Goal: Task Accomplishment & Management: Manage account settings

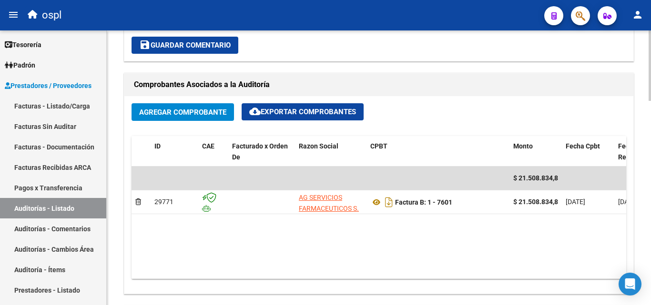
scroll to position [286, 0]
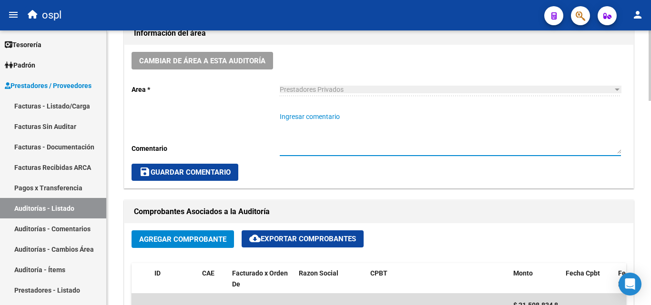
click at [331, 127] on textarea "Ingresar comentario" at bounding box center [450, 133] width 341 height 42
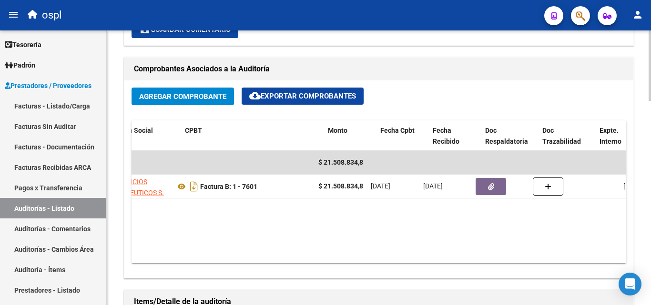
scroll to position [0, 195]
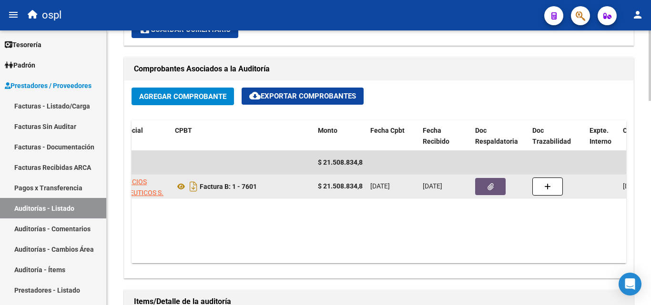
click at [493, 188] on button "button" at bounding box center [490, 186] width 30 height 17
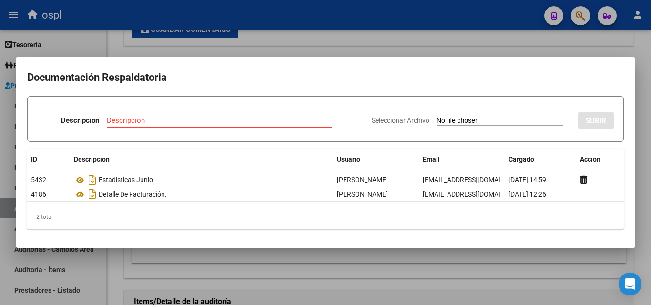
click at [453, 122] on input "Seleccionar Archivo" at bounding box center [499, 121] width 126 height 9
type input "C:\fakepath\debito fac. nº7601.xlsx"
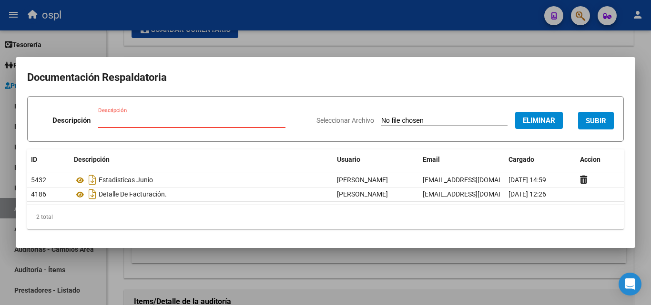
click at [191, 120] on input "Descripción" at bounding box center [191, 120] width 187 height 9
type input "o"
type input "p"
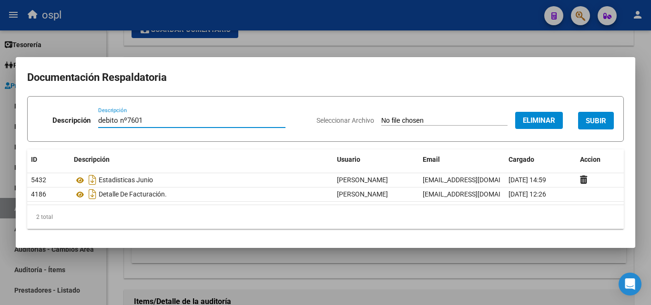
click at [119, 120] on input "debito nº7601" at bounding box center [191, 120] width 187 height 9
click at [100, 119] on input "debito nº7601" at bounding box center [191, 120] width 187 height 9
click at [173, 120] on input "planilla debito nº7601" at bounding box center [191, 120] width 187 height 9
type input "planilla debito nº7601"
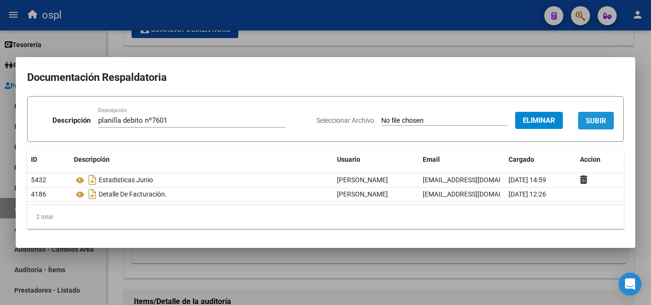
click at [598, 121] on span "SUBIR" at bounding box center [595, 121] width 20 height 9
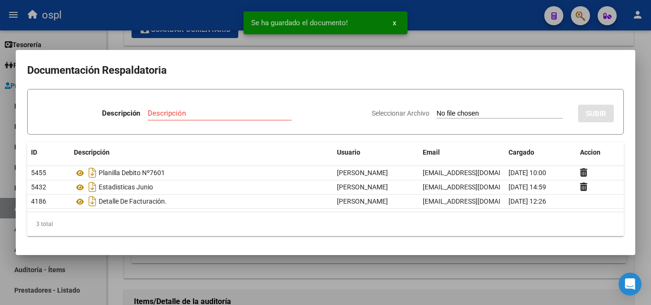
click at [499, 51] on mat-dialog-container "Documentación Respaldatoria Descripción Descripción Seleccionar Archivo SUBIR I…" at bounding box center [325, 152] width 619 height 205
click at [500, 39] on div at bounding box center [325, 152] width 651 height 305
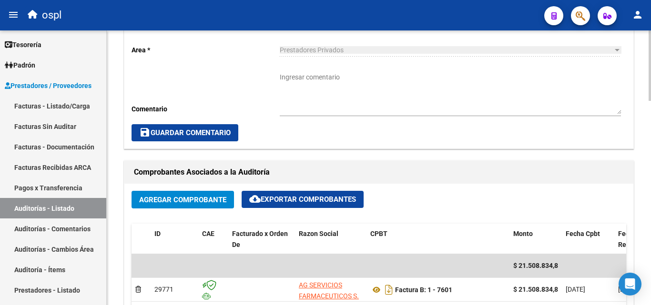
scroll to position [333, 0]
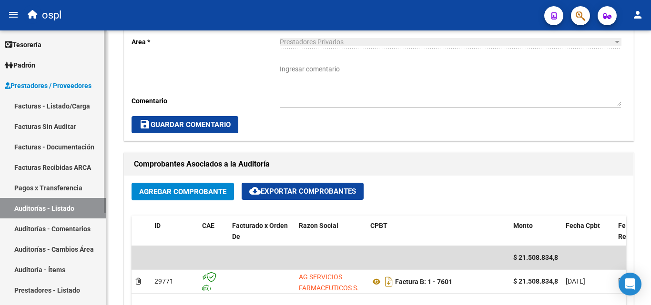
click at [46, 85] on span "Prestadores / Proveedores" at bounding box center [48, 85] width 87 height 10
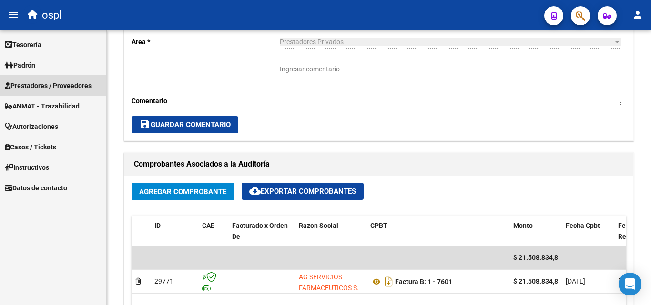
click at [73, 88] on span "Prestadores / Proveedores" at bounding box center [48, 85] width 87 height 10
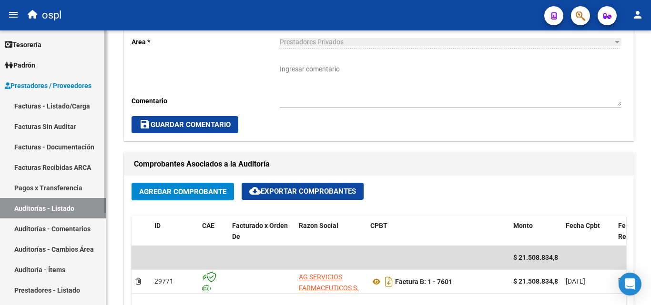
click at [73, 108] on link "Facturas - Listado/Carga" at bounding box center [53, 106] width 106 height 20
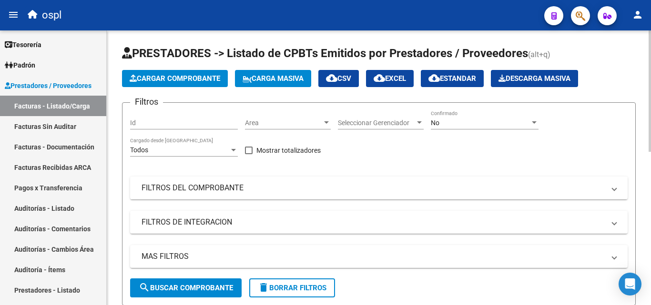
click at [283, 124] on span "Area" at bounding box center [283, 123] width 77 height 8
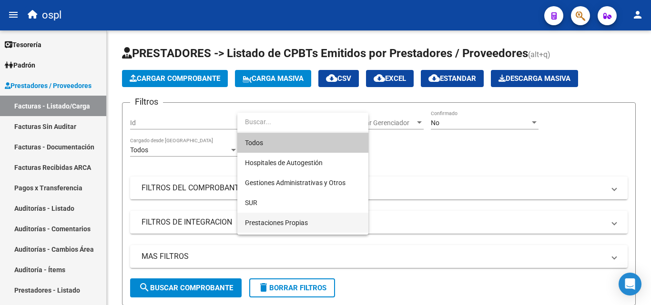
scroll to position [138, 0]
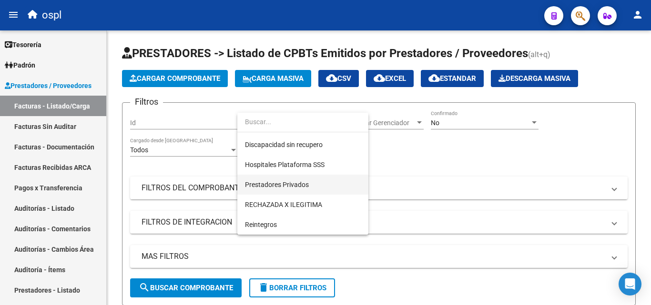
click at [315, 187] on span "Prestadores Privados" at bounding box center [303, 185] width 116 height 20
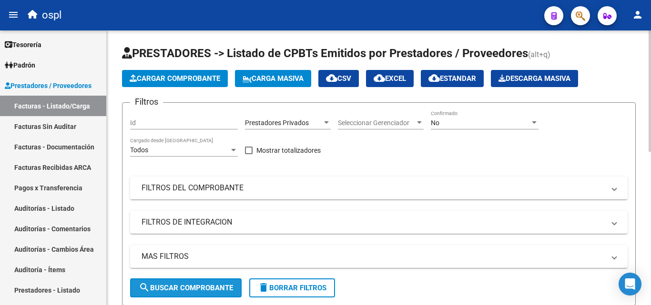
click at [211, 288] on span "search Buscar Comprobante" at bounding box center [186, 288] width 94 height 9
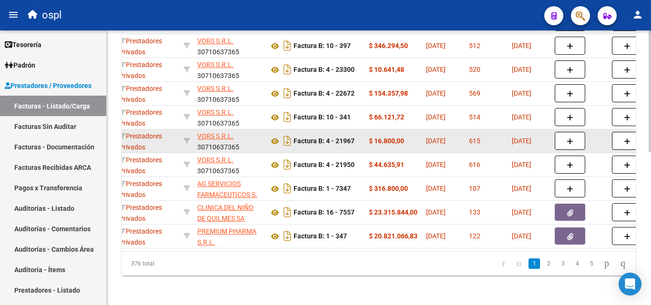
scroll to position [347, 0]
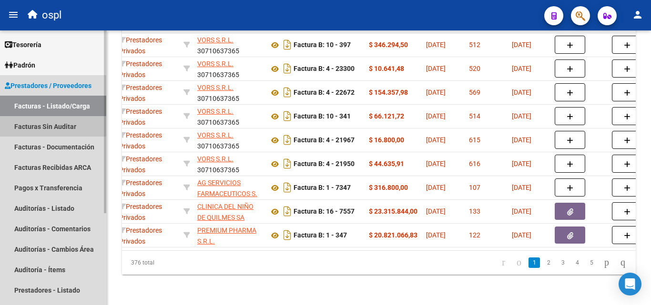
click at [71, 130] on link "Facturas Sin Auditar" at bounding box center [53, 126] width 106 height 20
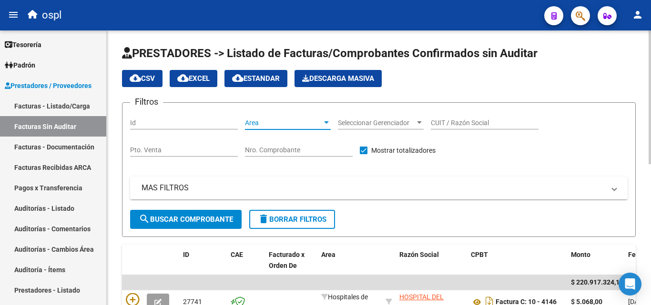
click at [275, 121] on span "Area" at bounding box center [283, 123] width 77 height 8
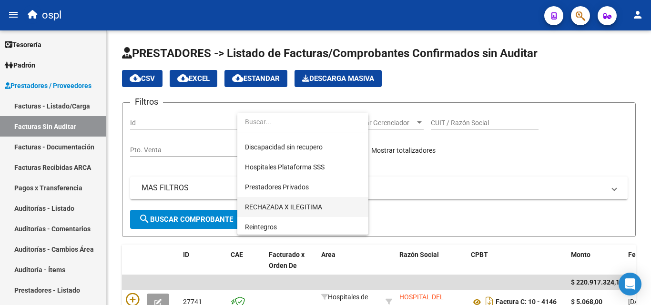
scroll to position [138, 0]
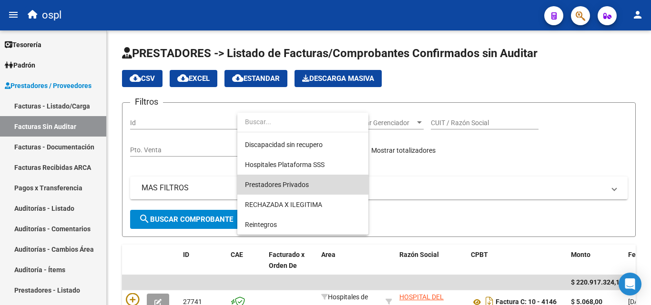
click at [301, 189] on span "Prestadores Privados" at bounding box center [303, 185] width 116 height 20
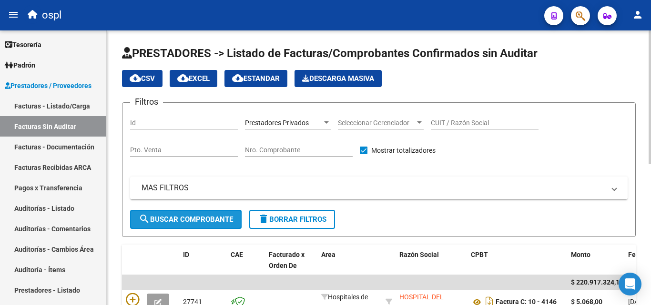
click at [200, 227] on button "search Buscar Comprobante" at bounding box center [185, 219] width 111 height 19
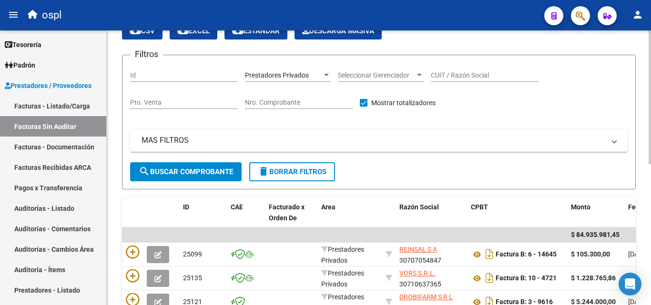
scroll to position [0, 0]
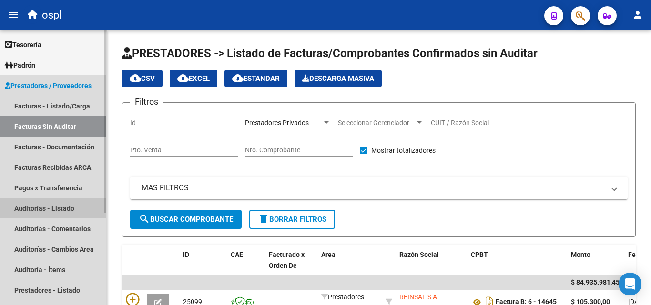
click at [61, 214] on link "Auditorías - Listado" at bounding box center [53, 208] width 106 height 20
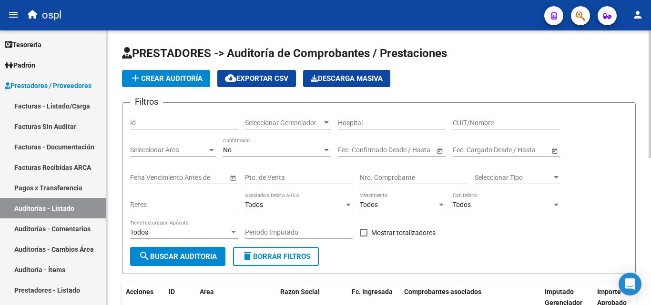
click at [483, 118] on div "CUIT/Nombre" at bounding box center [506, 119] width 108 height 19
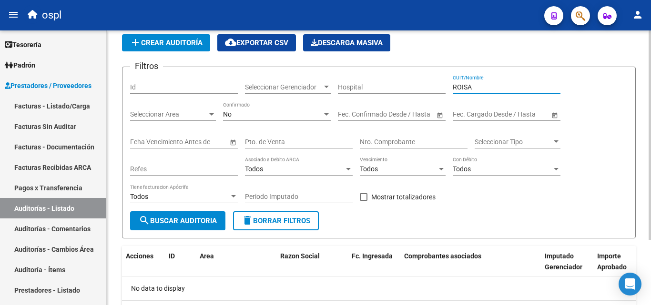
scroll to position [86, 0]
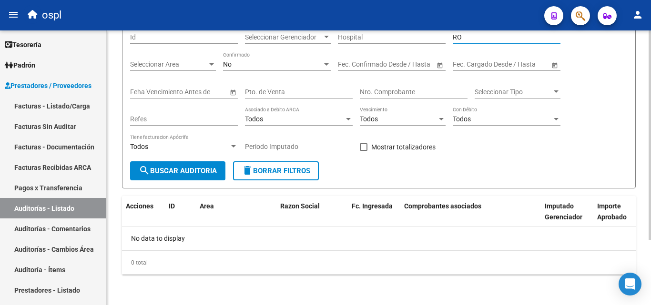
type input "R"
click at [308, 90] on input "Pto. de Venta" at bounding box center [299, 92] width 108 height 8
click at [391, 93] on input "Nro. Comprobante" at bounding box center [414, 92] width 108 height 8
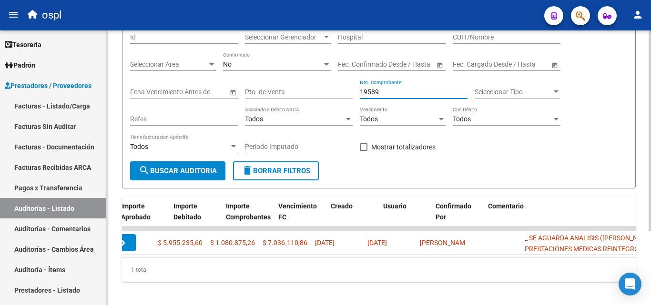
scroll to position [0, 541]
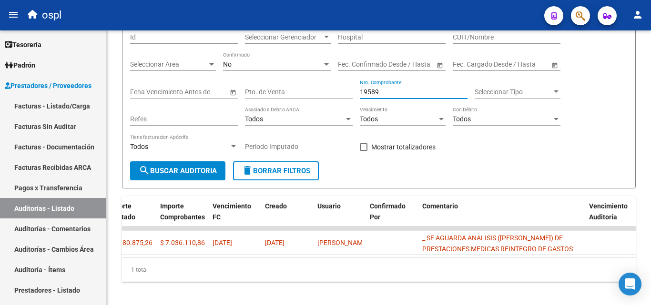
type input "19589"
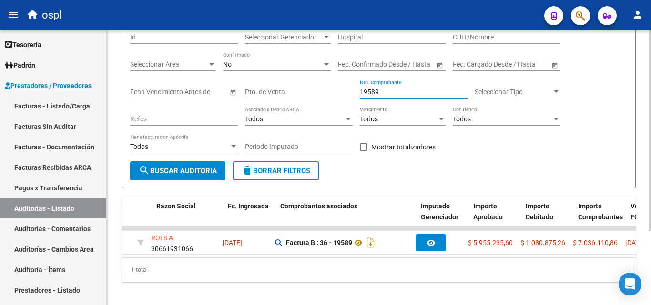
scroll to position [0, 0]
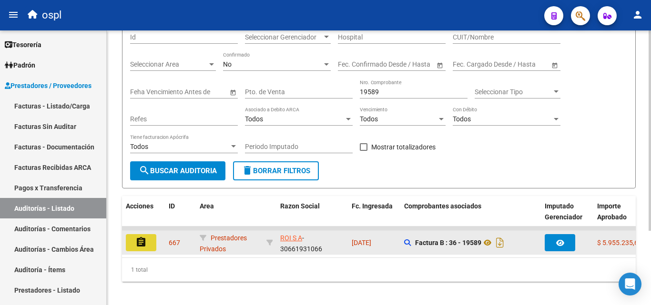
click at [148, 245] on button "assignment" at bounding box center [141, 242] width 30 height 17
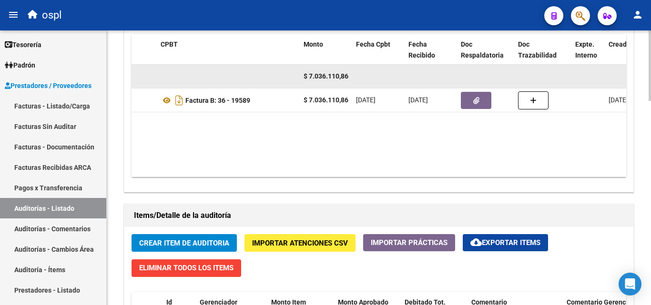
scroll to position [476, 0]
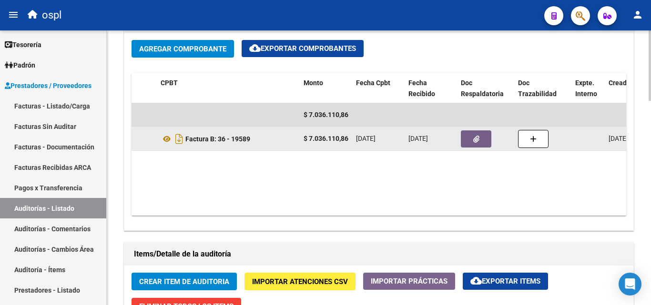
click at [471, 131] on button "button" at bounding box center [476, 138] width 30 height 17
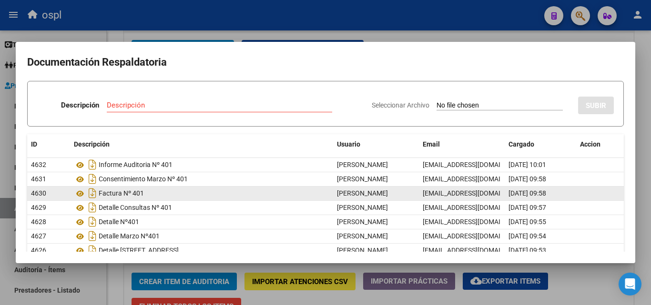
scroll to position [84, 0]
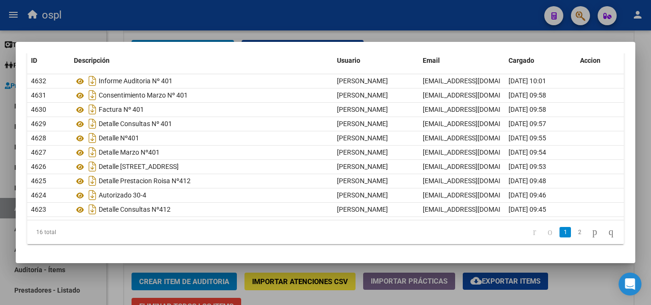
click at [256, 18] on div at bounding box center [325, 152] width 651 height 305
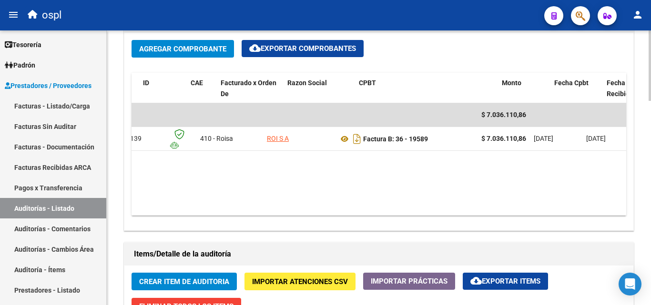
scroll to position [0, 0]
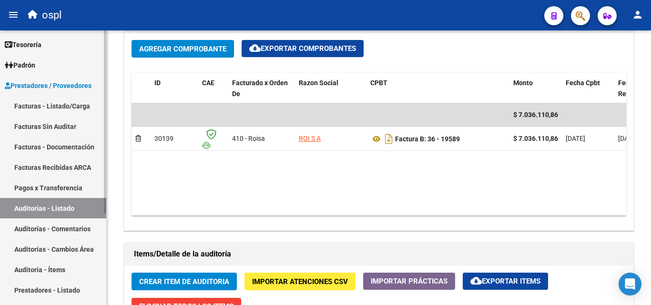
click at [71, 110] on link "Facturas - Listado/Carga" at bounding box center [53, 106] width 106 height 20
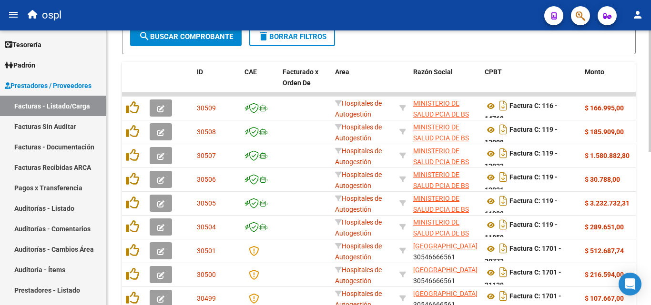
scroll to position [13, 0]
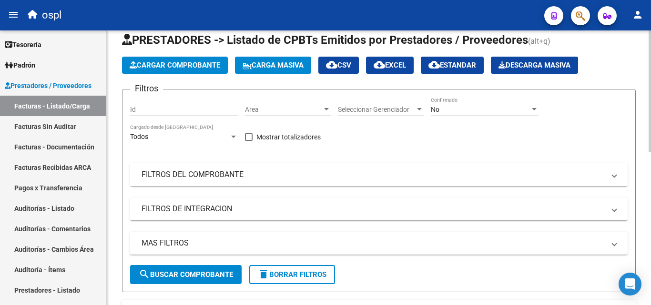
click at [219, 176] on mat-panel-title "FILTROS DEL COMPROBANTE" at bounding box center [372, 175] width 463 height 10
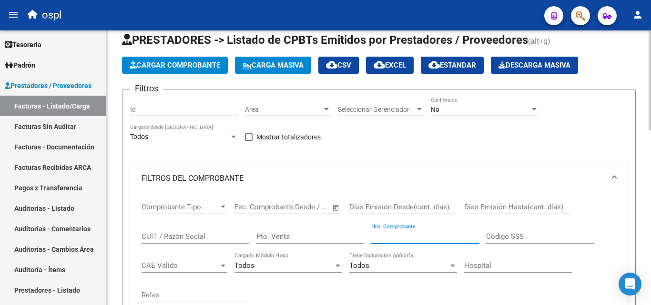
click at [378, 238] on input "Nro. Comprobante" at bounding box center [425, 236] width 108 height 9
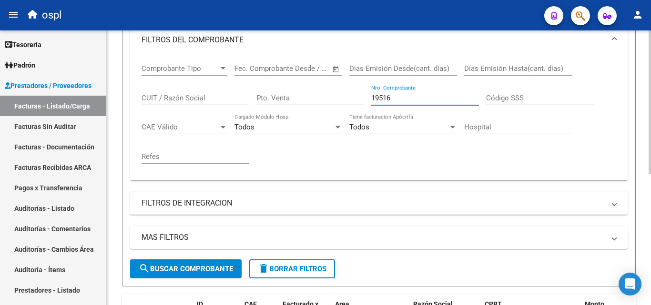
scroll to position [204, 0]
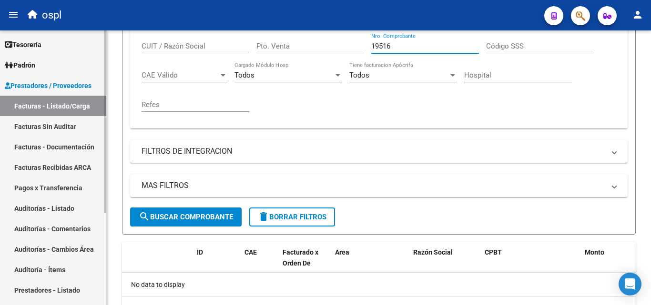
type input "19516"
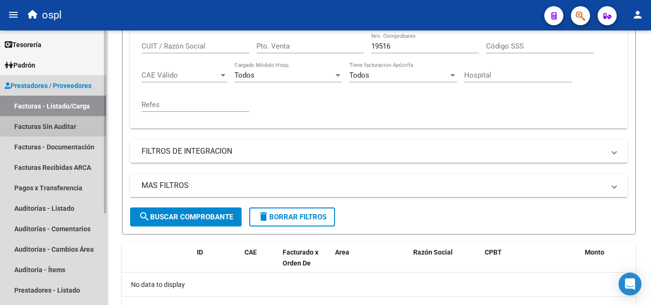
click at [46, 125] on link "Facturas Sin Auditar" at bounding box center [53, 126] width 106 height 20
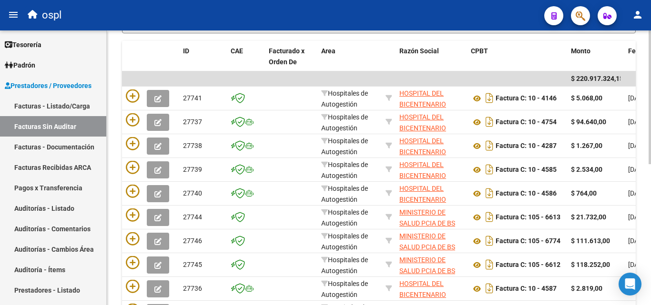
scroll to position [13, 0]
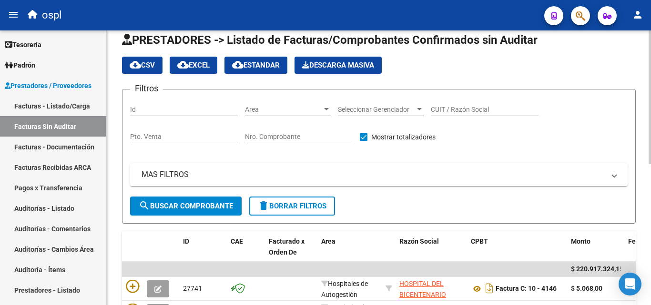
click at [279, 137] on input "Nro. Comprobante" at bounding box center [299, 137] width 108 height 8
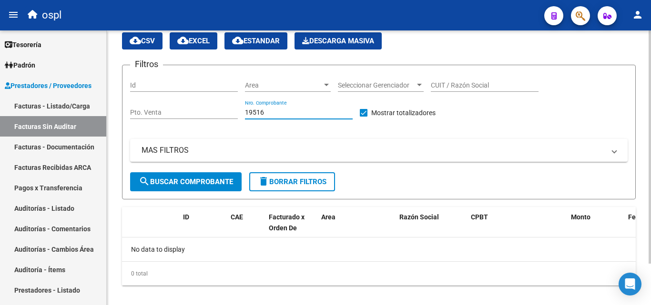
scroll to position [49, 0]
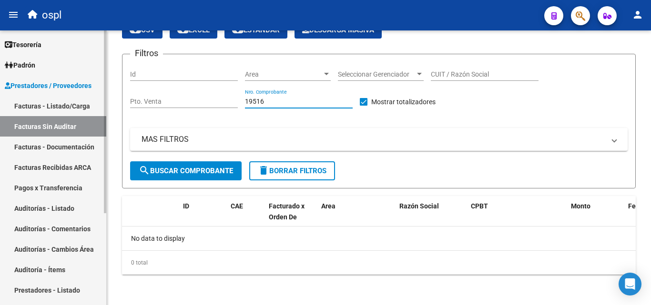
type input "19516"
click at [69, 211] on link "Auditorías - Listado" at bounding box center [53, 208] width 106 height 20
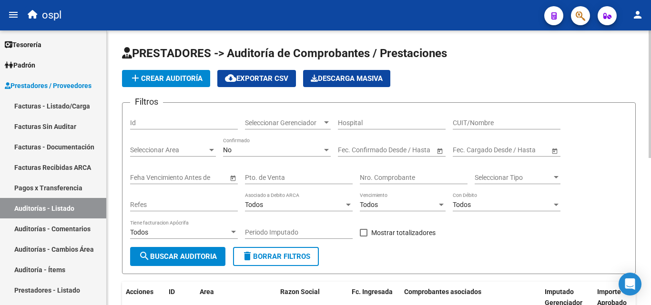
click at [385, 178] on input "Nro. Comprobante" at bounding box center [414, 178] width 108 height 8
type input "19516"
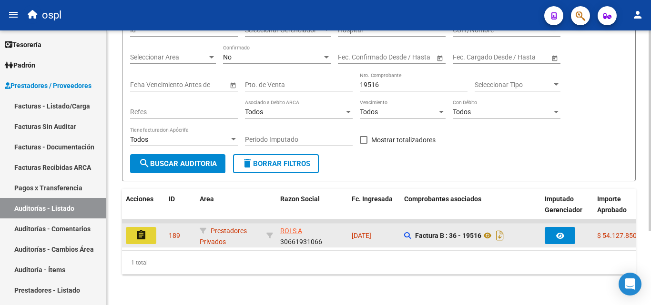
click at [150, 227] on button "assignment" at bounding box center [141, 235] width 30 height 17
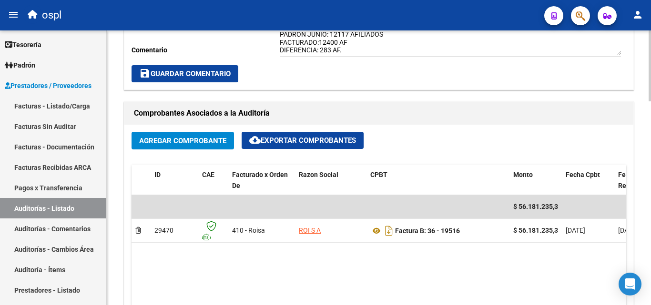
scroll to position [429, 0]
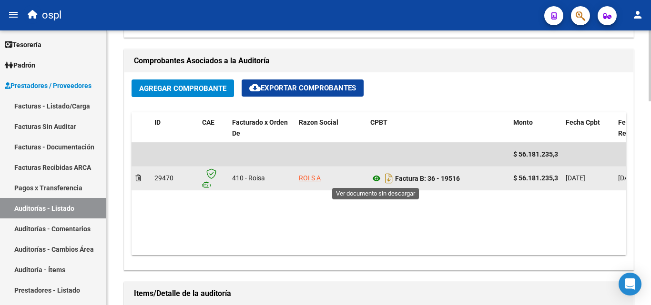
click at [376, 180] on icon at bounding box center [376, 178] width 12 height 11
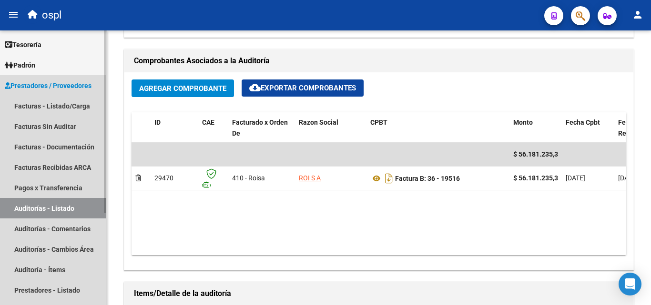
click at [70, 218] on link "Auditorías - Listado" at bounding box center [53, 208] width 106 height 20
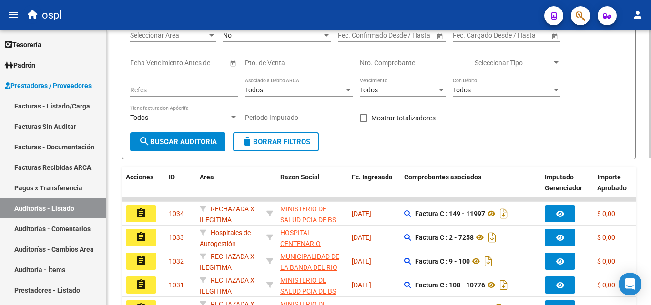
scroll to position [30, 0]
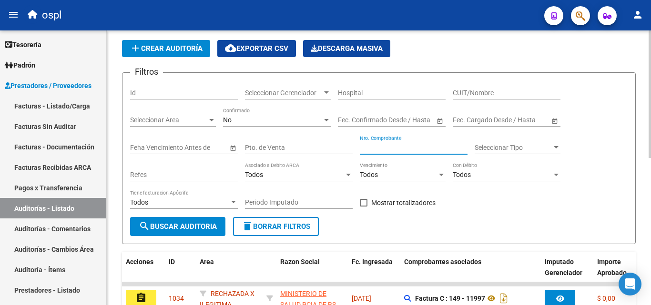
click at [393, 147] on input "Nro. Comprobante" at bounding box center [414, 148] width 108 height 8
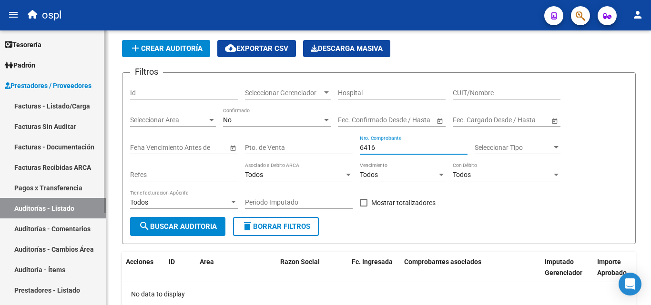
type input "6416"
click at [75, 107] on link "Facturas - Listado/Carga" at bounding box center [53, 106] width 106 height 20
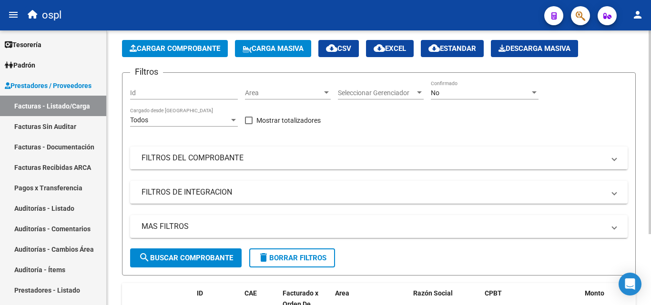
click at [219, 157] on mat-panel-title "FILTROS DEL COMPROBANTE" at bounding box center [372, 158] width 463 height 10
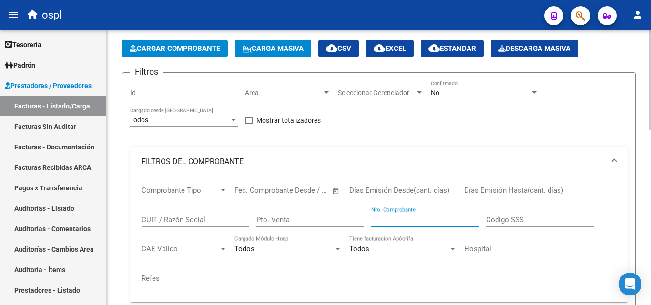
click at [410, 221] on input "Nro. Comprobante" at bounding box center [425, 220] width 108 height 9
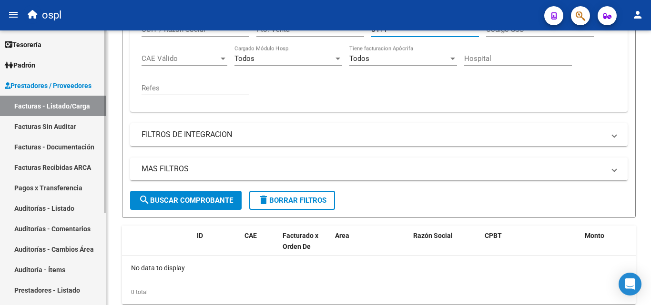
type input "6414"
click at [68, 127] on link "Facturas Sin Auditar" at bounding box center [53, 126] width 106 height 20
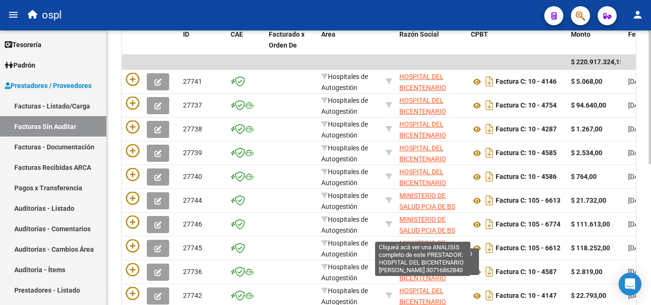
scroll to position [30, 0]
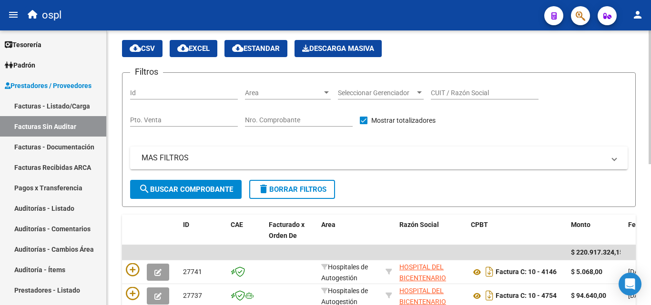
click at [307, 122] on input "Nro. Comprobante" at bounding box center [299, 120] width 108 height 8
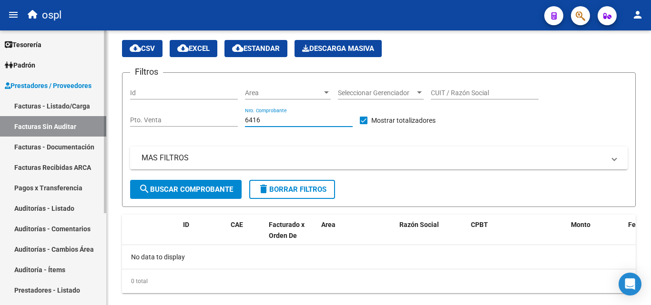
type input "6416"
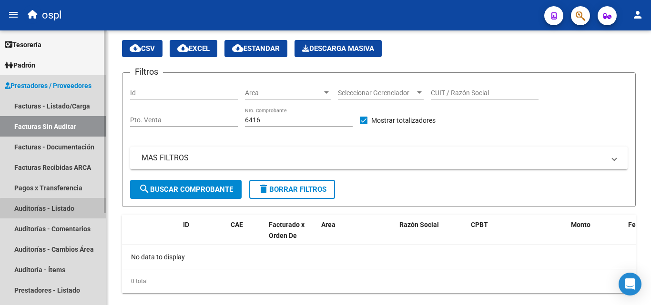
click at [74, 211] on link "Auditorías - Listado" at bounding box center [53, 208] width 106 height 20
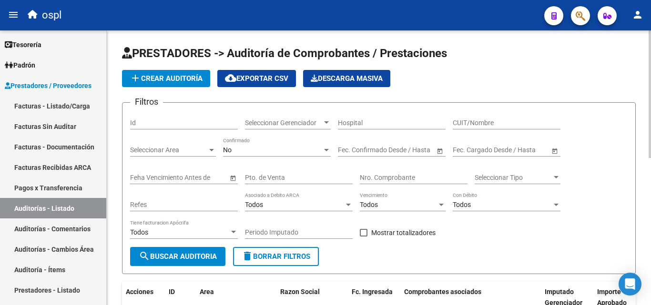
click at [385, 170] on div "Nro. Comprobante" at bounding box center [414, 174] width 108 height 19
type input "5354"
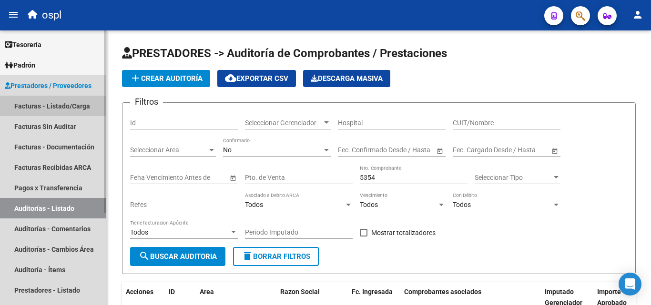
click at [46, 107] on link "Facturas - Listado/Carga" at bounding box center [53, 106] width 106 height 20
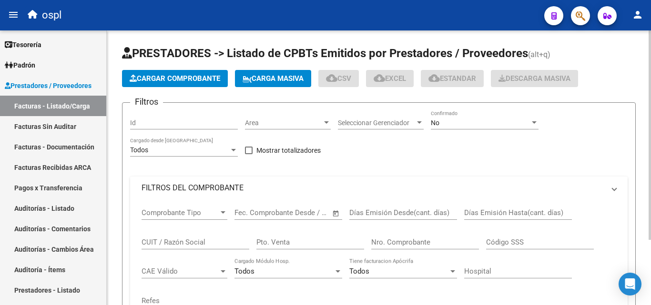
click at [184, 188] on mat-panel-title "FILTROS DEL COMPROBANTE" at bounding box center [372, 188] width 463 height 10
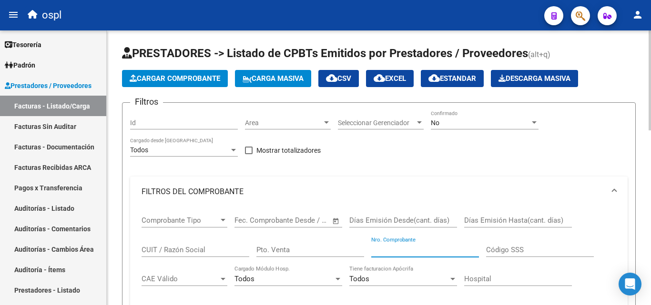
click at [392, 251] on input "Nro. Comprobante" at bounding box center [425, 250] width 108 height 9
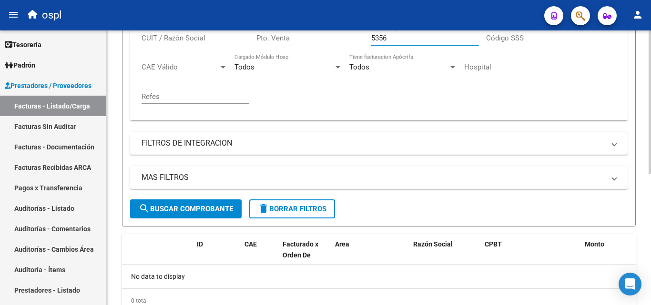
scroll to position [250, 0]
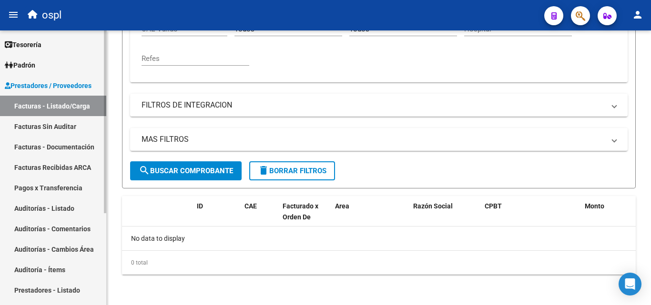
type input "5356"
click at [75, 131] on link "Facturas Sin Auditar" at bounding box center [53, 126] width 106 height 20
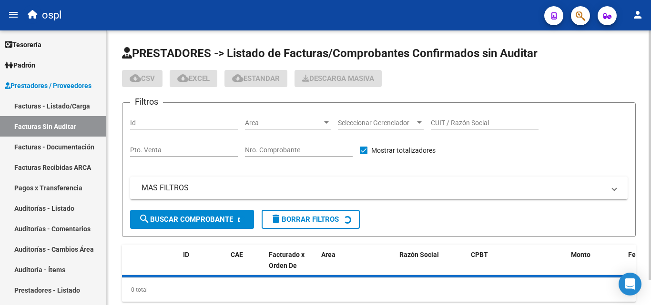
click at [281, 148] on input "Nro. Comprobante" at bounding box center [299, 150] width 108 height 8
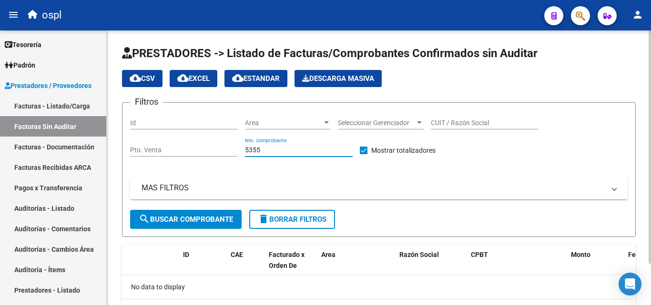
scroll to position [49, 0]
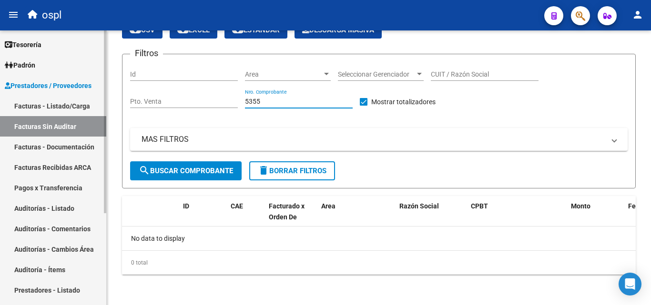
type input "5355"
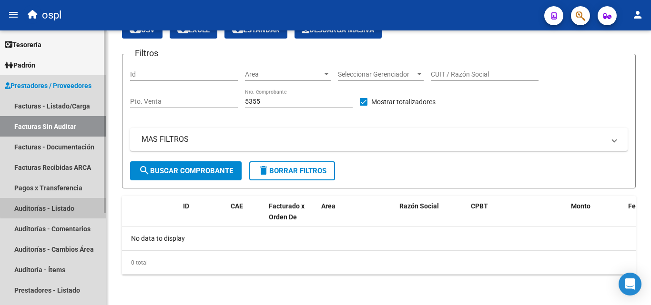
click at [69, 201] on link "Auditorías - Listado" at bounding box center [53, 208] width 106 height 20
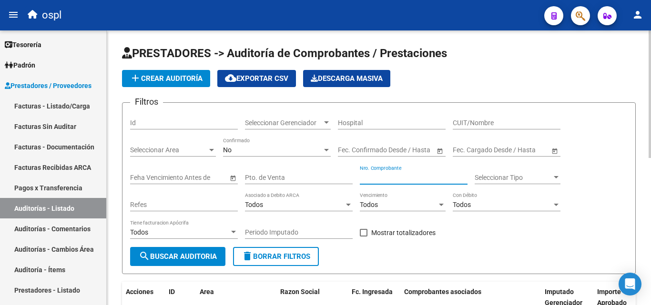
click at [381, 176] on input "Nro. Comprobante" at bounding box center [414, 178] width 108 height 8
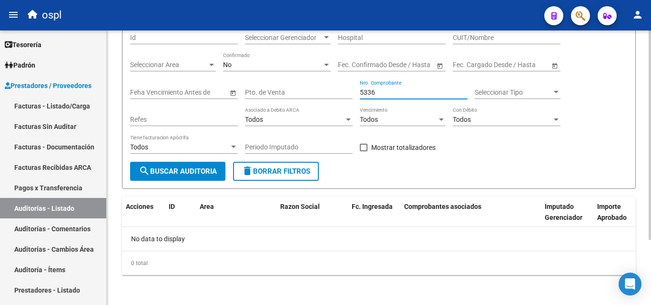
scroll to position [86, 0]
type input "5336"
click at [211, 175] on span "search Buscar Auditoria" at bounding box center [178, 171] width 78 height 9
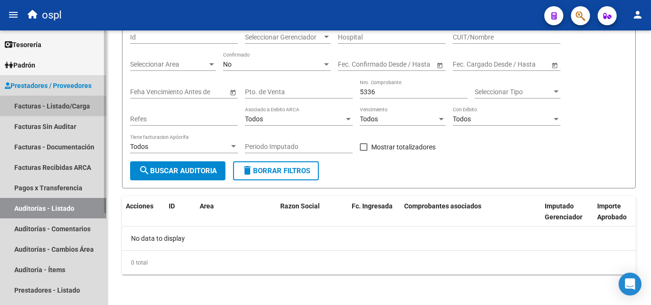
click at [82, 110] on link "Facturas - Listado/Carga" at bounding box center [53, 106] width 106 height 20
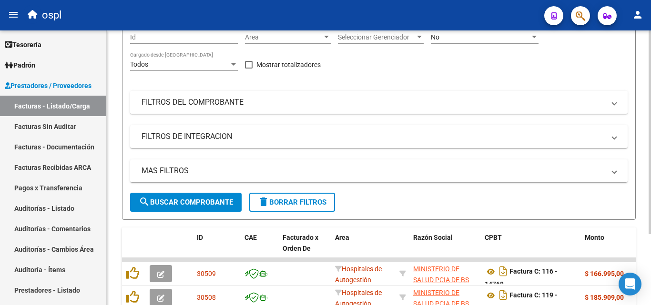
click at [230, 108] on mat-panel-title "FILTROS DEL COMPROBANTE" at bounding box center [372, 102] width 463 height 10
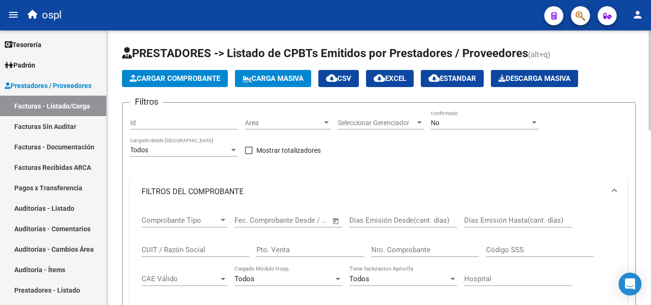
click at [468, 130] on div "No Confirmado" at bounding box center [485, 123] width 108 height 27
click at [470, 122] on div "No" at bounding box center [480, 123] width 99 height 8
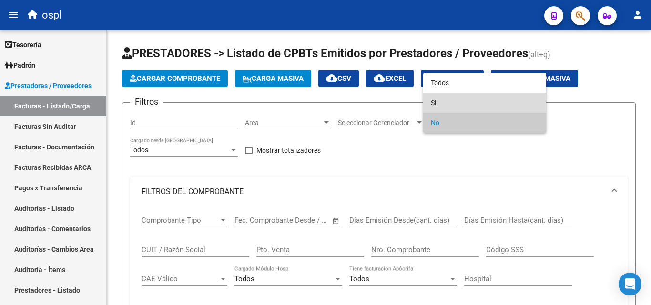
click at [454, 98] on span "Si" at bounding box center [485, 103] width 108 height 20
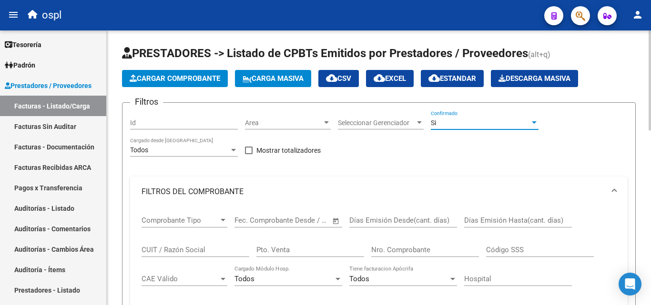
click at [403, 244] on div "Nro. Comprobante" at bounding box center [425, 247] width 108 height 20
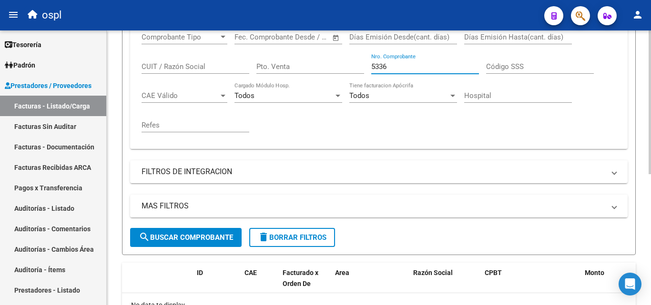
scroll to position [190, 0]
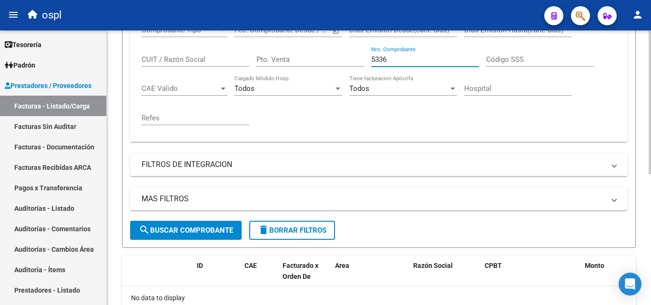
type input "5336"
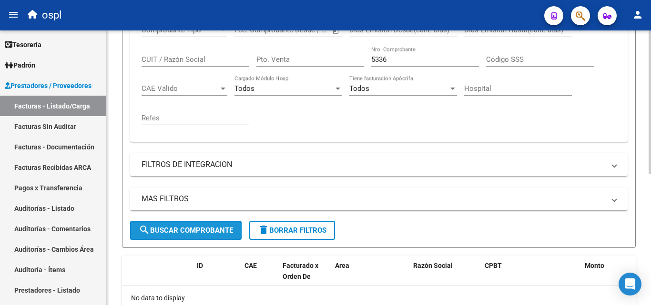
click at [208, 236] on button "search Buscar Comprobante" at bounding box center [185, 230] width 111 height 19
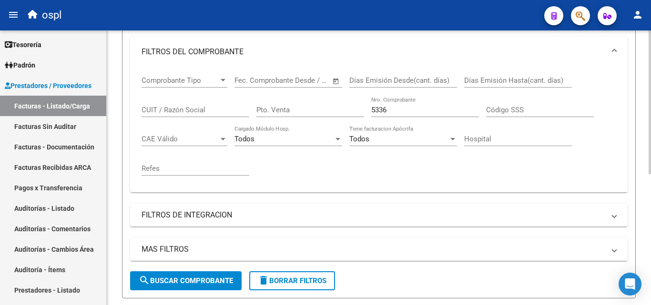
scroll to position [0, 0]
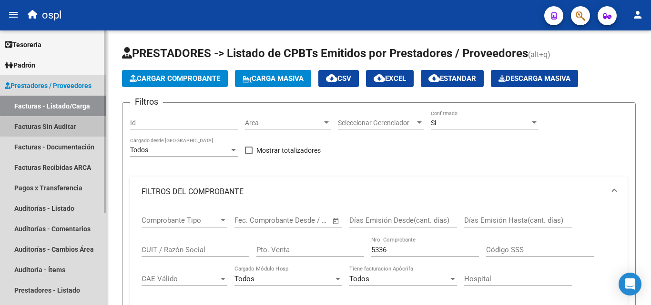
click at [77, 127] on link "Facturas Sin Auditar" at bounding box center [53, 126] width 106 height 20
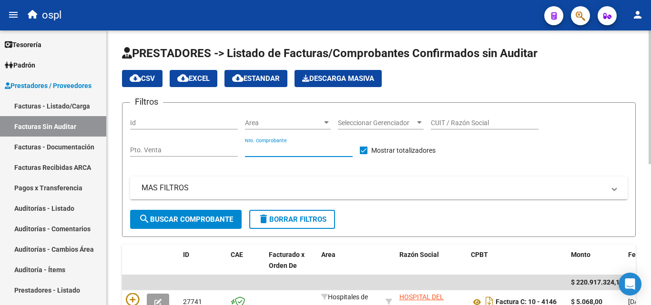
click at [287, 151] on input "Nro. Comprobante" at bounding box center [299, 150] width 108 height 8
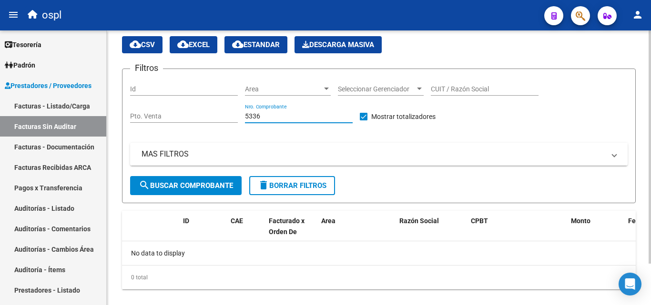
scroll to position [48, 0]
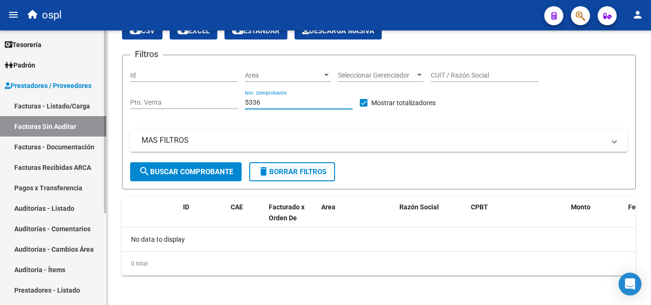
type input "5336"
click at [61, 145] on link "Facturas - Documentación" at bounding box center [53, 147] width 106 height 20
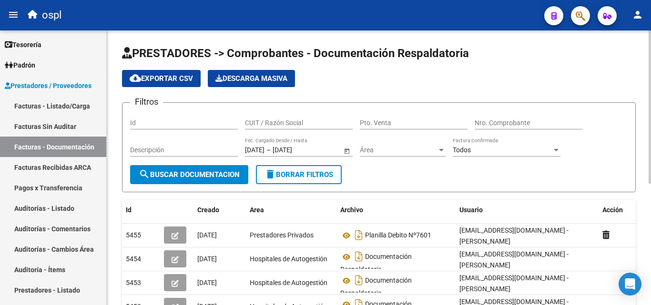
click at [489, 121] on input "Nro. Comprobante" at bounding box center [528, 123] width 108 height 8
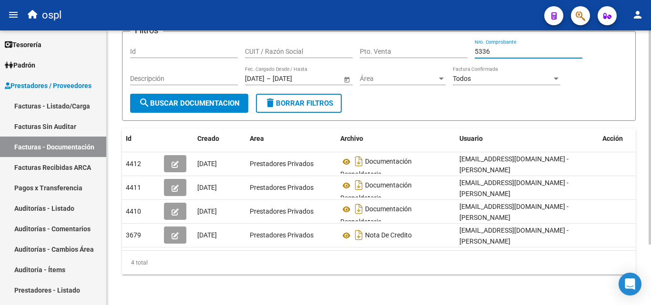
scroll to position [0, 10]
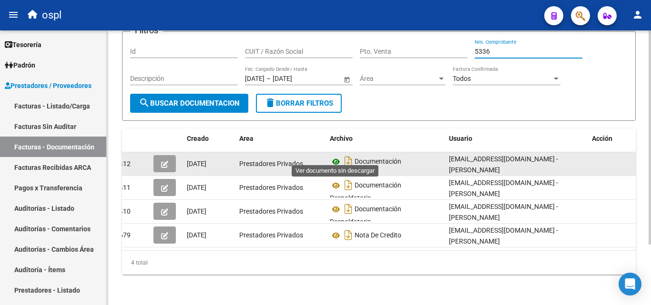
type input "5336"
click at [335, 156] on icon at bounding box center [336, 161] width 12 height 11
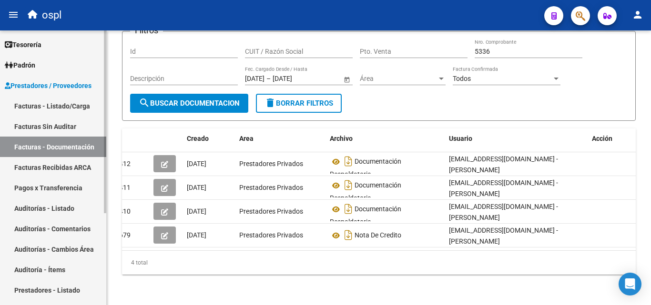
drag, startPoint x: 73, startPoint y: 204, endPoint x: 81, endPoint y: 214, distance: 13.2
click at [73, 205] on link "Auditorías - Listado" at bounding box center [53, 208] width 106 height 20
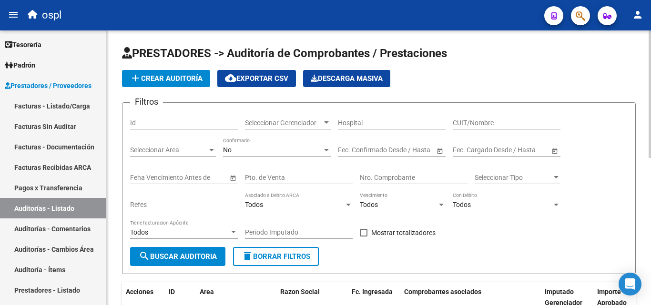
click at [421, 180] on input "Nro. Comprobante" at bounding box center [414, 178] width 108 height 8
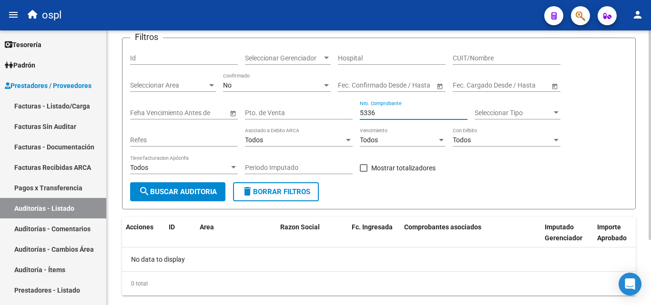
scroll to position [86, 0]
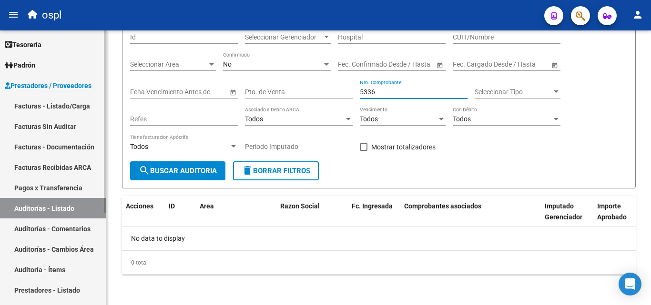
type input "5336"
click at [67, 183] on link "Pagos x Transferencia" at bounding box center [53, 188] width 106 height 20
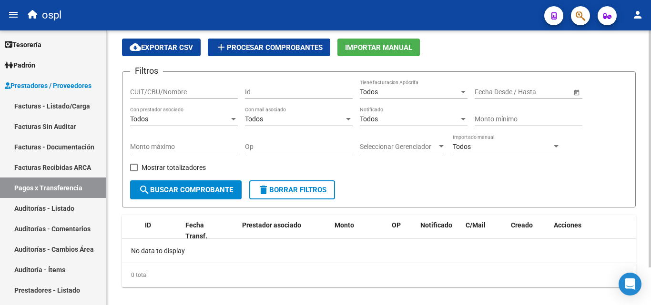
scroll to position [44, 0]
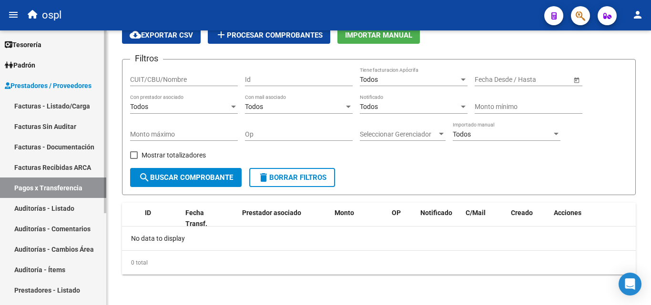
click at [71, 105] on link "Facturas - Listado/Carga" at bounding box center [53, 106] width 106 height 20
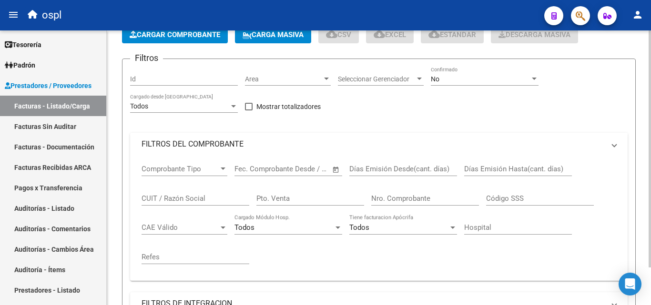
click at [222, 150] on mat-panel-title "FILTROS DEL COMPROBANTE" at bounding box center [372, 144] width 463 height 10
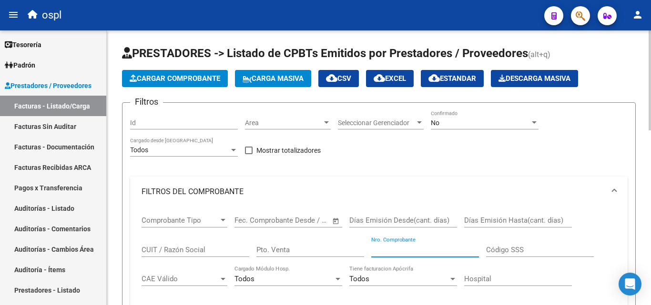
click at [419, 248] on input "Nro. Comprobante" at bounding box center [425, 250] width 108 height 9
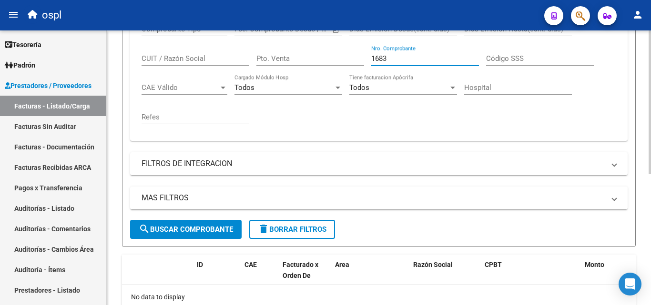
scroll to position [143, 0]
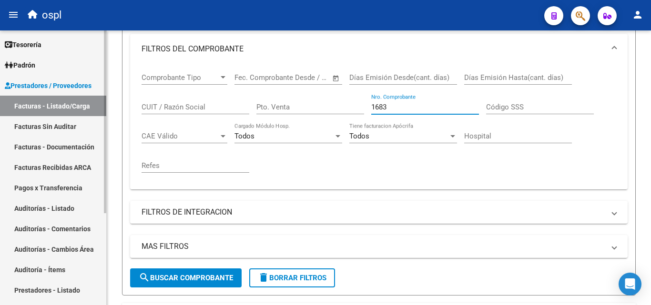
type input "1683"
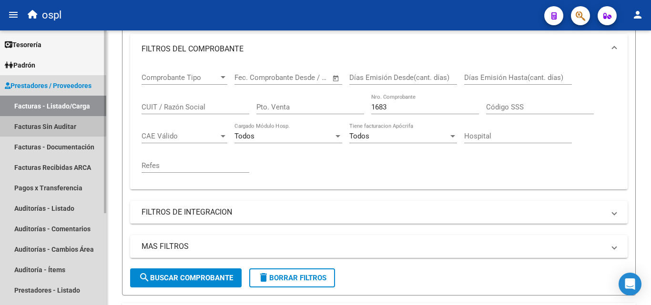
click at [72, 130] on link "Facturas Sin Auditar" at bounding box center [53, 126] width 106 height 20
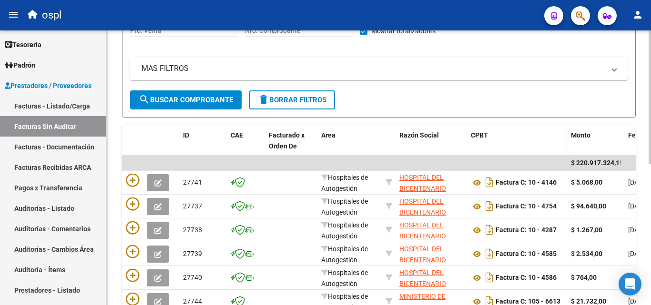
scroll to position [48, 0]
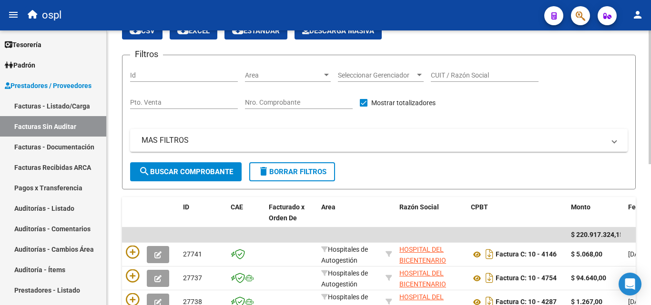
click at [270, 104] on input "Nro. Comprobante" at bounding box center [299, 103] width 108 height 8
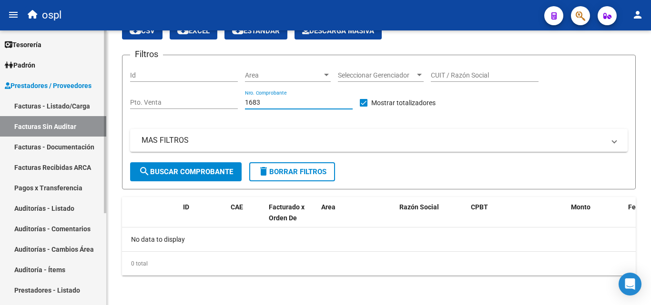
type input "1683"
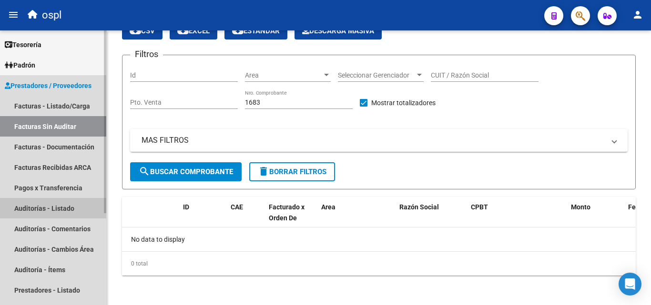
click at [60, 203] on link "Auditorías - Listado" at bounding box center [53, 208] width 106 height 20
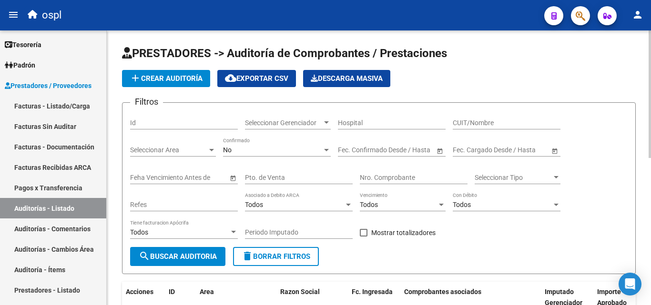
click at [383, 181] on input "Nro. Comprobante" at bounding box center [414, 178] width 108 height 8
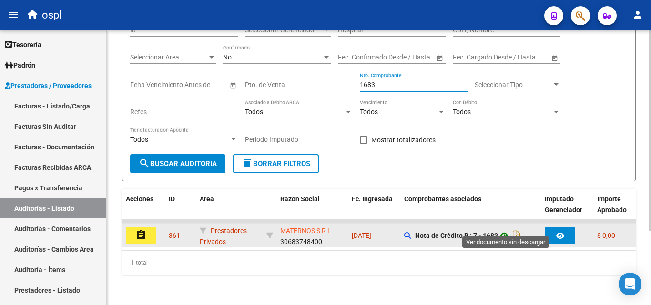
type input "1683"
click at [508, 230] on icon at bounding box center [504, 235] width 12 height 11
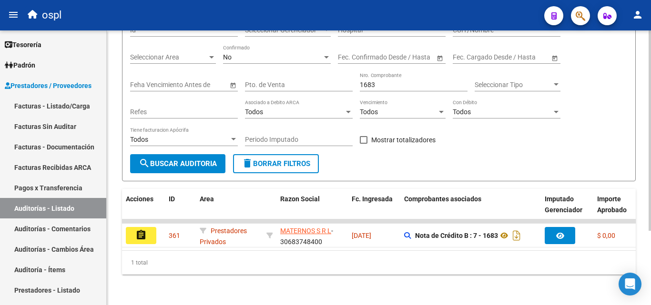
click at [395, 81] on input "1683" at bounding box center [414, 85] width 108 height 8
drag, startPoint x: 408, startPoint y: 80, endPoint x: 352, endPoint y: 77, distance: 55.3
click at [352, 77] on div "Filtros Id Seleccionar Gerenciador Seleccionar Gerenciador Hospital CUIT/Nombre…" at bounding box center [378, 86] width 497 height 137
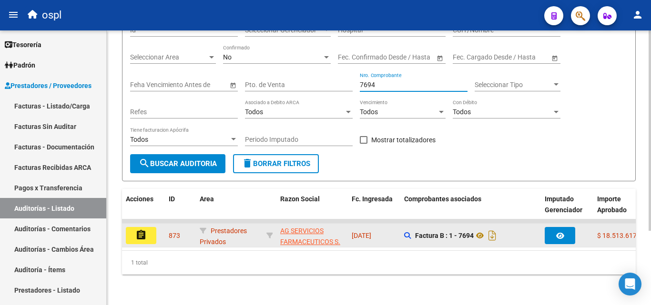
type input "7694"
click at [151, 227] on button "assignment" at bounding box center [141, 235] width 30 height 17
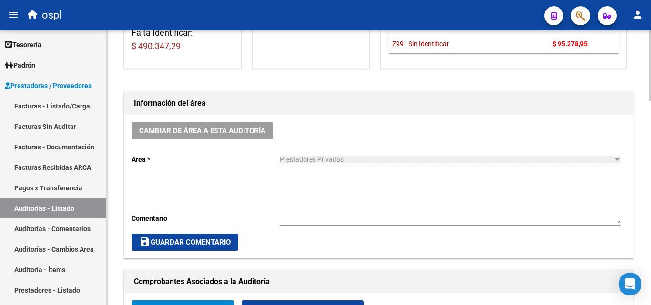
scroll to position [238, 0]
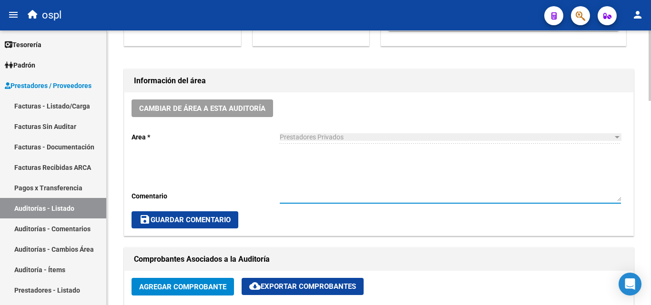
click at [338, 180] on textarea "Ingresar comentario" at bounding box center [450, 181] width 341 height 42
click at [339, 179] on textarea "Ingresar comentario" at bounding box center [450, 181] width 341 height 42
type textarea "N"
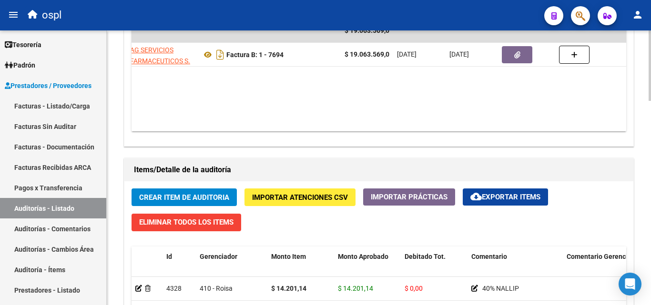
scroll to position [0, 169]
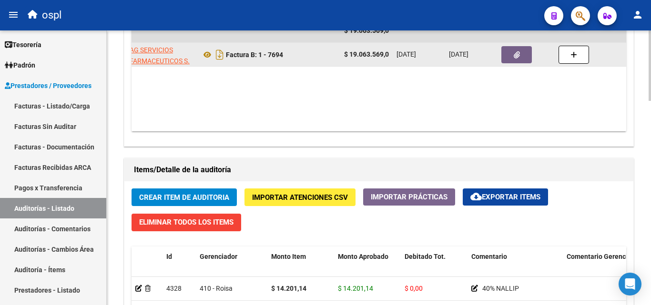
type textarea "OK"
click at [506, 56] on button "button" at bounding box center [516, 54] width 30 height 17
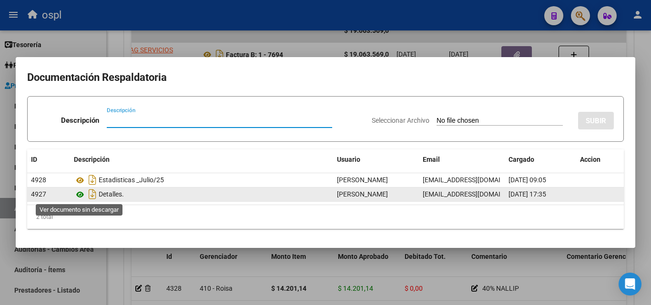
click at [77, 195] on icon at bounding box center [80, 194] width 12 height 11
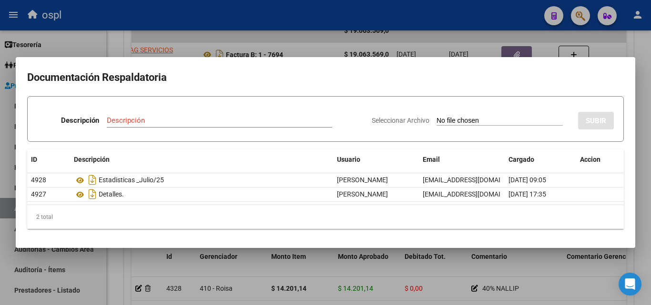
click at [295, 42] on div at bounding box center [325, 152] width 651 height 305
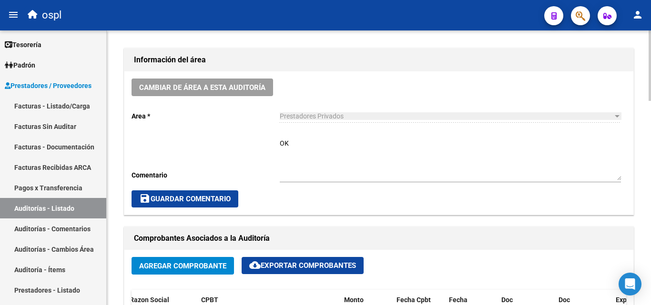
scroll to position [275, 0]
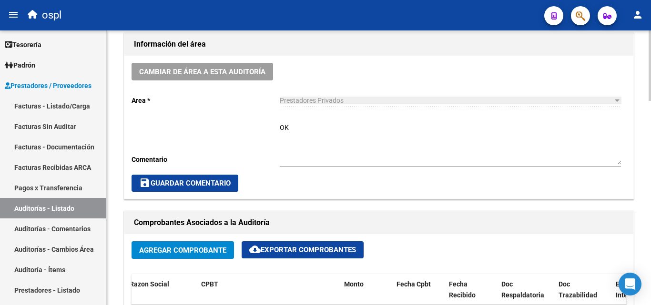
click at [320, 140] on textarea "OK" at bounding box center [450, 144] width 341 height 42
drag, startPoint x: 333, startPoint y: 132, endPoint x: 258, endPoint y: 131, distance: 75.3
click at [258, 131] on div "Cambiar de área a esta auditoría Area * Prestadores Privados Seleccionar area C…" at bounding box center [378, 127] width 509 height 143
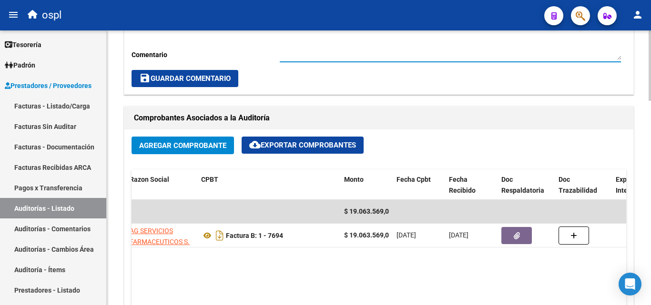
scroll to position [418, 0]
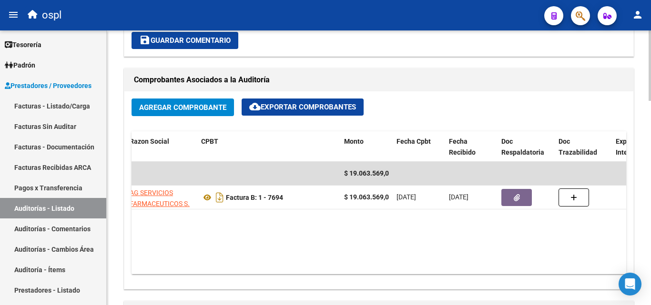
click at [605, 44] on div "save Guardar Comentario" at bounding box center [378, 40] width 494 height 17
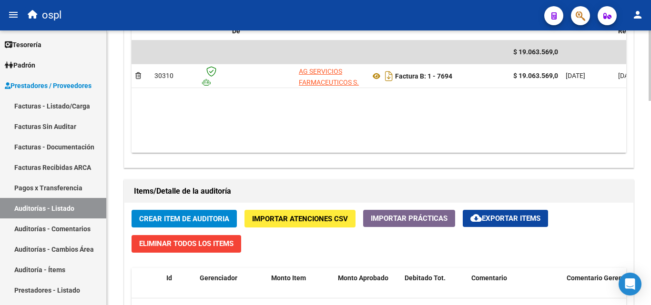
scroll to position [608, 0]
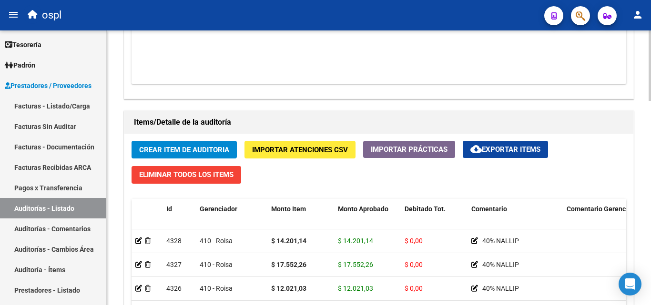
click at [197, 149] on span "Crear Item de Auditoria" at bounding box center [184, 150] width 90 height 9
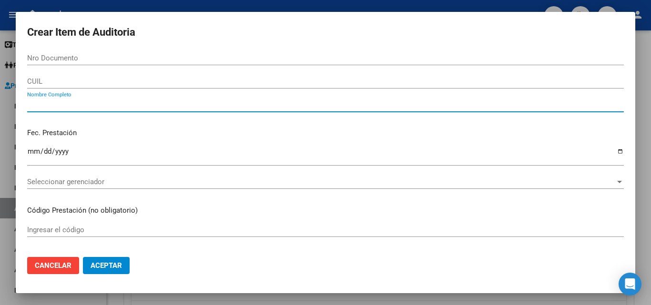
click at [74, 106] on input "Nombre Completo" at bounding box center [325, 104] width 596 height 9
type input "S"
click at [31, 149] on input "Ingresar la fecha" at bounding box center [325, 155] width 596 height 15
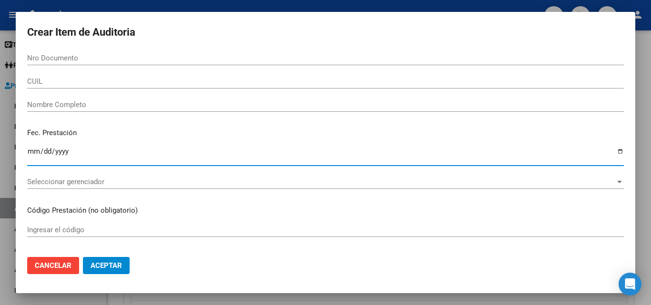
type input "0007-01-01"
click at [44, 157] on input "0007-01-01" at bounding box center [325, 155] width 596 height 15
click at [44, 153] on input "0007-01-01" at bounding box center [325, 155] width 596 height 15
type input "0007-07-01"
type input "[DATE]"
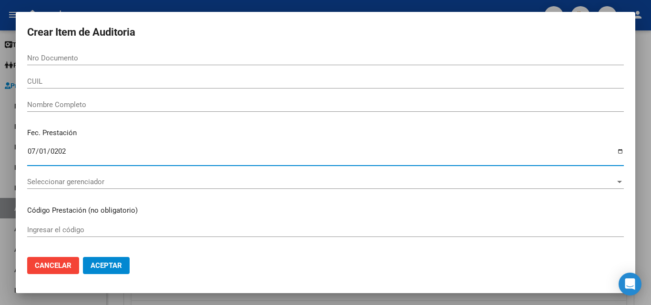
click at [93, 230] on input "Ingresar el código" at bounding box center [325, 230] width 596 height 9
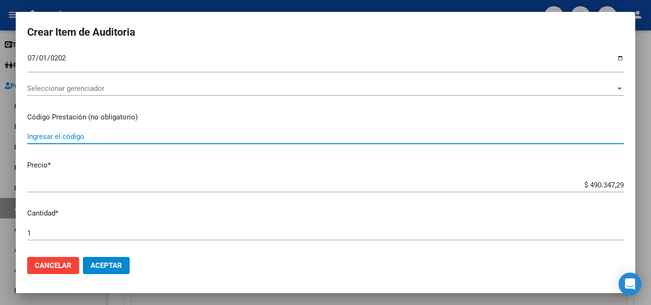
scroll to position [95, 0]
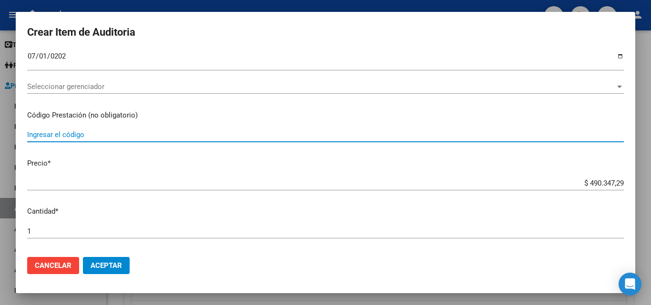
click at [76, 135] on input "Ingresar el código" at bounding box center [325, 134] width 596 height 9
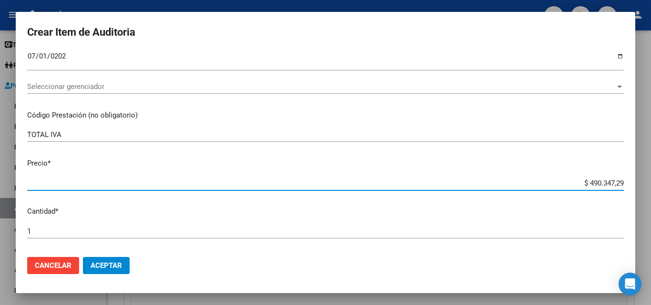
click at [571, 182] on input "$ 490.347,29" at bounding box center [325, 183] width 596 height 9
drag, startPoint x: 569, startPoint y: 185, endPoint x: 628, endPoint y: 181, distance: 59.1
click at [628, 181] on mat-dialog-content "Nro Documento CUIL Nombre Completo Fec. Prestación [DATE] Ingresar la fecha Sel…" at bounding box center [325, 150] width 619 height 199
click at [428, 212] on p "Cantidad *" at bounding box center [325, 211] width 596 height 11
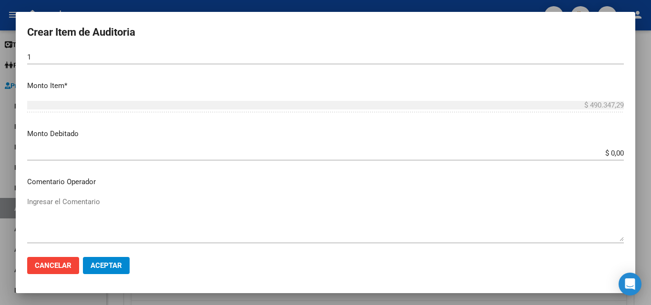
scroll to position [286, 0]
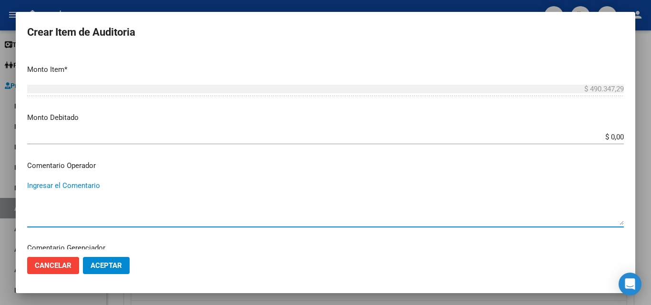
click at [111, 181] on textarea "Ingresar el Comentario" at bounding box center [325, 202] width 596 height 45
click at [141, 189] on textarea "Ingresar el Comentario" at bounding box center [325, 202] width 596 height 45
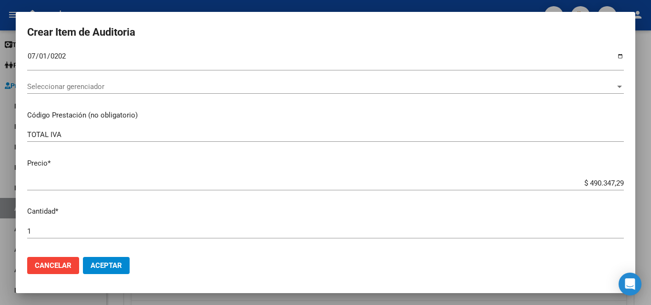
click at [82, 137] on input "TOTAL IVA" at bounding box center [325, 134] width 596 height 9
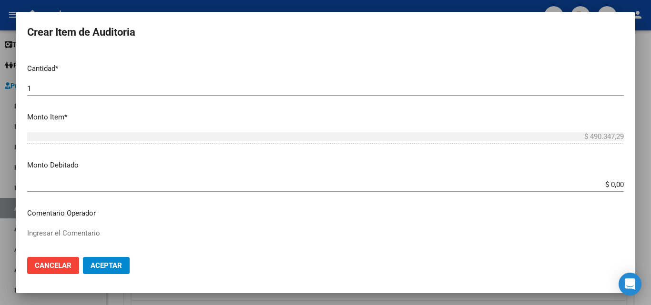
scroll to position [286, 0]
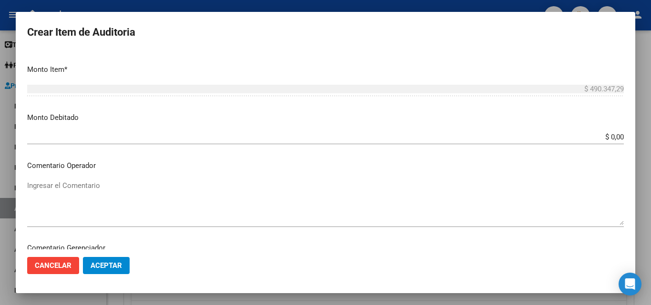
type input "TOTAL IVA SOBRANTE"
click at [120, 189] on textarea "Ingresar el Comentario" at bounding box center [325, 202] width 596 height 45
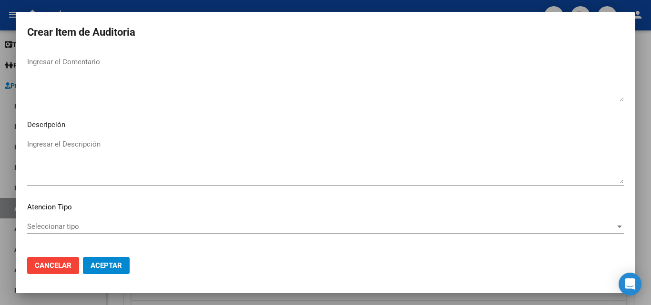
scroll to position [524, 0]
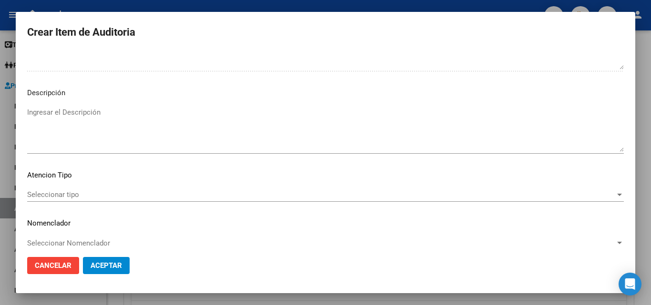
type textarea "TOTAL IVA SOBRANTE"
click at [69, 195] on span "Seleccionar tipo" at bounding box center [321, 194] width 588 height 9
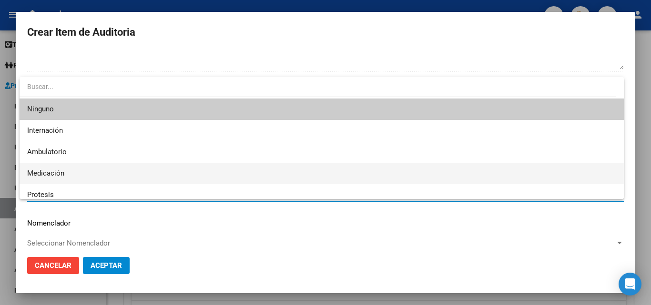
click at [72, 173] on span "Medicación" at bounding box center [321, 173] width 589 height 21
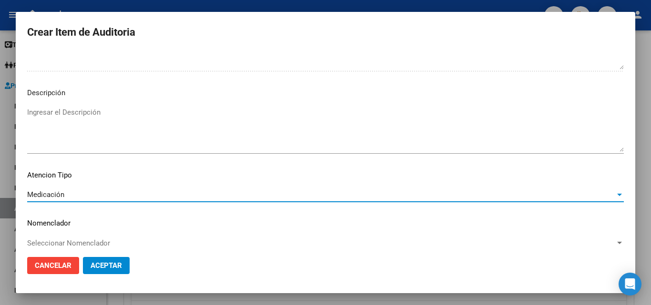
click at [85, 194] on div "Medicación" at bounding box center [321, 194] width 588 height 9
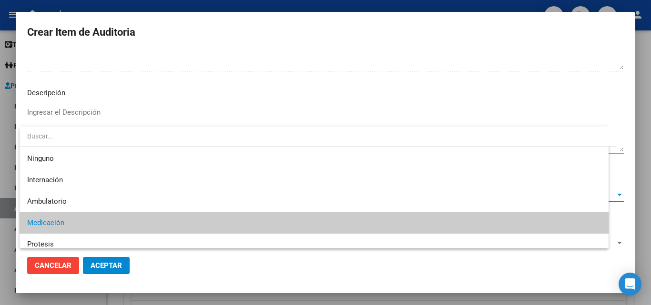
scroll to position [28, 0]
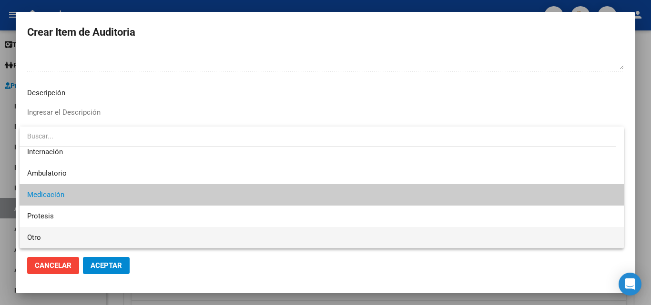
click at [48, 239] on span "Otro" at bounding box center [321, 237] width 589 height 21
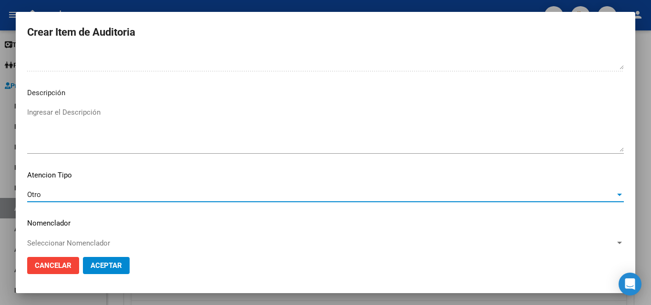
scroll to position [533, 0]
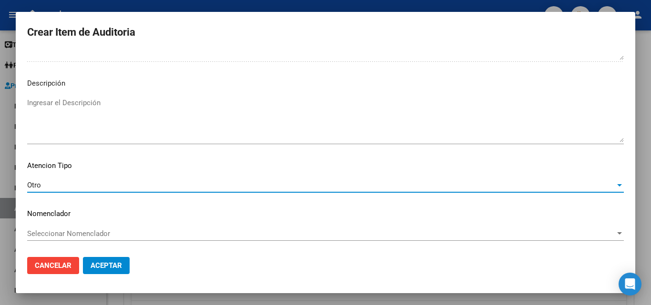
click at [99, 266] on span "Aceptar" at bounding box center [105, 265] width 31 height 9
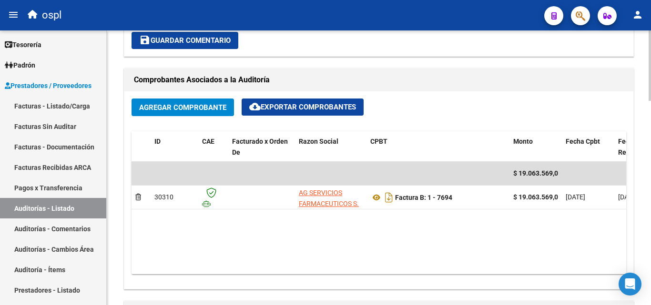
scroll to position [275, 0]
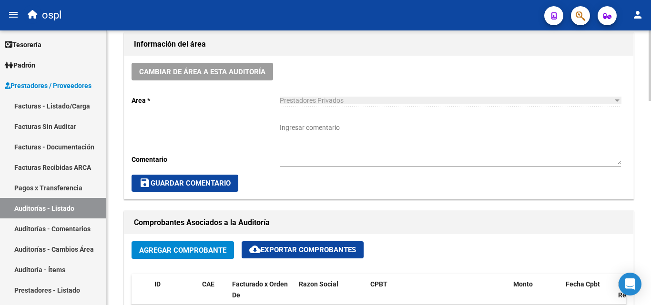
click at [310, 136] on textarea "Ingresar comentario" at bounding box center [450, 144] width 341 height 42
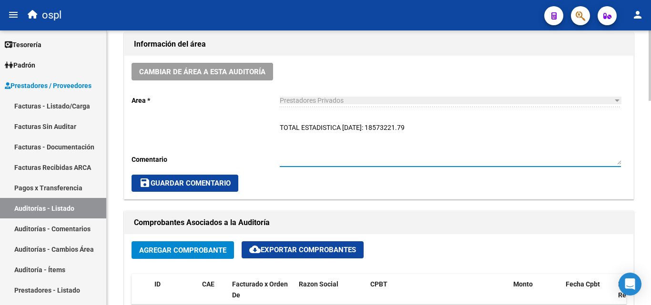
click at [407, 129] on textarea "TOTAL ESTADISTICA [DATE]: 18573221.79" at bounding box center [450, 144] width 341 height 42
click at [431, 127] on textarea "TOTAL ESTADISTICA [DATE]: 18573221,79" at bounding box center [450, 144] width 341 height 42
click at [383, 129] on textarea "TOTAL ESTADISTICA [DATE]: 18573221,79" at bounding box center [450, 144] width 341 height 42
click at [397, 132] on textarea "TOTAL ESTADISTICA [DATE]: 18.573221,79" at bounding box center [450, 144] width 341 height 42
click at [428, 132] on textarea "TOTAL ESTADISTICA [DATE]: 18.573.221,79" at bounding box center [450, 144] width 341 height 42
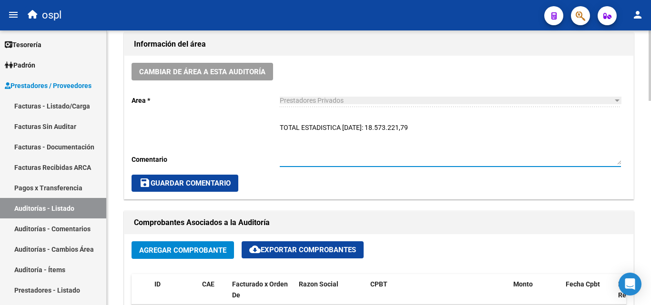
click at [378, 130] on textarea "TOTAL ESTADISTICA [DATE]: 18.573.221,79" at bounding box center [450, 144] width 341 height 42
click at [375, 129] on textarea "TOTAL ESTADISTICA [DATE]: 18.573.221,79" at bounding box center [450, 144] width 341 height 42
click at [427, 127] on textarea "TOTAL ESTADISTICA [DATE]: $18.573.221,79" at bounding box center [450, 144] width 341 height 42
click at [380, 127] on textarea "TOTAL ESTADISTICA [DATE]: $18.573.221,79" at bounding box center [450, 144] width 341 height 42
click at [427, 128] on textarea "TOTAL ESTADISTICA [DATE]: $ 18.573.221,79" at bounding box center [450, 144] width 341 height 42
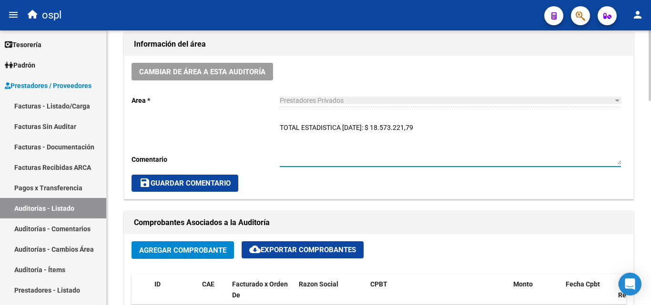
click at [343, 127] on textarea "TOTAL ESTADISTICA [DATE]: $ 18.573.221,79" at bounding box center [450, 144] width 341 height 42
click at [496, 125] on textarea "TOTAL ESTADISTICA (MEDICAMENTOS) [DATE]: $ 18.573.221,79" at bounding box center [450, 144] width 341 height 42
click at [432, 129] on textarea "TOTAL ESTADISTICA (MEDICAMENTOS) [DATE]: $ 18.573.221,79" at bounding box center [450, 144] width 341 height 42
click at [431, 130] on textarea "TOTAL ESTADISTICA (MEDICAMENTOS) [DATE]=$ 18.573.221,79" at bounding box center [450, 144] width 341 height 42
click at [472, 130] on textarea "TOTAL ESTADISTICA (MEDICAMENTOS) [DATE] =$ 18.573.221,79" at bounding box center [450, 144] width 341 height 42
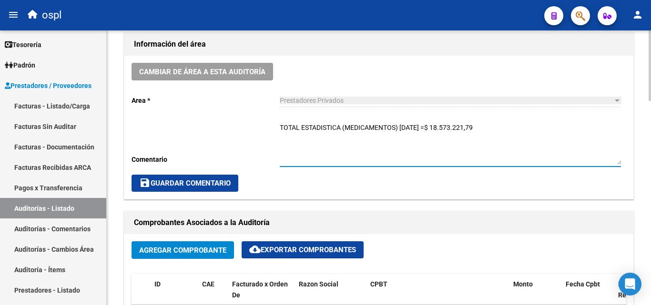
click at [436, 129] on textarea "TOTAL ESTADISTICA (MEDICAMENTOS) [DATE] =$ 18.573.221,79" at bounding box center [450, 144] width 341 height 42
click at [511, 128] on textarea "TOTAL ESTADISTICA (MEDICAMENTOS) [DATE] = $ 18.573.221,79" at bounding box center [450, 144] width 341 height 42
click at [348, 137] on textarea "TOTAL ESTADISTICA (MEDICAMENTOS) [DATE] = $ 18.573.221,79 TOTAL IVA SOBRANTE=" at bounding box center [450, 144] width 341 height 42
click at [357, 137] on textarea "TOTAL ESTADISTICA (MEDICAMENTOS) [DATE] = $ 18.573.221,79 TOTAL IVA SOBRANTE =" at bounding box center [450, 144] width 341 height 42
click at [301, 143] on textarea "TOTAL ESTADISTICA (MEDICAMENTOS) [DATE] = $ 18.573.221,79 TOTAL IVA SOBRANTE = …" at bounding box center [450, 144] width 341 height 42
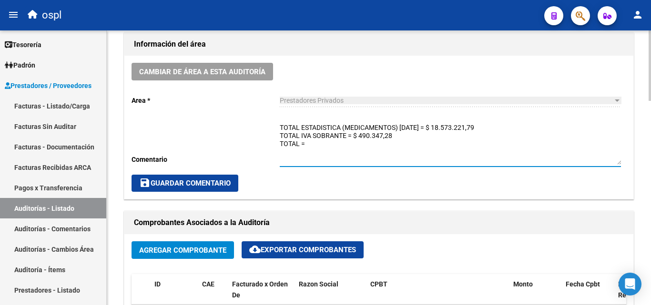
click at [309, 143] on textarea "TOTAL ESTADISTICA (MEDICAMENTOS) [DATE] = $ 18.573.221,79 TOTAL IVA SOBRANTE = …" at bounding box center [450, 144] width 341 height 42
click at [353, 143] on textarea "TOTAL ESTADISTICA (MEDICAMENTOS) [DATE] = $ 18.573.221,79 TOTAL IVA SOBRANTE = …" at bounding box center [450, 144] width 341 height 42
click at [353, 145] on textarea "TOTAL ESTADISTICA (MEDICAMENTOS) [DATE] = $ 18.573.221,79 TOTAL IVA SOBRANTE = …" at bounding box center [450, 144] width 341 height 42
click at [383, 154] on textarea "TOTAL ESTADISTICA (MEDICAMENTOS) [DATE] = $ 18.573.221,79 TOTAL IVA SOBRANTE = …" at bounding box center [450, 144] width 341 height 42
drag, startPoint x: 353, startPoint y: 145, endPoint x: 436, endPoint y: 152, distance: 83.1
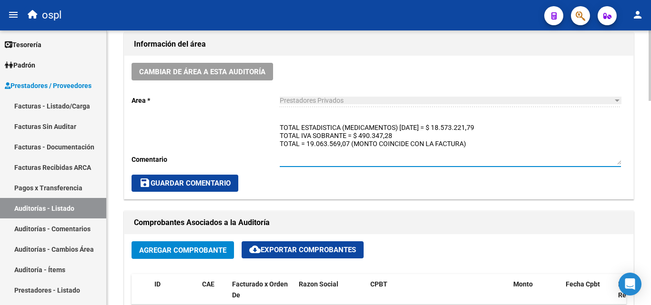
click at [436, 152] on textarea "TOTAL ESTADISTICA (MEDICAMENTOS) [DATE] = $ 18.573.221,79 TOTAL IVA SOBRANTE = …" at bounding box center [450, 144] width 341 height 42
click at [352, 148] on textarea "TOTAL ESTADISTICA (MEDICAMENTOS) [DATE] = $ 18.573.221,79 TOTAL IVA SOBRANTE = …" at bounding box center [450, 144] width 341 height 42
click at [521, 140] on textarea "TOTAL ESTADISTICA (MEDICAMENTOS) [DATE] = $ 18.573.221,79 TOTAL IVA SOBRANTE = …" at bounding box center [450, 144] width 341 height 42
click at [402, 148] on textarea "TOTAL ESTADISTICA (MEDICAMENTOS) [DATE] = $ 18.573.221,79 TOTAL IVA SOBRANTE = …" at bounding box center [450, 144] width 341 height 42
click at [400, 147] on textarea "TOTAL ESTADISTICA (MEDICAMENTOS) [DATE] = $ 18.573.221,79 TOTAL IVA SOBRANTE = …" at bounding box center [450, 144] width 341 height 42
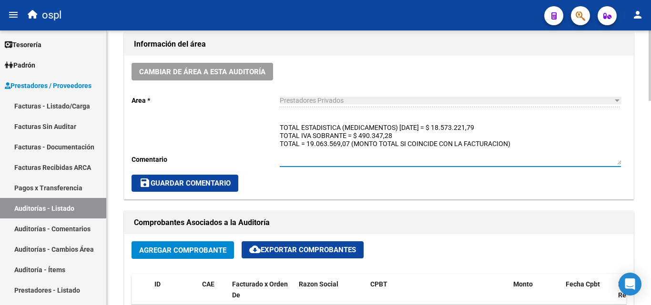
click at [531, 146] on textarea "TOTAL ESTADISTICA (MEDICAMENTOS) [DATE] = $ 18.573.221,79 TOTAL IVA SOBRANTE = …" at bounding box center [450, 144] width 341 height 42
click at [281, 153] on textarea "TOTAL ESTADISTICA (MEDICAMENTOS) [DATE] = $ 18.573.221,79 TOTAL IVA SOBRANTE = …" at bounding box center [450, 144] width 341 height 42
type textarea "TOTAL ESTADISTICA (MEDICAMENTOS) [DATE] = $ 18.573.221,79 TOTAL IVA SOBRANTE = …"
click at [216, 180] on span "save Guardar Comentario" at bounding box center [184, 183] width 91 height 9
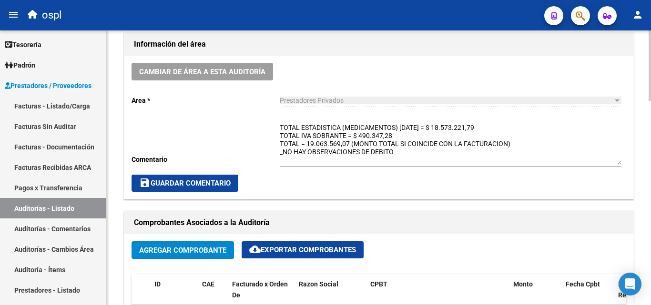
click at [211, 184] on span "save Guardar Comentario" at bounding box center [184, 183] width 91 height 9
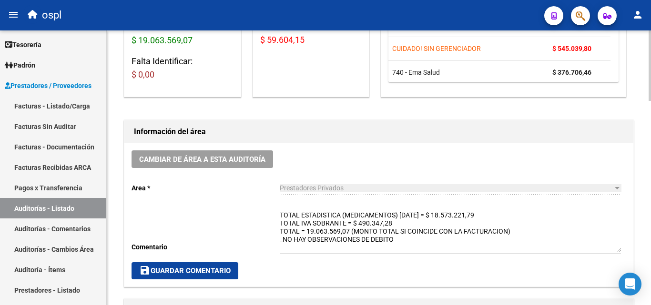
scroll to position [180, 0]
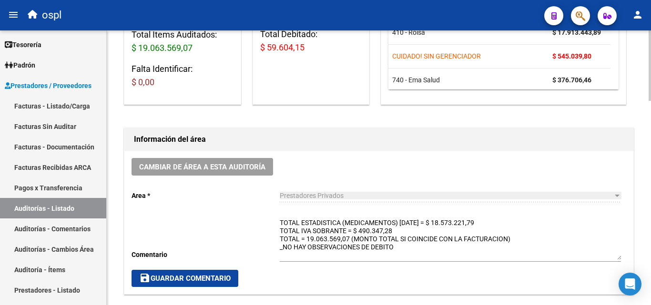
click at [234, 277] on button "save Guardar Comentario" at bounding box center [184, 278] width 107 height 17
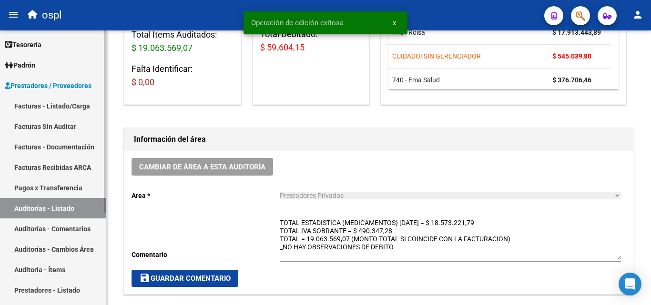
click at [77, 209] on link "Auditorías - Listado" at bounding box center [53, 208] width 106 height 20
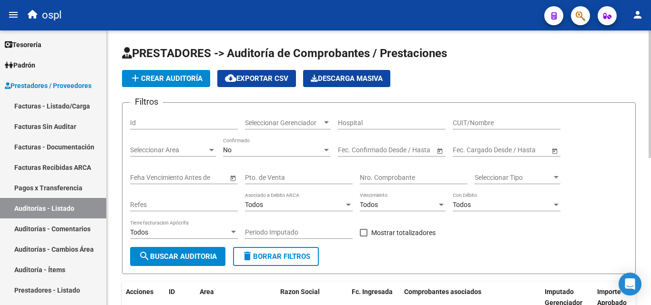
click at [379, 170] on div "Nro. Comprobante" at bounding box center [414, 174] width 108 height 19
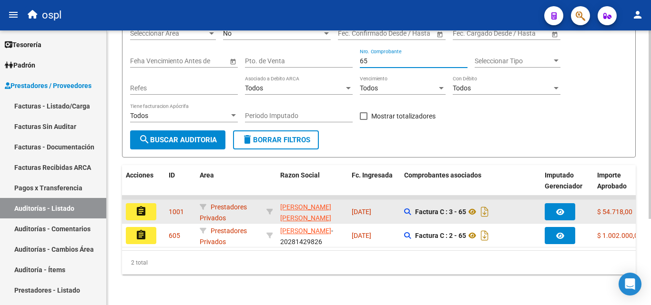
type input "65"
click at [151, 205] on button "assignment" at bounding box center [141, 211] width 30 height 17
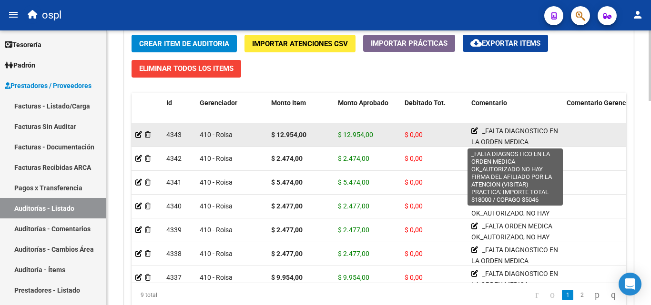
click at [485, 134] on span "_FALTA DIAGNOSTICO EN LA ORDEN MEDICA OK_AUTORIZADO NO HAY FIRMA DEL AFILIADO P…" at bounding box center [514, 163] width 87 height 73
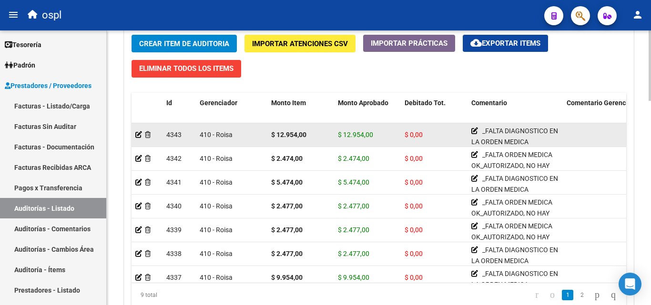
click at [474, 132] on icon at bounding box center [474, 131] width 7 height 7
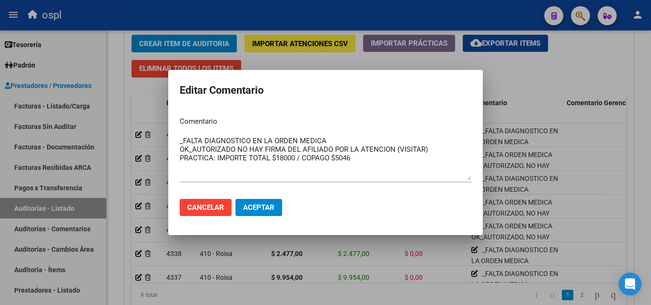
click at [538, 121] on div at bounding box center [325, 152] width 651 height 305
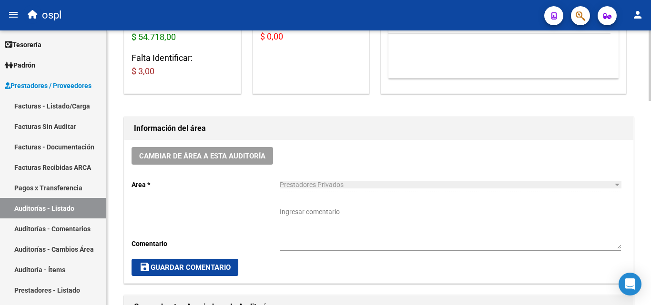
scroll to position [286, 0]
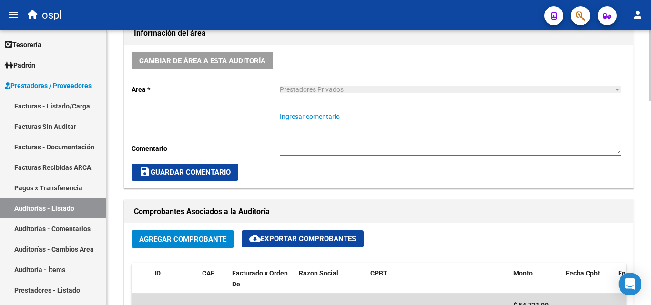
click at [359, 125] on textarea "Ingresar comentario" at bounding box center [450, 133] width 341 height 42
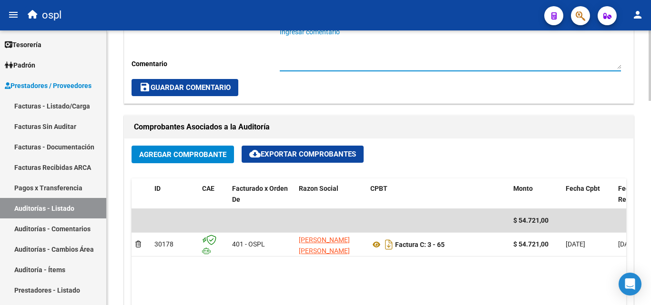
scroll to position [238, 0]
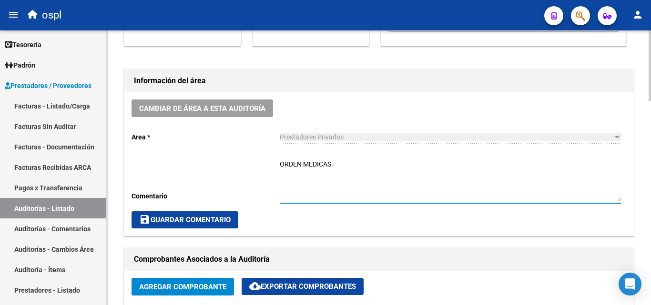
drag, startPoint x: 328, startPoint y: 174, endPoint x: 357, endPoint y: 170, distance: 29.3
click at [357, 170] on textarea "ORDEN MEDICAS." at bounding box center [450, 181] width 341 height 42
click at [359, 161] on textarea "ORDEN MEDICAS: FALTAN DIAGNOSTICOS" at bounding box center [450, 181] width 341 height 42
click at [425, 166] on textarea "ORDEN MEDICAS: FALTAN DIAGNOSTICOS" at bounding box center [450, 181] width 341 height 42
click at [414, 160] on textarea "ORDEN MEDICAS: FALTAN DIAGNOSTICOS" at bounding box center [450, 181] width 341 height 42
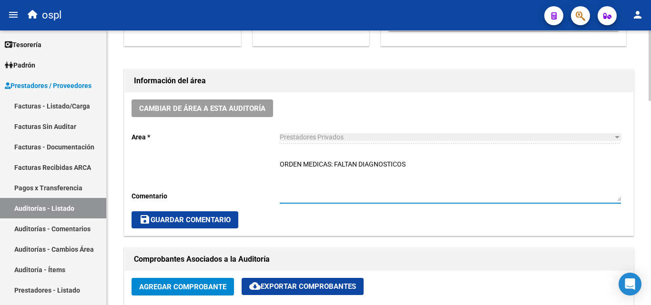
click at [414, 160] on textarea "ORDEN MEDICAS: FALTAN DIAGNOSTICOS" at bounding box center [450, 181] width 341 height 42
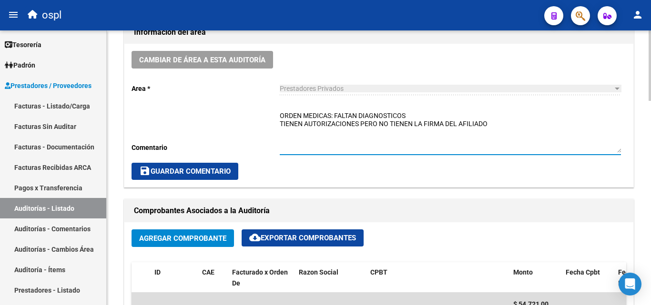
scroll to position [286, 0]
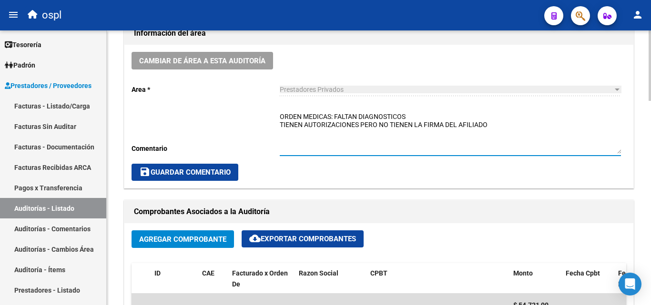
click at [280, 120] on textarea "ORDEN MEDICAS: FALTAN DIAGNOSTICOS TIENEN AUTORIZACIONES PERO NO TIENEN LA FIRM…" at bounding box center [450, 133] width 341 height 42
click at [289, 118] on textarea "ORDEN MEDICAS: FALTAN DIAGNOSTICOS TIENEN AUTORIZACIONES PERO NO TIENEN LA FIRM…" at bounding box center [450, 133] width 341 height 42
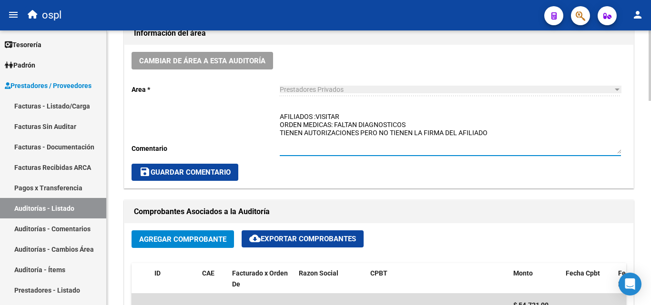
click at [316, 119] on textarea "AFILIADOS :VISITAR ORDEN MEDICAS: FALTAN DIAGNOSTICOS TIENEN AUTORIZACIONES PER…" at bounding box center [450, 133] width 341 height 42
click at [494, 132] on textarea "AFILIADOS : PRESTACION VISITAR ORDEN MEDICAS: FALTAN DIAGNOSTICOS TIENEN AUTORI…" at bounding box center [450, 133] width 341 height 42
click at [281, 117] on textarea "AFILIADOS : PRESTACION VISITAR ORDEN MEDICAS: FALTAN DIAGNOSTICOS TIENEN AUTORI…" at bounding box center [450, 133] width 341 height 42
click at [280, 122] on textarea "_AFILIADOS : PRESTACION VISITAR ORDEN MEDICAS: FALTAN DIAGNOSTICOS TIENEN AUTOR…" at bounding box center [450, 133] width 341 height 42
click at [281, 131] on textarea "_AFILIADOS : PRESTACION VISITAR _ORDEN MEDICAS: FALTAN DIAGNOSTICOS TIENEN AUTO…" at bounding box center [450, 133] width 341 height 42
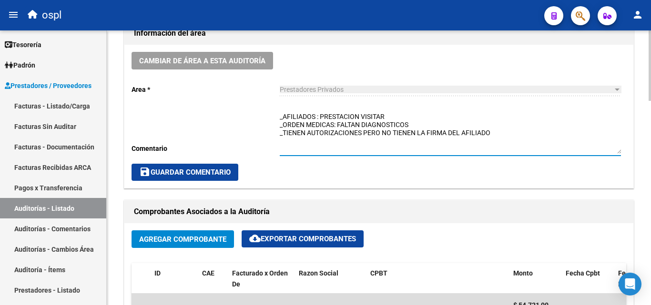
click at [508, 135] on textarea "_AFILIADOS : PRESTACION VISITAR _ORDEN MEDICAS: FALTAN DIAGNOSTICOS _TIENEN AUT…" at bounding box center [450, 133] width 341 height 42
type textarea "_AFILIADOS : PRESTACION VISITAR _ORDEN MEDICAS: FALTAN DIAGNOSTICOS _TIENEN AUT…"
click at [230, 170] on span "save Guardar Comentario" at bounding box center [184, 172] width 91 height 9
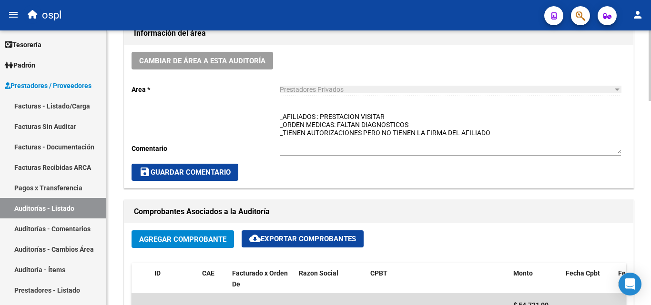
click at [226, 165] on button "save Guardar Comentario" at bounding box center [184, 172] width 107 height 17
click at [189, 174] on span "save Guardar Comentario" at bounding box center [184, 172] width 91 height 9
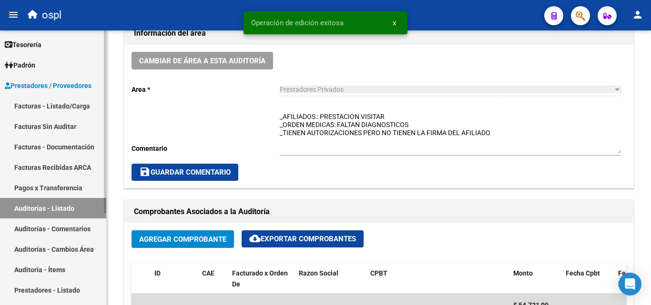
click at [81, 205] on link "Auditorías - Listado" at bounding box center [53, 208] width 106 height 20
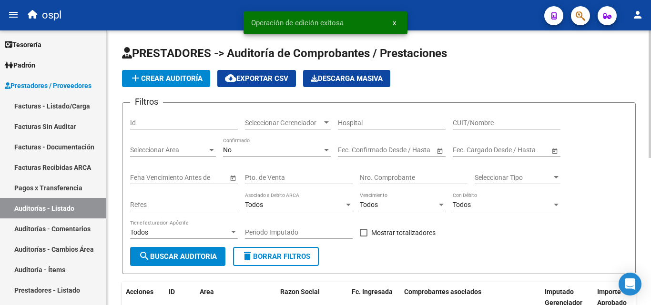
click at [391, 178] on input "Nro. Comprobante" at bounding box center [414, 178] width 108 height 8
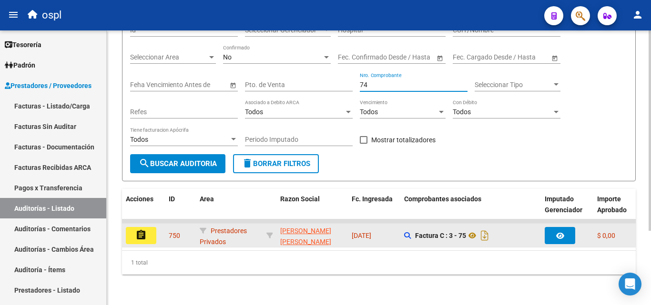
type input "74"
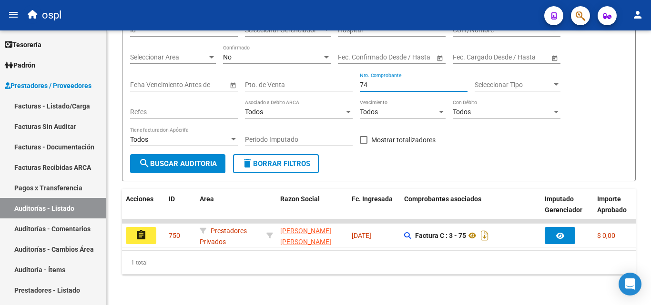
click at [147, 229] on button "assignment" at bounding box center [141, 235] width 30 height 17
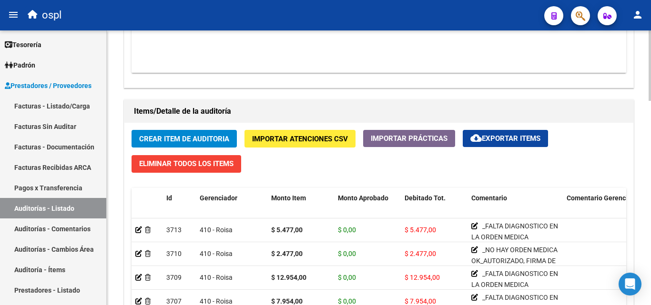
scroll to position [667, 0]
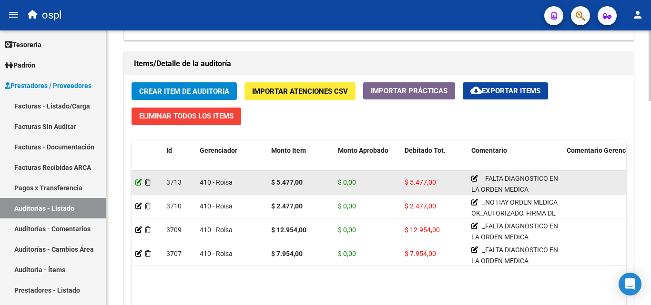
click at [138, 180] on icon at bounding box center [138, 182] width 7 height 7
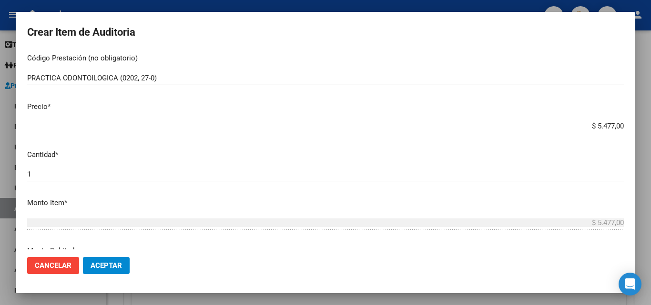
scroll to position [286, 0]
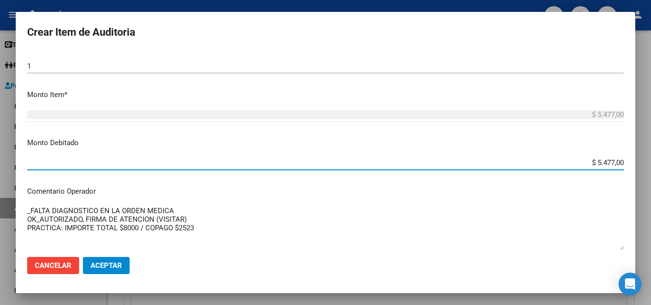
drag, startPoint x: 604, startPoint y: 163, endPoint x: 643, endPoint y: 170, distance: 39.5
click at [643, 170] on div "Crear Item de Auditoria 44177003 Nro Documento 27441770036 CUIL Afiliado Activo…" at bounding box center [325, 152] width 651 height 305
type input "$ 0,00"
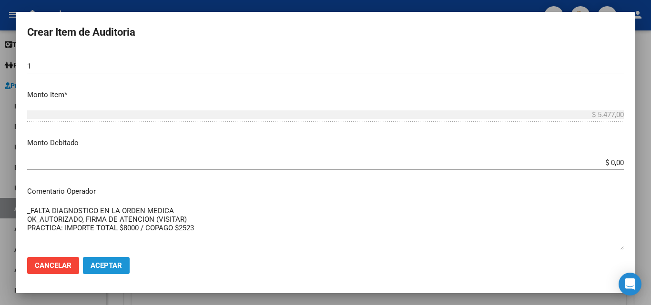
click at [103, 262] on span "Aceptar" at bounding box center [105, 265] width 31 height 9
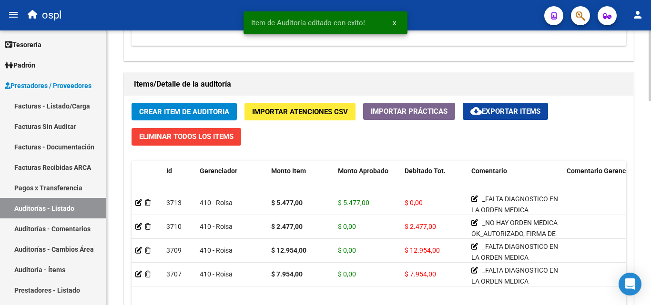
scroll to position [667, 0]
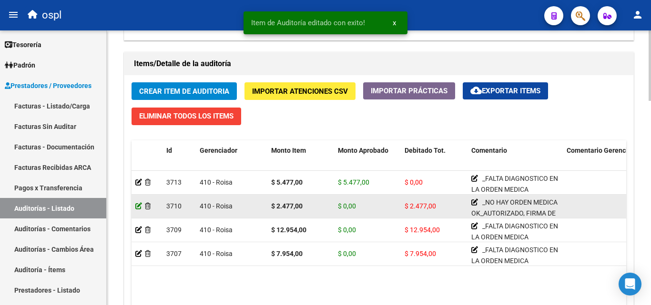
click at [137, 207] on icon at bounding box center [138, 206] width 7 height 7
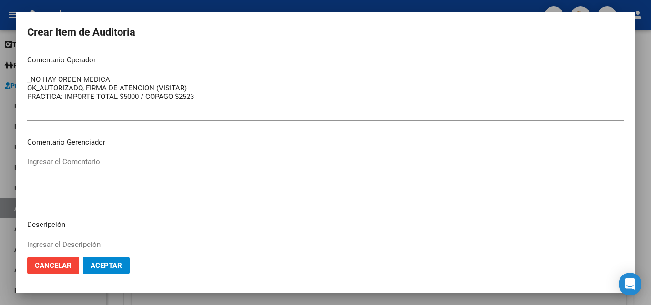
scroll to position [333, 0]
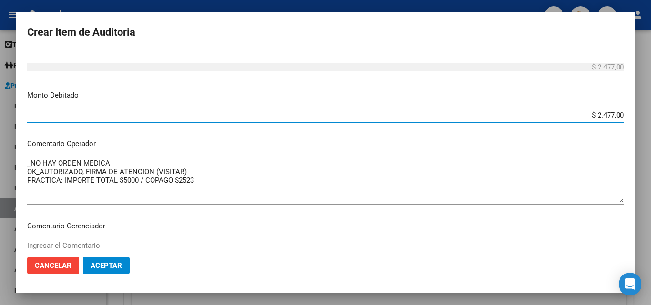
drag, startPoint x: 581, startPoint y: 120, endPoint x: 587, endPoint y: 119, distance: 5.8
click at [587, 119] on div "$ 2.477,00 Ingresar el monto" at bounding box center [325, 115] width 596 height 14
drag, startPoint x: 587, startPoint y: 119, endPoint x: 631, endPoint y: 119, distance: 44.3
click at [631, 119] on mat-dialog-content "24249045 Nro Documento 27242490458 CUIL Afiliado Activo [PERSON_NAME] Nombre Co…" at bounding box center [325, 150] width 619 height 199
type input "$ 0,00"
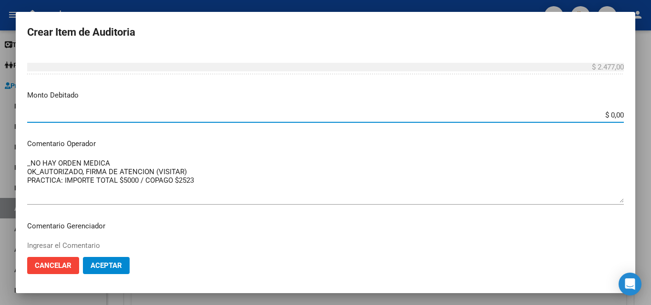
click at [120, 260] on button "Aceptar" at bounding box center [106, 265] width 47 height 17
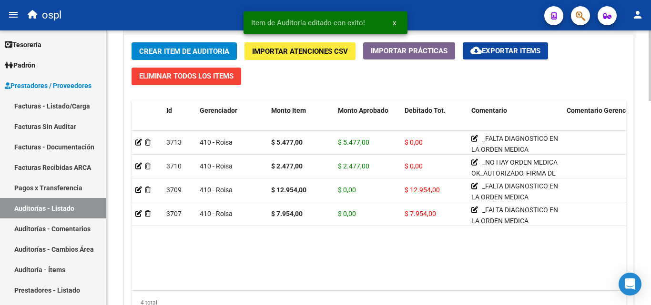
scroll to position [762, 0]
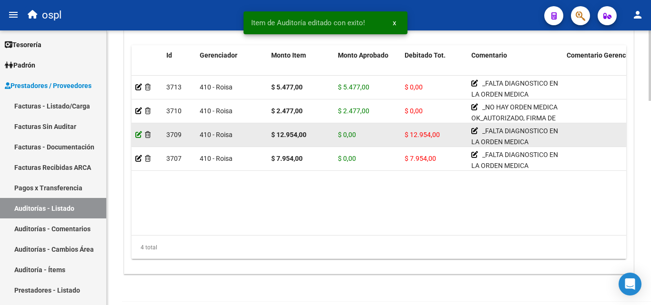
click at [138, 132] on icon at bounding box center [138, 134] width 7 height 7
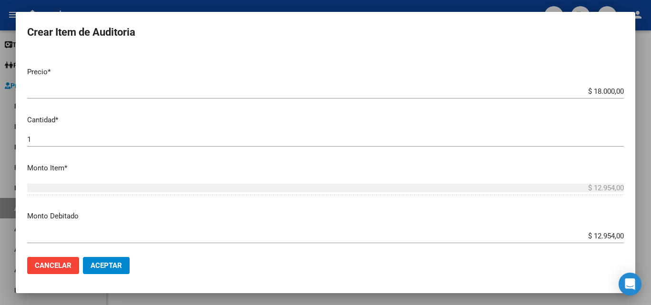
scroll to position [238, 0]
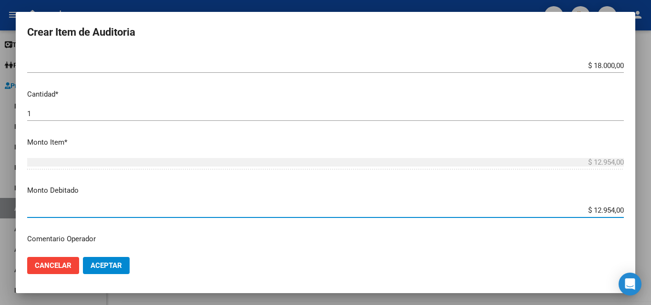
drag, startPoint x: 580, startPoint y: 212, endPoint x: 637, endPoint y: 208, distance: 57.3
click at [637, 208] on div "Crear Item de Auditoria 28581073 Nro Documento 24285810732 CUIL Afiliado Activo…" at bounding box center [325, 152] width 651 height 305
type input "$ 0,00"
click at [113, 268] on span "Aceptar" at bounding box center [105, 265] width 31 height 9
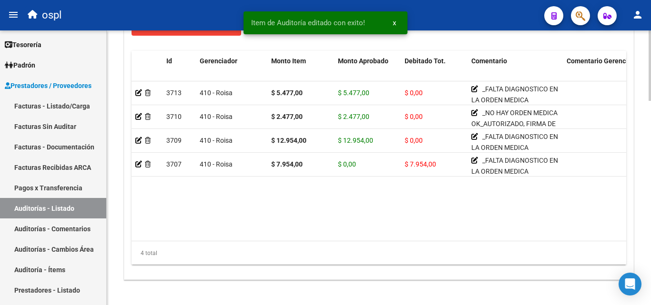
scroll to position [799, 0]
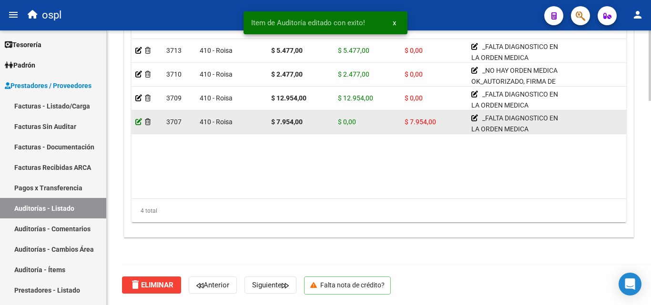
click at [138, 120] on icon at bounding box center [138, 122] width 7 height 7
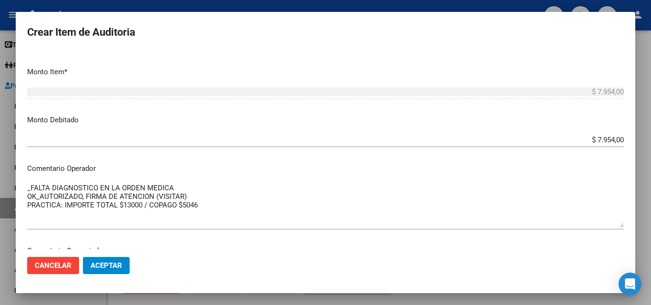
scroll to position [286, 0]
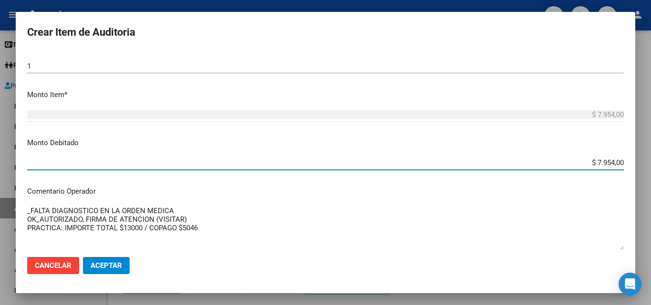
drag, startPoint x: 581, startPoint y: 162, endPoint x: 628, endPoint y: 165, distance: 47.7
click at [628, 165] on mat-dialog-content "17393781 Nro Documento 23173937814 CUIL Afiliado Activo [PERSON_NAME] Nombre Co…" at bounding box center [325, 150] width 619 height 199
type input "$ 0,00"
click at [99, 259] on button "Aceptar" at bounding box center [106, 265] width 47 height 17
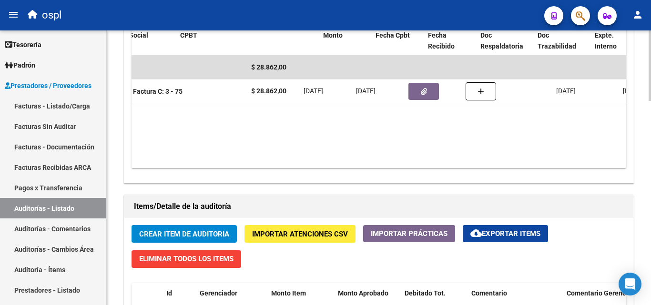
scroll to position [0, 170]
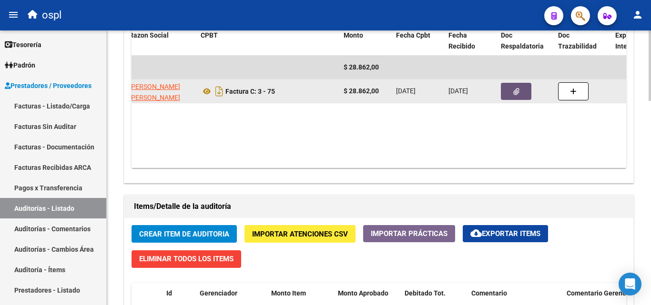
click at [511, 84] on button "button" at bounding box center [516, 91] width 30 height 17
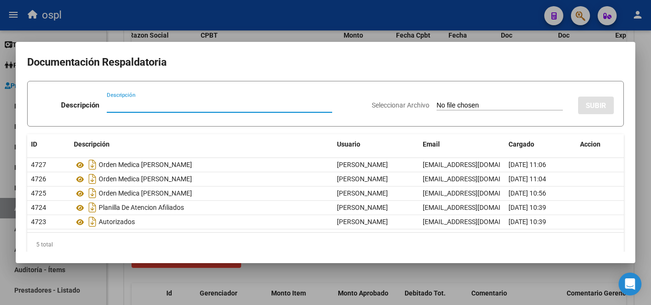
click at [309, 37] on div at bounding box center [325, 152] width 651 height 305
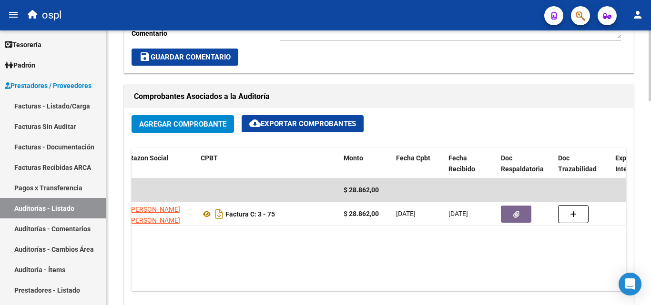
scroll to position [333, 0]
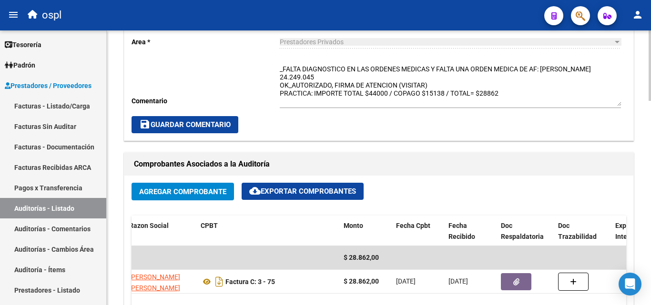
click at [212, 127] on span "save Guardar Comentario" at bounding box center [184, 124] width 91 height 9
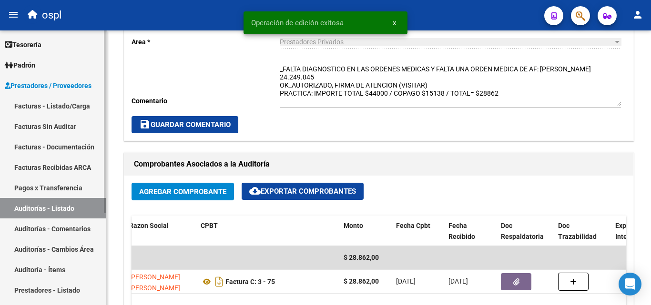
click at [90, 203] on link "Auditorías - Listado" at bounding box center [53, 208] width 106 height 20
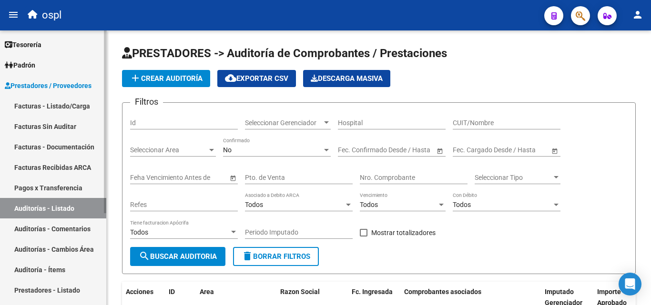
click at [94, 209] on link "Auditorías - Listado" at bounding box center [53, 208] width 106 height 20
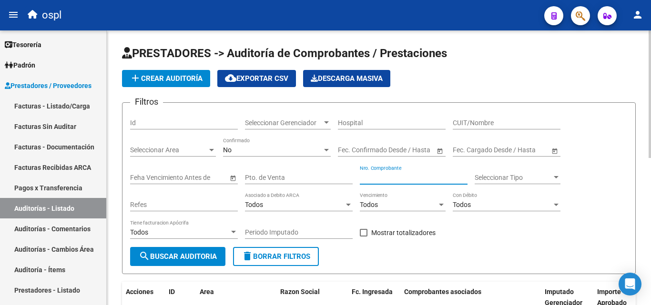
click at [409, 177] on input "Nro. Comprobante" at bounding box center [414, 178] width 108 height 8
type input "4"
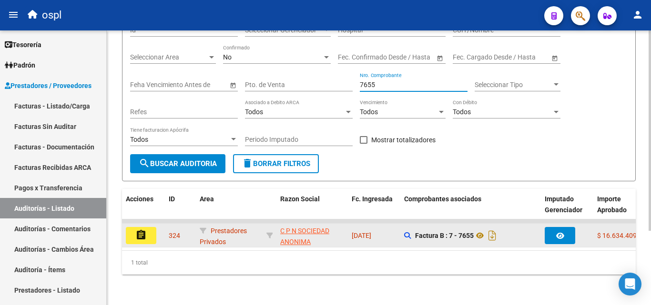
type input "7655"
click at [150, 234] on button "assignment" at bounding box center [141, 235] width 30 height 17
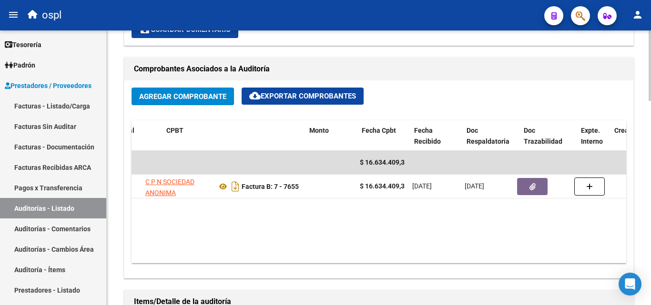
scroll to position [0, 204]
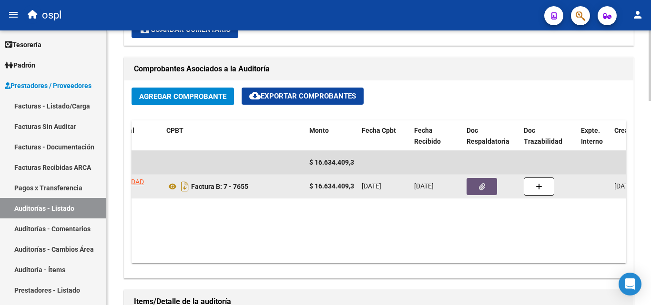
click at [488, 190] on button "button" at bounding box center [481, 186] width 30 height 17
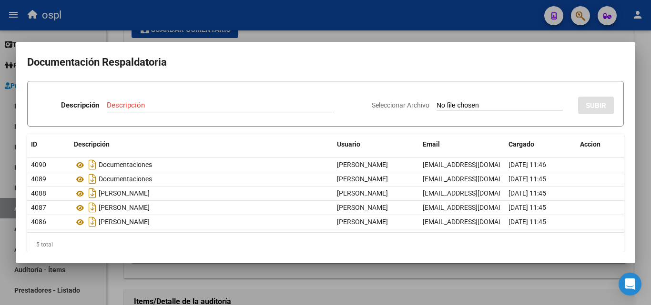
click at [323, 34] on div at bounding box center [325, 152] width 651 height 305
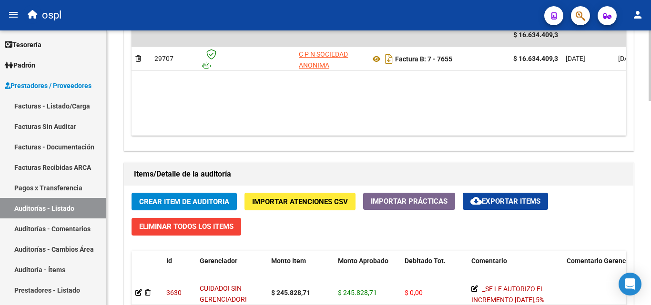
scroll to position [571, 0]
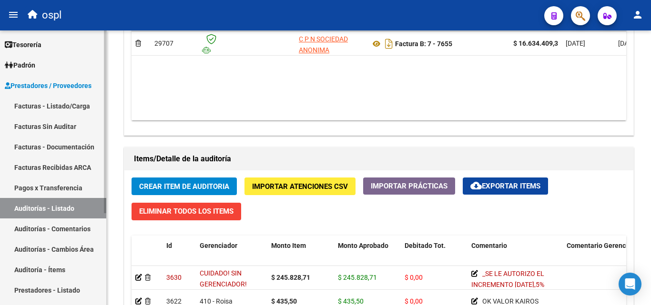
click at [74, 205] on link "Auditorías - Listado" at bounding box center [53, 208] width 106 height 20
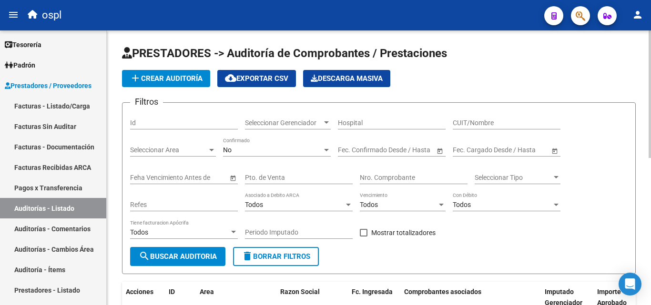
click at [397, 179] on input "Nro. Comprobante" at bounding box center [414, 178] width 108 height 8
type input "10814"
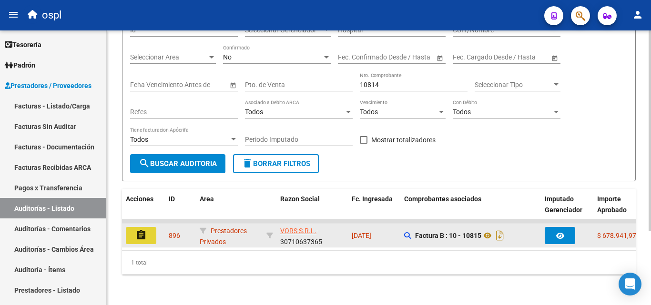
click at [152, 227] on button "assignment" at bounding box center [141, 235] width 30 height 17
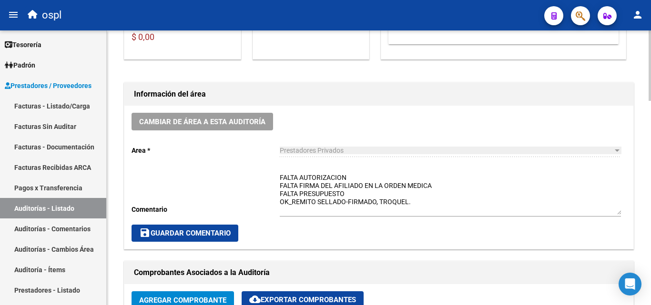
scroll to position [238, 0]
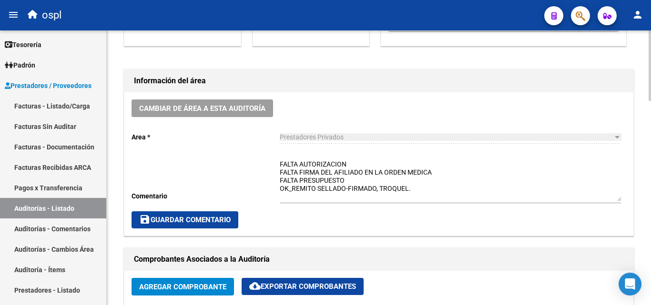
click at [280, 160] on textarea "FALTA AUTORIZACION FALTA FIRMA DEL AFILIADO EN LA ORDEN MEDICA FALTA PRESUPUEST…" at bounding box center [450, 181] width 341 height 42
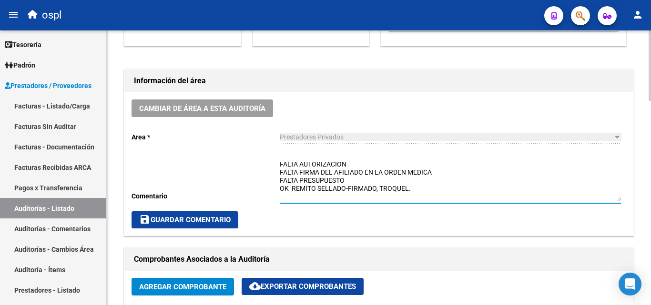
click at [355, 180] on textarea "FALTA AUTORIZACION FALTA FIRMA DEL AFILIADO EN LA ORDEN MEDICA FALTA PRESUPUEST…" at bounding box center [450, 181] width 341 height 42
type textarea "FALTA AUTORIZACION FALTA FIRMA DEL AFILIADO EN LA ORDEN MEDICA FALTA PRESUPUEST…"
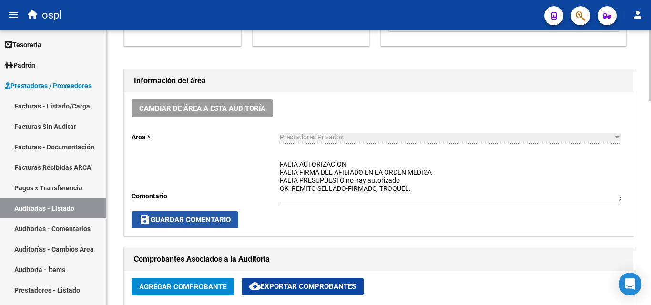
click at [209, 211] on button "save Guardar Comentario" at bounding box center [184, 219] width 107 height 17
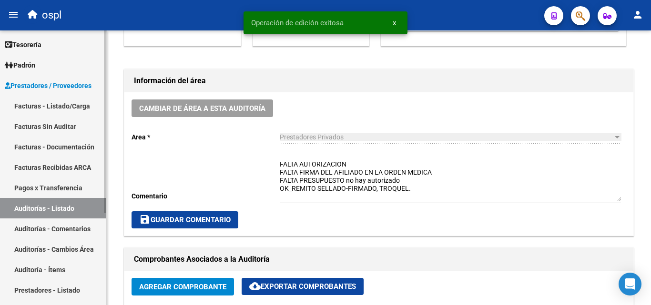
click at [75, 207] on link "Auditorías - Listado" at bounding box center [53, 208] width 106 height 20
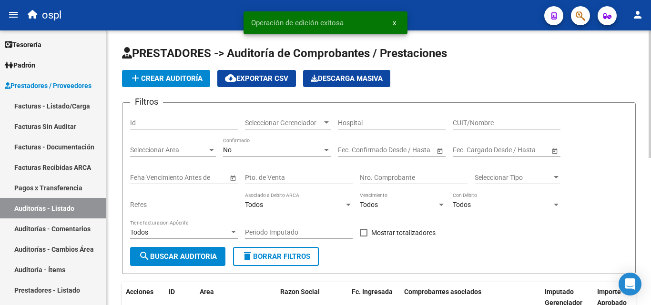
click at [398, 172] on div "Nro. Comprobante" at bounding box center [414, 174] width 108 height 19
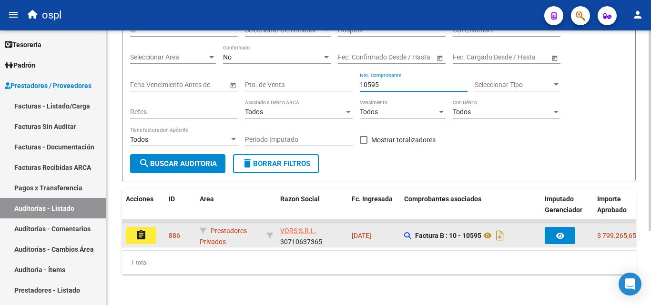
type input "10595"
click at [150, 230] on button "assignment" at bounding box center [141, 235] width 30 height 17
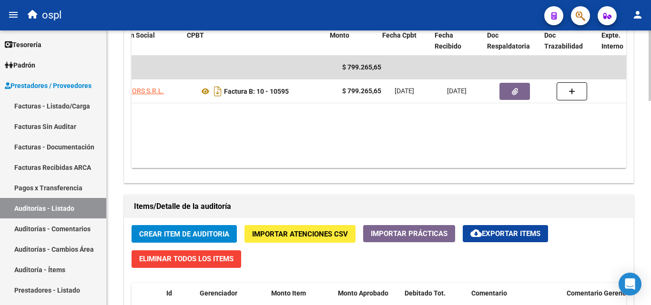
scroll to position [0, 184]
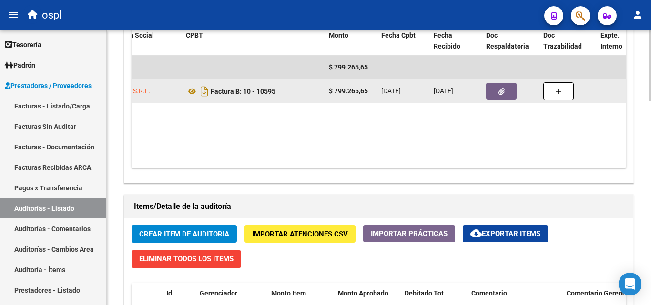
click at [498, 88] on icon "button" at bounding box center [501, 91] width 6 height 7
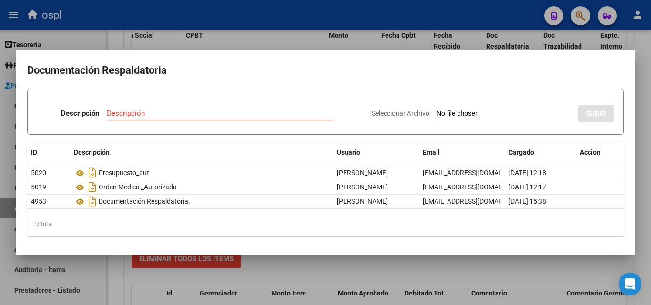
click at [269, 38] on div at bounding box center [325, 152] width 651 height 305
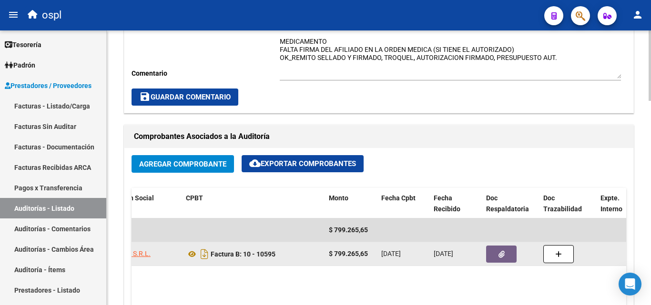
scroll to position [333, 0]
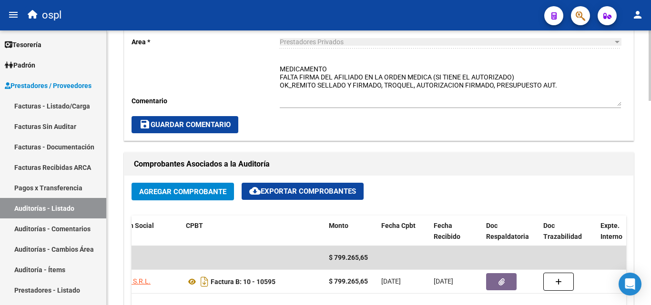
click at [331, 70] on textarea "MEDICAMENTO FALTA FIRMA DEL AFILIADO EN LA ORDEN MEDICA (SI TIENE EL AUTORIZADO…" at bounding box center [450, 85] width 341 height 42
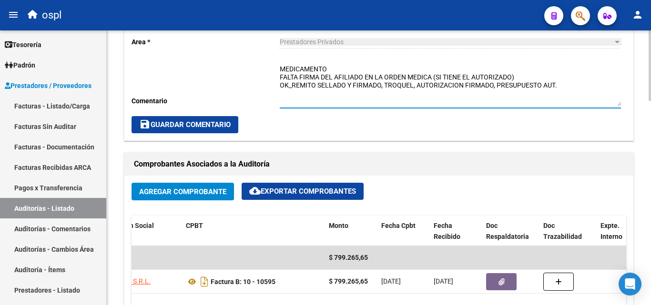
click at [280, 66] on textarea "MEDICAMENTO FALTA FIRMA DEL AFILIADO EN LA ORDEN MEDICA (SI TIENE EL AUTORIZADO…" at bounding box center [450, 85] width 341 height 42
drag, startPoint x: 338, startPoint y: 69, endPoint x: 265, endPoint y: 71, distance: 72.9
click at [265, 71] on div "Cambiar de área a esta auditoría Area * Prestadores Privados Seleccionar area C…" at bounding box center [378, 68] width 509 height 143
click at [579, 87] on textarea "FALTA TRAZA [MEDICAL_DATA] FALTA FIRMA DEL AFILIADO EN LA ORDEN MEDICA (SI TIEN…" at bounding box center [450, 85] width 341 height 42
click at [575, 78] on textarea "FALTA TRAZA [MEDICAL_DATA] FALTA FIRMA DEL AFILIADO EN LA ORDEN MEDICA (SI TIEN…" at bounding box center [450, 85] width 341 height 42
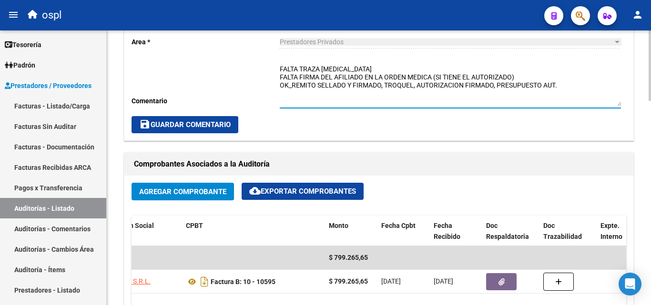
click at [565, 83] on textarea "FALTA TRAZA [MEDICAL_DATA] FALTA FIRMA DEL AFILIADO EN LA ORDEN MEDICA (SI TIEN…" at bounding box center [450, 85] width 341 height 42
click at [405, 82] on textarea "FALTA TRAZA [MEDICAL_DATA] FALTA FIRMA DEL AFILIADO EN LA ORDEN MEDICA (SI TIEN…" at bounding box center [450, 85] width 341 height 42
click at [570, 86] on textarea "FALTA TRAZA [MEDICAL_DATA] FALTA FIRMA DEL AFILIADO EN LA ORDEN MEDICA (SI TIEN…" at bounding box center [450, 85] width 341 height 42
type textarea "FALTA TRAZA [MEDICAL_DATA] FALTA FIRMA DEL AFILIADO EN LA ORDEN MEDICA (SI TIEN…"
click at [229, 125] on span "save Guardar Comentario" at bounding box center [184, 124] width 91 height 9
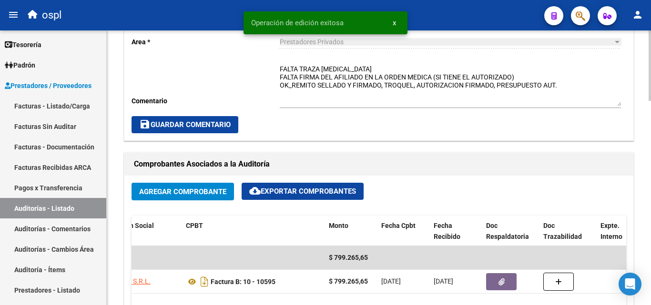
click at [561, 89] on textarea "FALTA TRAZA [MEDICAL_DATA] FALTA FIRMA DEL AFILIADO EN LA ORDEN MEDICA (SI TIEN…" at bounding box center [450, 85] width 341 height 42
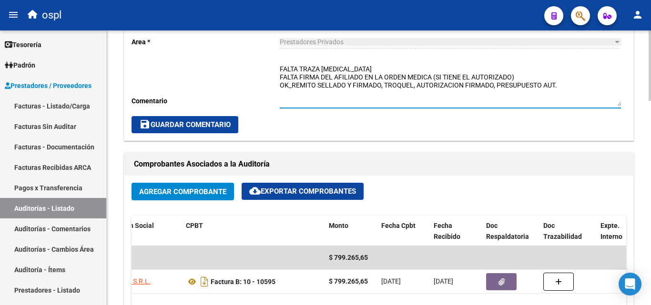
click at [230, 120] on button "save Guardar Comentario" at bounding box center [184, 124] width 107 height 17
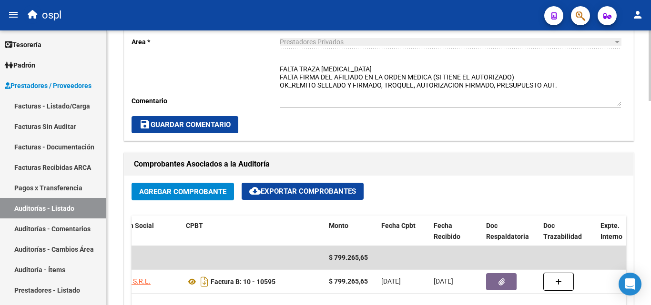
click at [230, 122] on span "save Guardar Comentario" at bounding box center [184, 124] width 91 height 9
click at [230, 124] on span "save Guardar Comentario" at bounding box center [184, 124] width 91 height 9
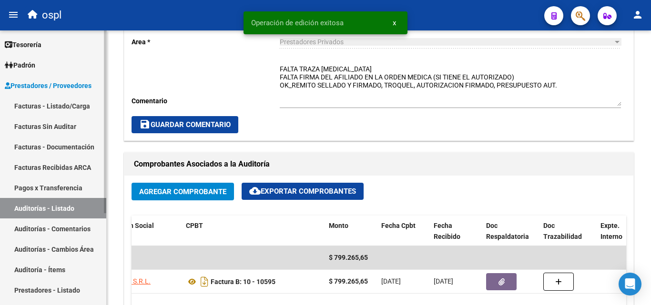
click at [71, 106] on link "Facturas - Listado/Carga" at bounding box center [53, 106] width 106 height 20
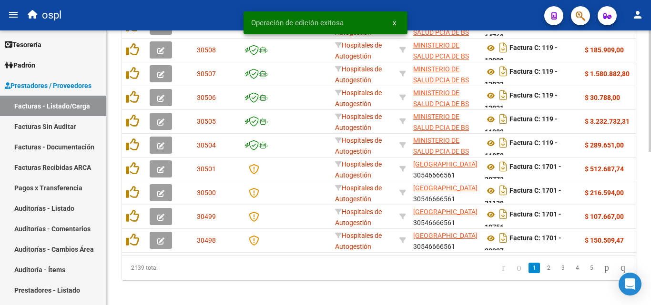
scroll to position [95, 0]
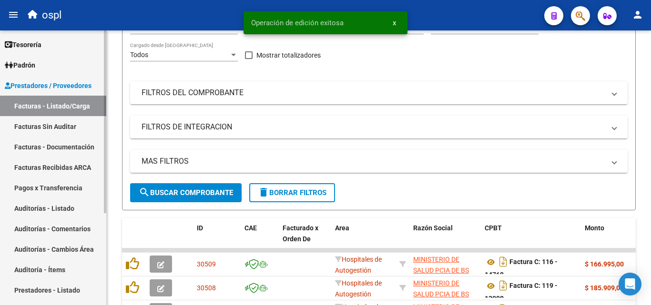
click at [80, 206] on link "Auditorías - Listado" at bounding box center [53, 208] width 106 height 20
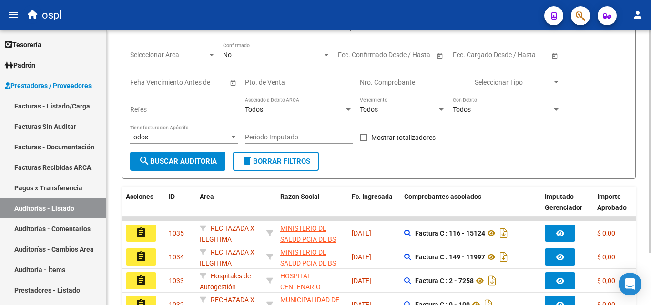
scroll to position [95, 0]
click at [382, 85] on input "Nro. Comprobante" at bounding box center [414, 83] width 108 height 8
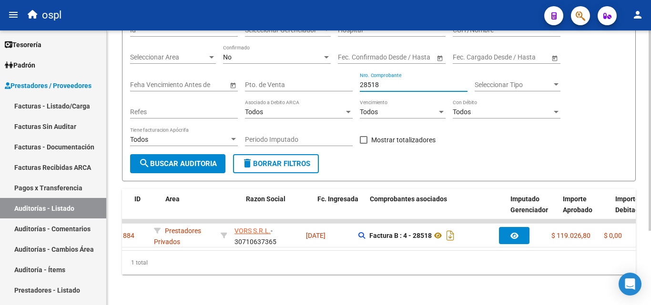
scroll to position [0, 0]
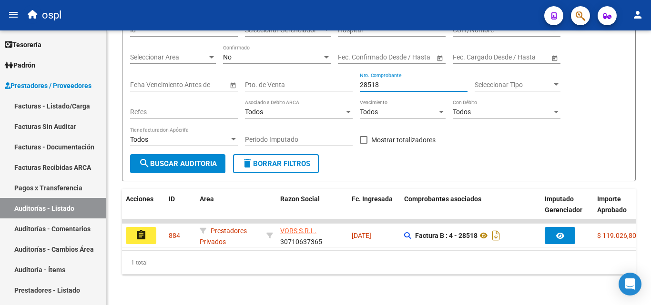
type input "28518"
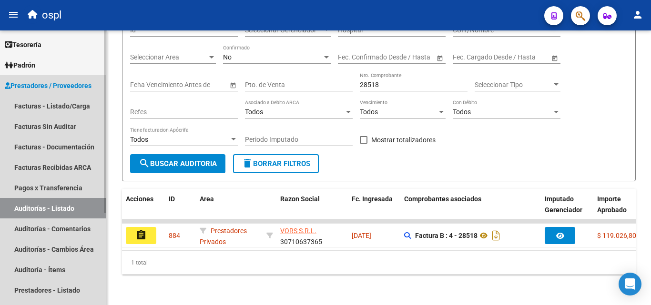
click at [79, 206] on link "Auditorías - Listado" at bounding box center [53, 208] width 106 height 20
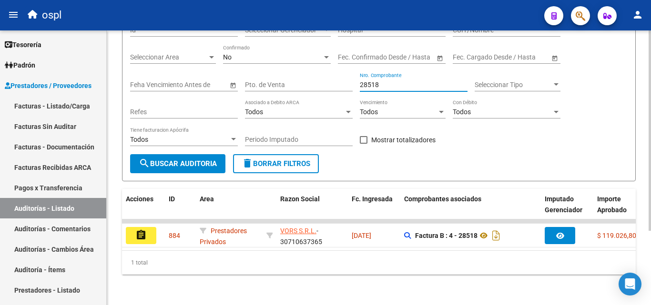
drag, startPoint x: 387, startPoint y: 85, endPoint x: 333, endPoint y: 89, distance: 54.5
click at [333, 89] on div "Filtros Id Seleccionar Gerenciador Seleccionar Gerenciador Hospital CUIT/Nombre…" at bounding box center [378, 86] width 497 height 137
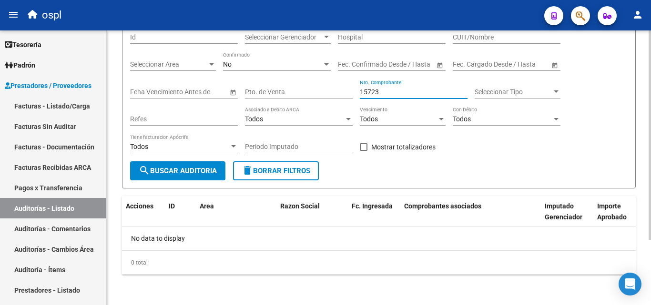
scroll to position [86, 0]
type input "15723"
click at [68, 107] on link "Facturas - Listado/Carga" at bounding box center [53, 106] width 106 height 20
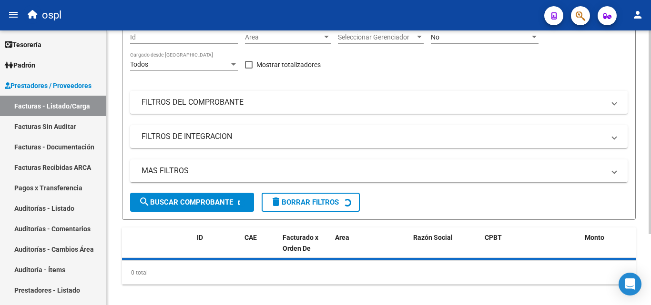
click at [197, 108] on mat-panel-title "FILTROS DEL COMPROBANTE" at bounding box center [372, 102] width 463 height 10
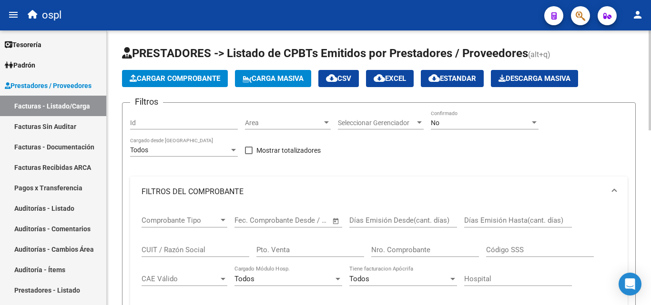
click at [407, 250] on input "Nro. Comprobante" at bounding box center [425, 250] width 108 height 9
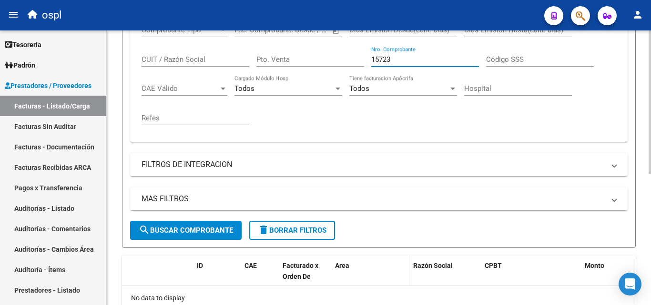
scroll to position [250, 0]
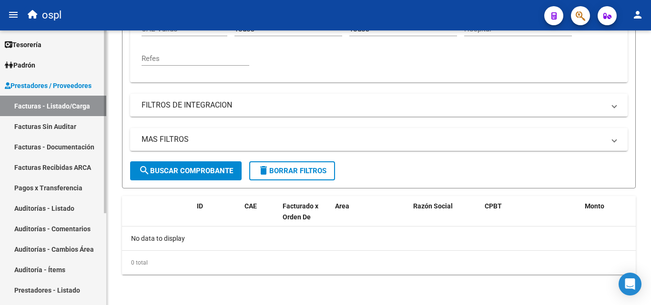
type input "15723"
click at [68, 127] on link "Facturas Sin Auditar" at bounding box center [53, 126] width 106 height 20
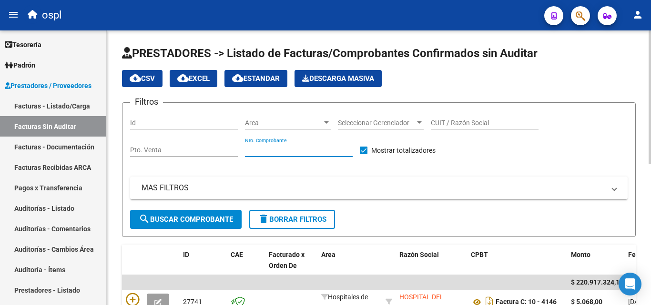
click at [268, 147] on input "Nro. Comprobante" at bounding box center [299, 150] width 108 height 8
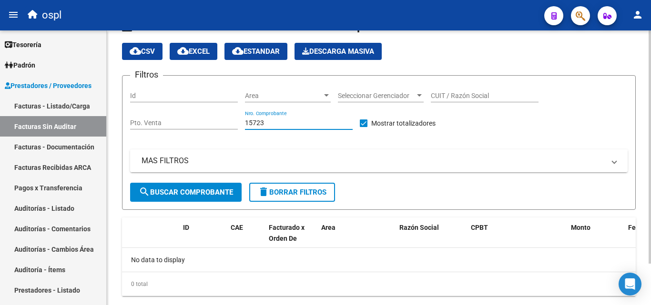
scroll to position [49, 0]
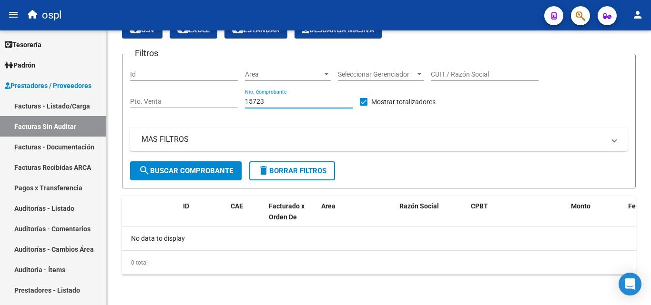
type input "15723"
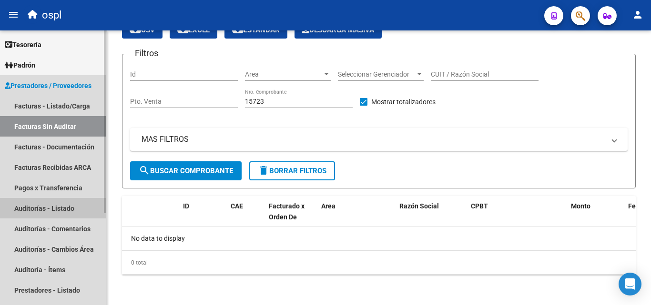
click at [66, 208] on link "Auditorías - Listado" at bounding box center [53, 208] width 106 height 20
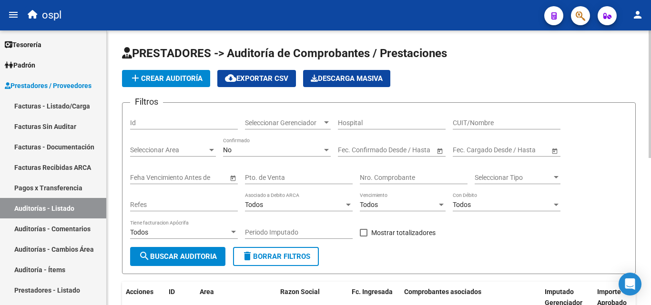
click at [383, 174] on input "Nro. Comprobante" at bounding box center [414, 178] width 108 height 8
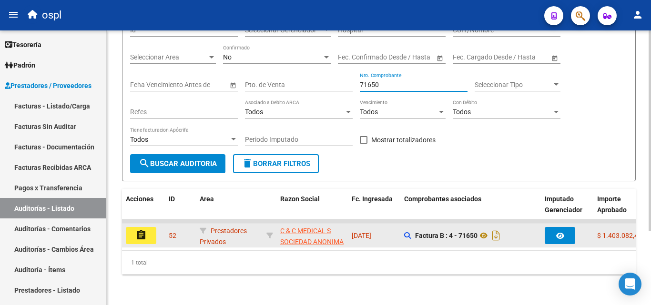
type input "71650"
click at [154, 228] on button "assignment" at bounding box center [141, 235] width 30 height 17
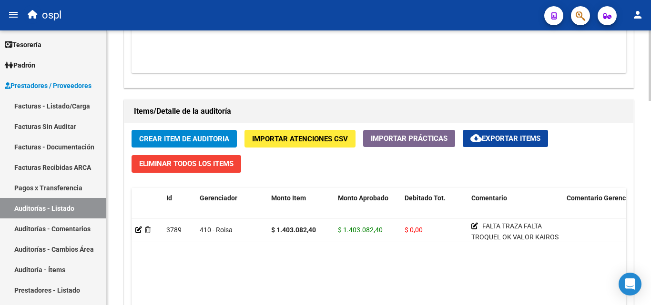
scroll to position [429, 0]
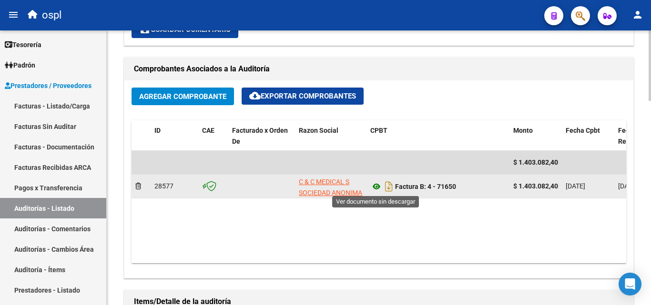
click at [377, 185] on icon at bounding box center [376, 186] width 12 height 11
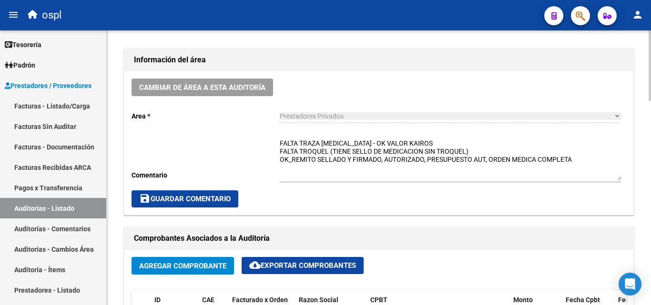
scroll to position [238, 0]
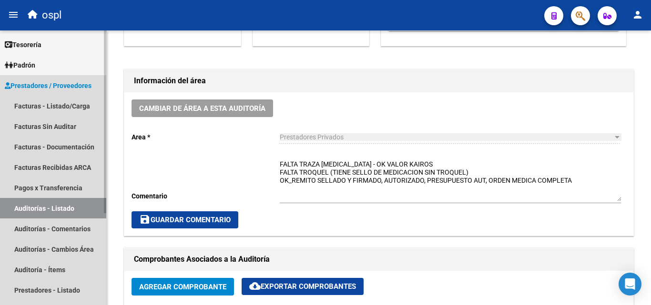
click at [70, 209] on link "Auditorías - Listado" at bounding box center [53, 208] width 106 height 20
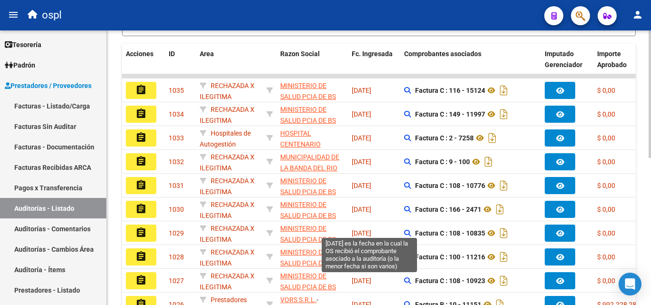
scroll to position [48, 0]
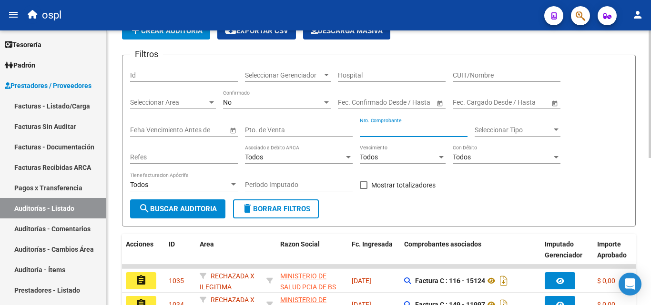
click at [372, 132] on input "Nro. Comprobante" at bounding box center [414, 130] width 108 height 8
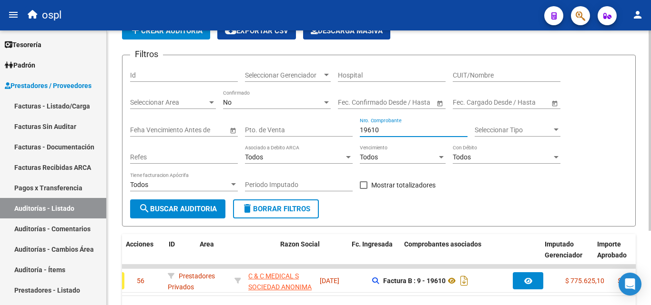
scroll to position [0, 0]
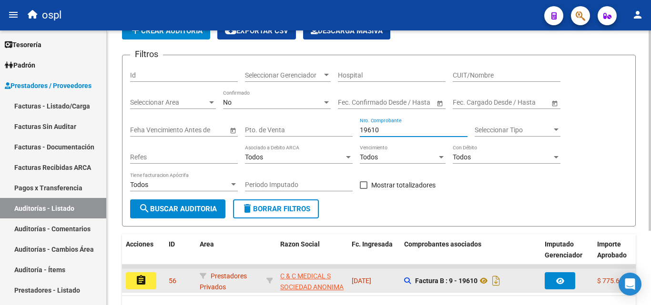
type input "19610"
click at [150, 282] on button "assignment" at bounding box center [141, 280] width 30 height 17
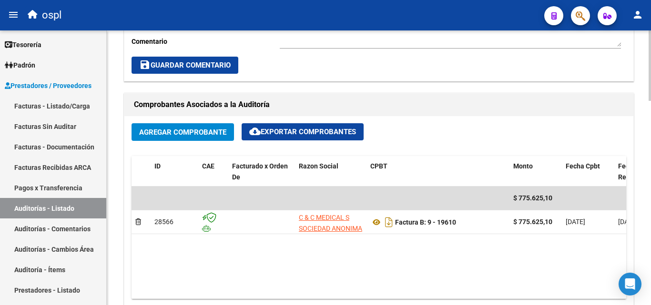
scroll to position [524, 0]
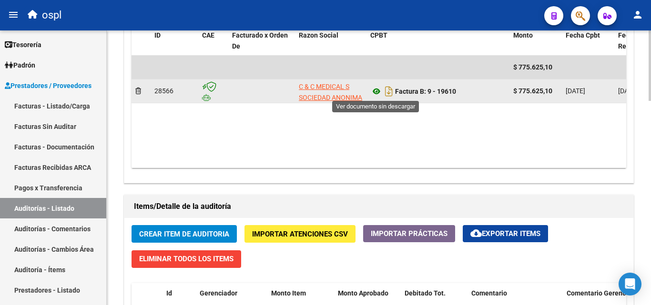
click at [376, 93] on icon at bounding box center [376, 91] width 12 height 11
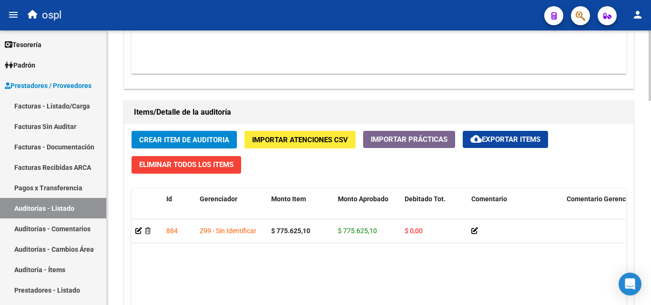
scroll to position [619, 0]
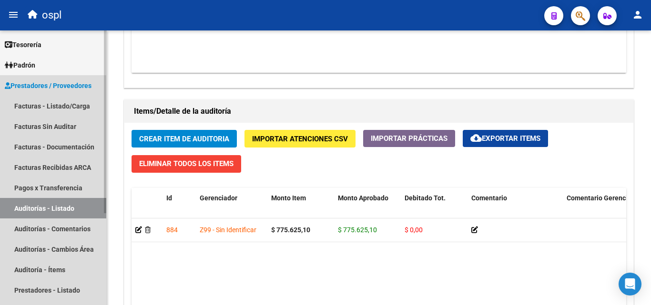
click at [94, 210] on link "Auditorías - Listado" at bounding box center [53, 208] width 106 height 20
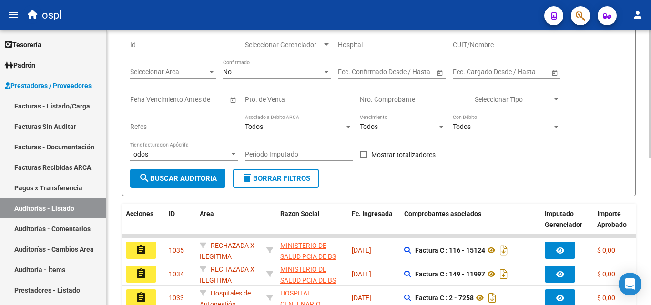
scroll to position [78, 0]
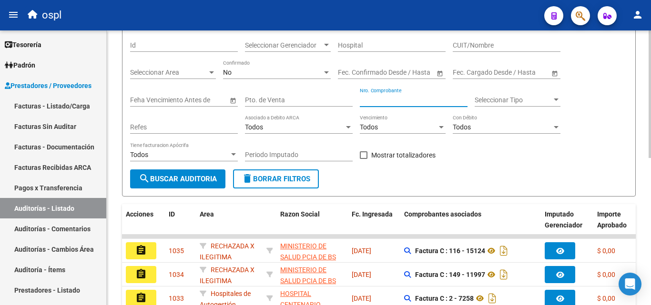
click at [370, 100] on input "Nro. Comprobante" at bounding box center [414, 100] width 108 height 8
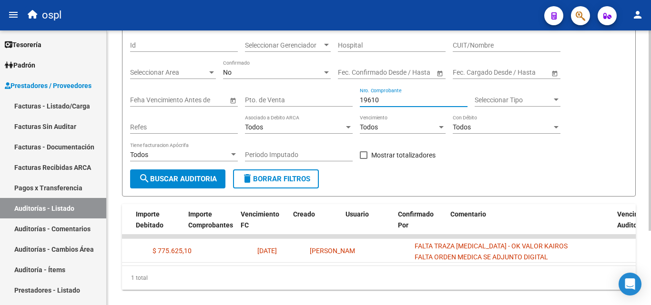
scroll to position [0, 655]
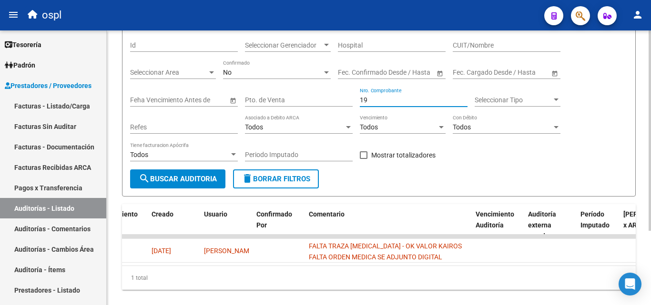
type input "1"
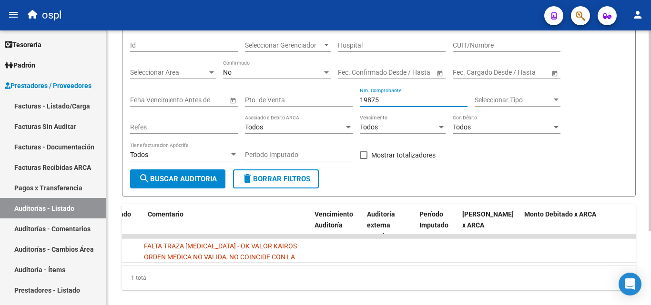
scroll to position [0, 0]
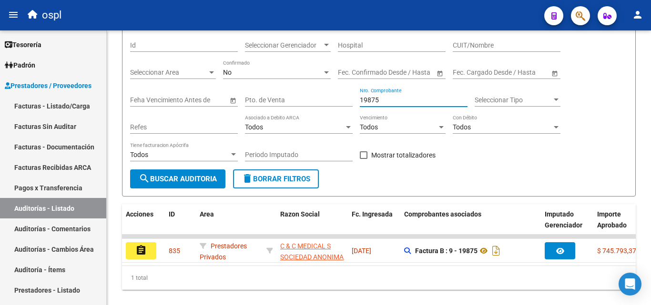
type input "19875"
drag, startPoint x: 391, startPoint y: 100, endPoint x: 340, endPoint y: 100, distance: 50.5
click at [340, 100] on div "Filtros Id Seleccionar Gerenciador Seleccionar Gerenciador Hospital CUIT/Nombre…" at bounding box center [378, 101] width 497 height 137
type input "1"
type input "71735"
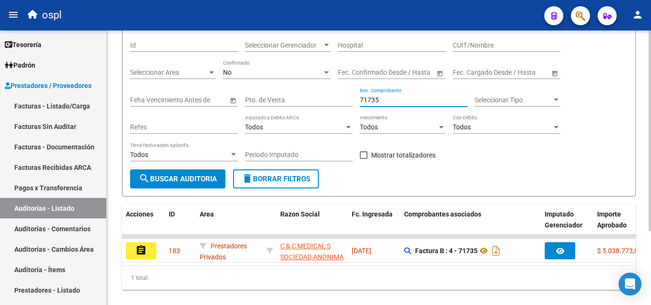
drag, startPoint x: 390, startPoint y: 100, endPoint x: 348, endPoint y: 98, distance: 42.4
click at [348, 98] on div "Filtros Id Seleccionar Gerenciador Seleccionar Gerenciador Hospital CUIT/Nombre…" at bounding box center [378, 101] width 497 height 137
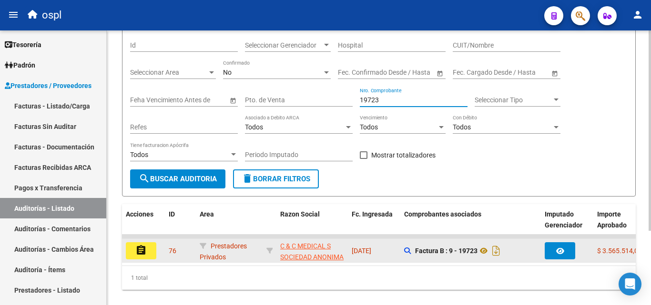
type input "19723"
click at [150, 248] on button "assignment" at bounding box center [141, 250] width 30 height 17
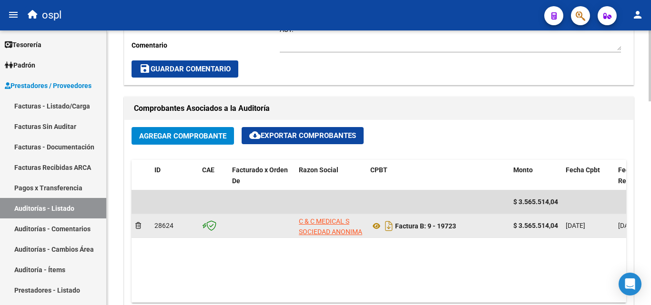
scroll to position [0, 0]
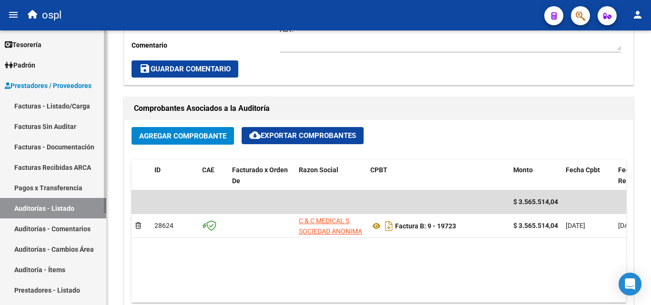
click at [96, 207] on link "Auditorías - Listado" at bounding box center [53, 208] width 106 height 20
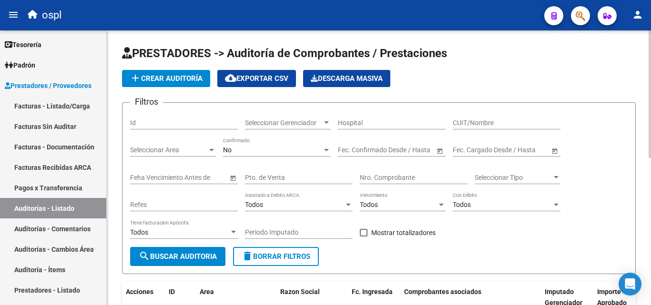
click at [386, 175] on input "Nro. Comprobante" at bounding box center [414, 178] width 108 height 8
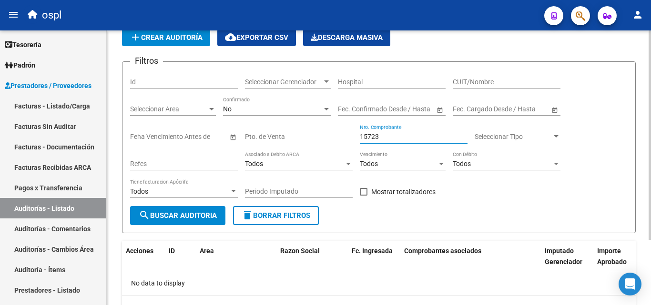
scroll to position [86, 0]
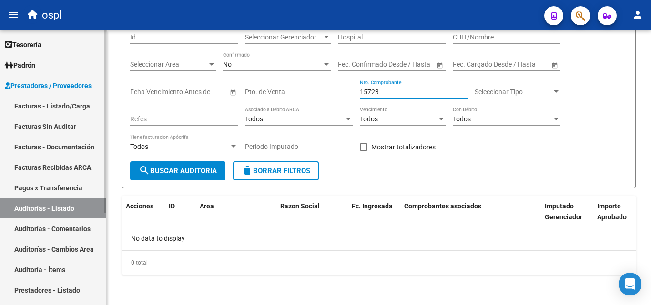
type input "15723"
click at [76, 105] on link "Facturas - Listado/Carga" at bounding box center [53, 106] width 106 height 20
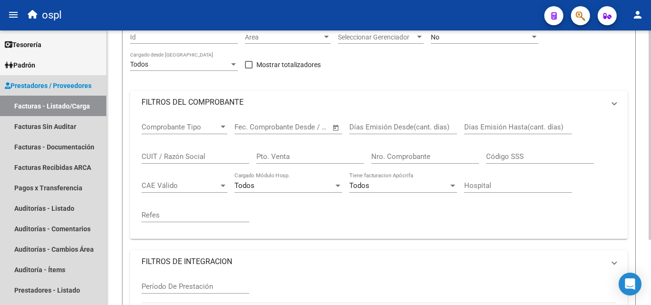
click at [224, 108] on mat-panel-title "FILTROS DEL COMPROBANTE" at bounding box center [372, 102] width 463 height 10
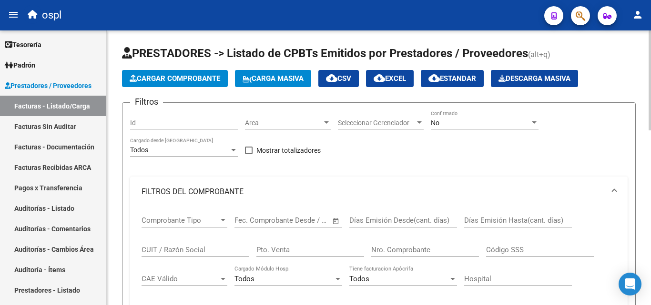
click at [392, 249] on input "Nro. Comprobante" at bounding box center [425, 250] width 108 height 9
type input "15722"
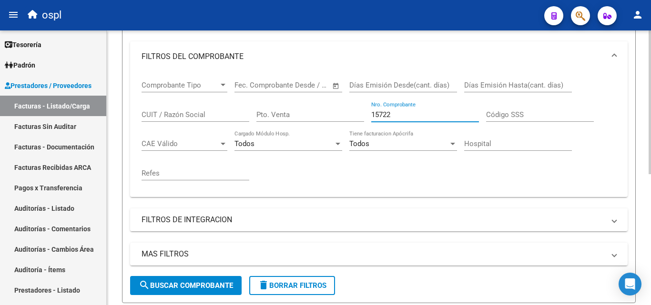
scroll to position [143, 0]
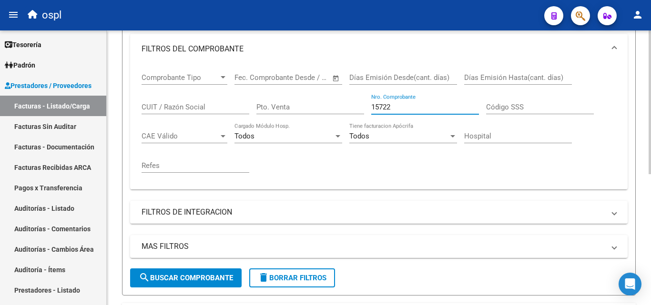
drag, startPoint x: 409, startPoint y: 107, endPoint x: 340, endPoint y: 110, distance: 69.6
click at [340, 110] on div "Comprobante Tipo Comprobante Tipo Start date – End date Fec. Comprobante Desde …" at bounding box center [378, 123] width 474 height 118
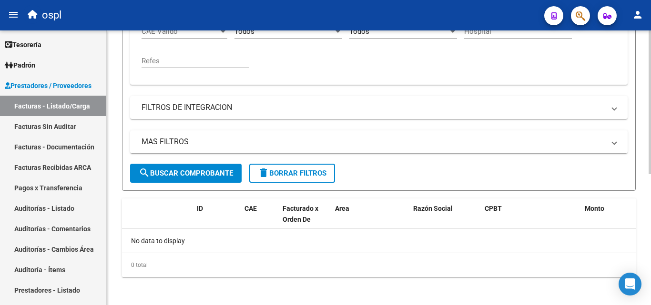
scroll to position [250, 0]
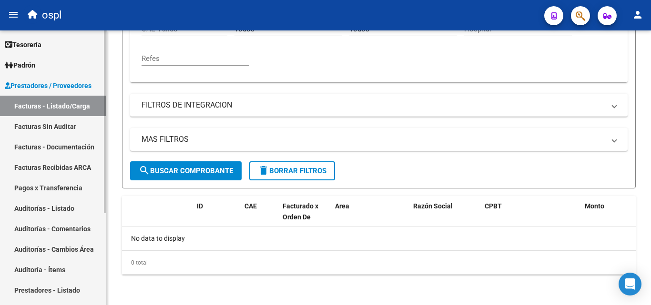
type input "15723"
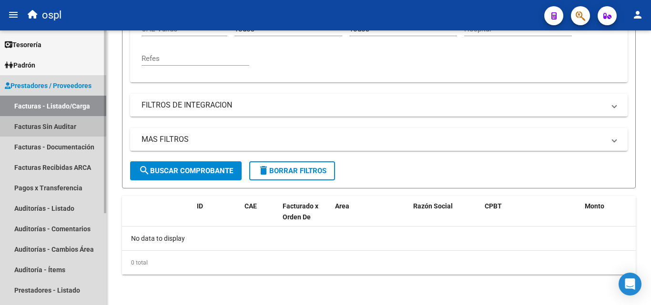
click at [79, 128] on link "Facturas Sin Auditar" at bounding box center [53, 126] width 106 height 20
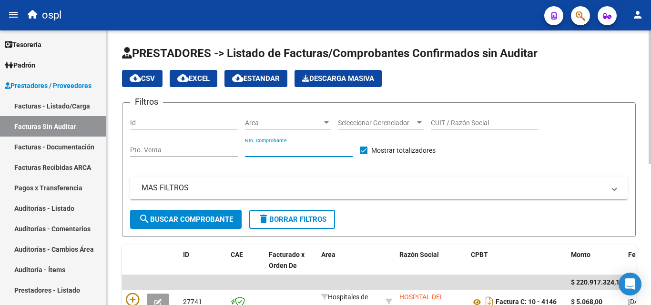
click at [278, 149] on input "Nro. Comprobante" at bounding box center [299, 150] width 108 height 8
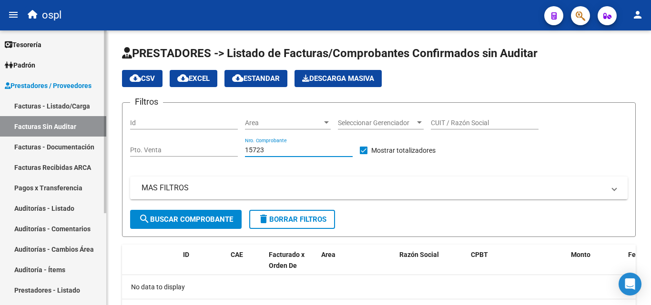
type input "15723"
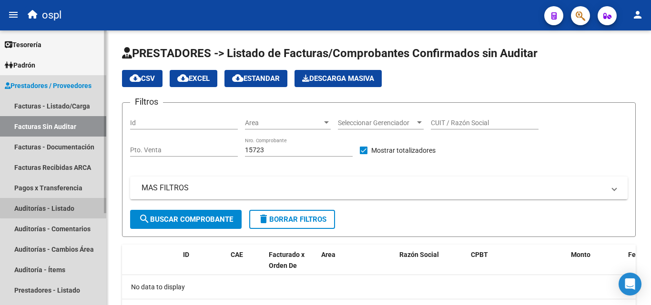
click at [77, 206] on link "Auditorías - Listado" at bounding box center [53, 208] width 106 height 20
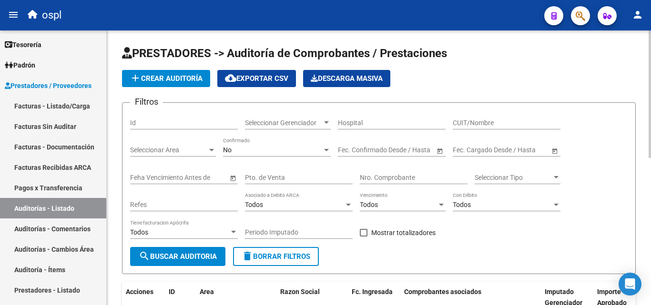
click at [385, 178] on input "Nro. Comprobante" at bounding box center [414, 178] width 108 height 8
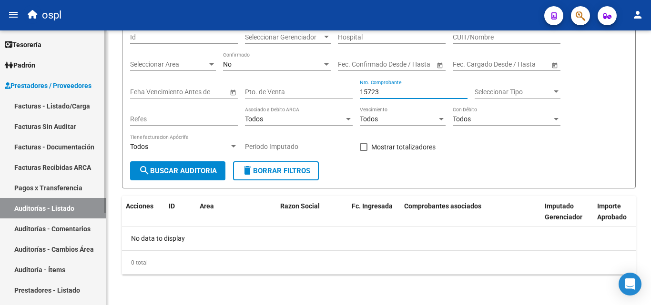
type input "15723"
click at [83, 101] on link "Facturas - Listado/Carga" at bounding box center [53, 106] width 106 height 20
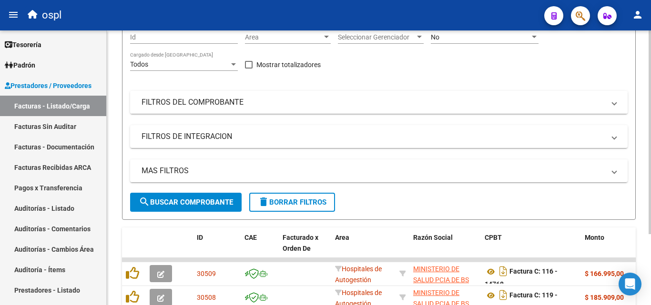
click at [232, 108] on mat-panel-title "FILTROS DEL COMPROBANTE" at bounding box center [372, 102] width 463 height 10
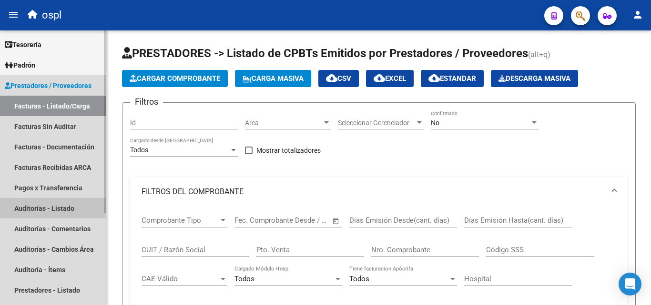
click at [70, 210] on link "Auditorías - Listado" at bounding box center [53, 208] width 106 height 20
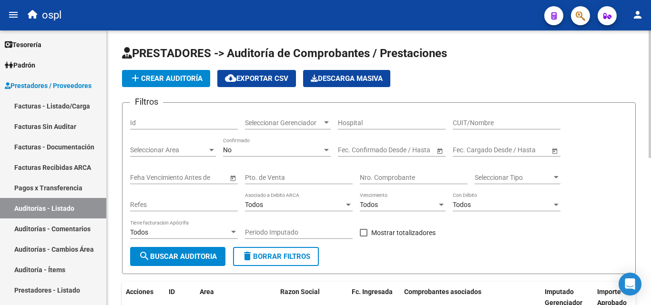
click at [386, 178] on input "Nro. Comprobante" at bounding box center [414, 178] width 108 height 8
type input "19723"
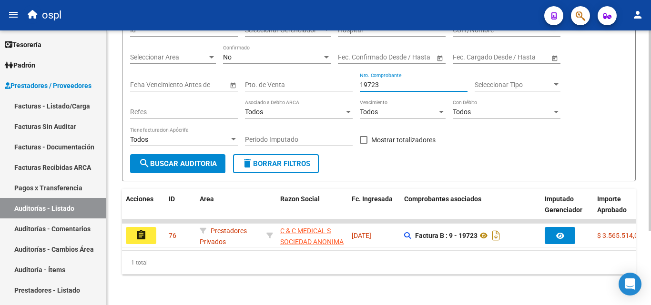
scroll to position [101, 0]
drag, startPoint x: 390, startPoint y: 76, endPoint x: 353, endPoint y: 83, distance: 36.9
click at [353, 83] on div "Filtros Id Seleccionar Gerenciador Seleccionar Gerenciador Hospital CUIT/Nombre…" at bounding box center [378, 86] width 497 height 137
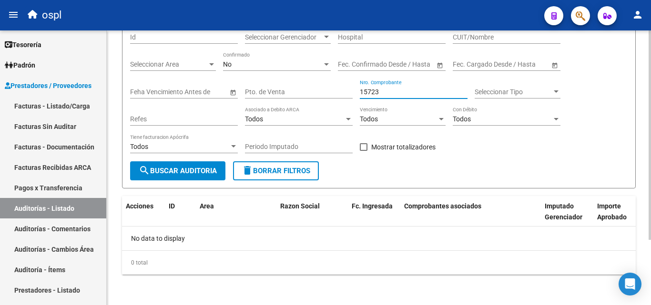
scroll to position [86, 0]
type input "15723"
drag, startPoint x: 395, startPoint y: 92, endPoint x: 350, endPoint y: 93, distance: 45.7
click at [350, 93] on div "Filtros Id Seleccionar Gerenciador Seleccionar Gerenciador Hospital CUIT/Nombre…" at bounding box center [378, 93] width 497 height 137
type input "15723"
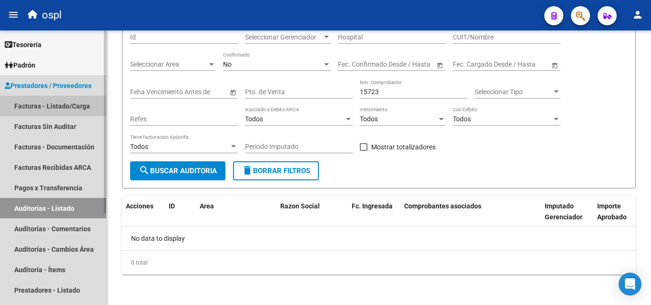
click at [79, 102] on link "Facturas - Listado/Carga" at bounding box center [53, 106] width 106 height 20
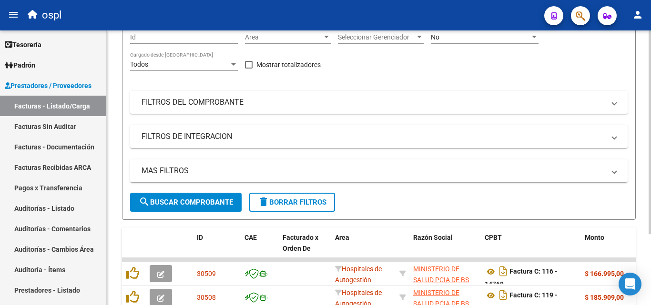
click at [230, 108] on mat-panel-title "FILTROS DEL COMPROBANTE" at bounding box center [372, 102] width 463 height 10
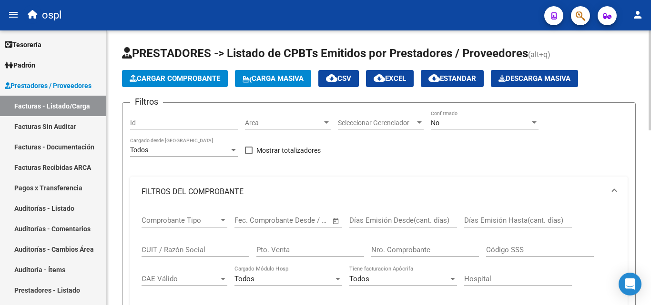
click at [413, 250] on input "Nro. Comprobante" at bounding box center [425, 250] width 108 height 9
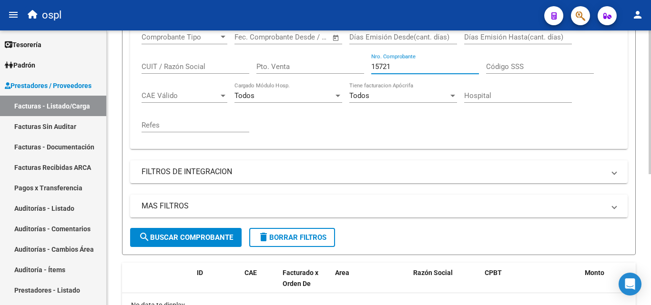
scroll to position [250, 0]
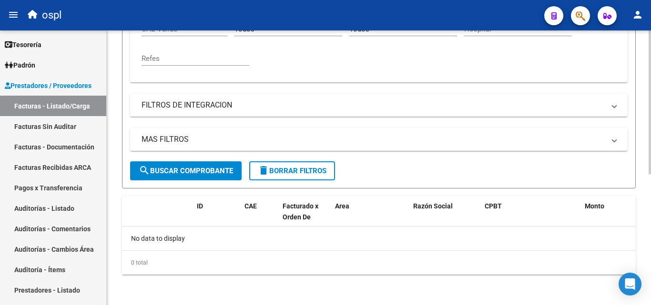
type input "15721"
click at [181, 167] on span "search Buscar Comprobante" at bounding box center [186, 171] width 94 height 9
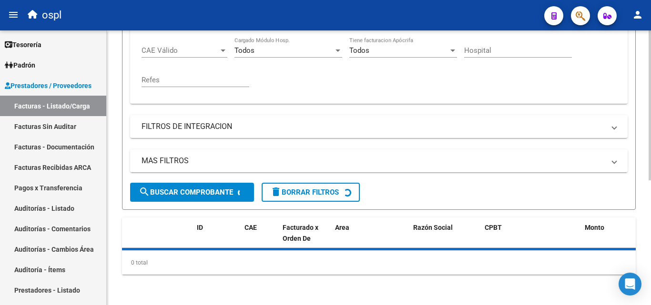
scroll to position [229, 0]
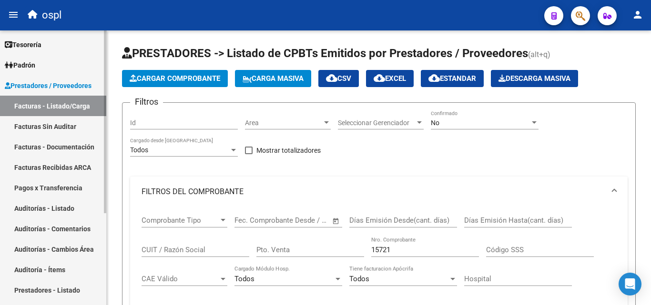
scroll to position [250, 0]
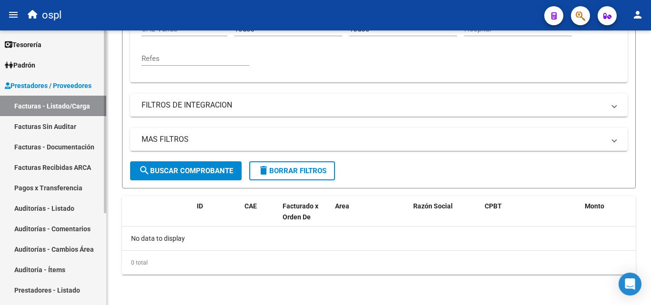
click at [76, 126] on link "Facturas Sin Auditar" at bounding box center [53, 126] width 106 height 20
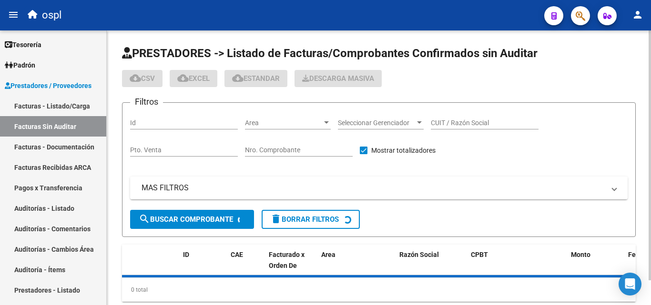
click at [282, 150] on input "Nro. Comprobante" at bounding box center [299, 150] width 108 height 8
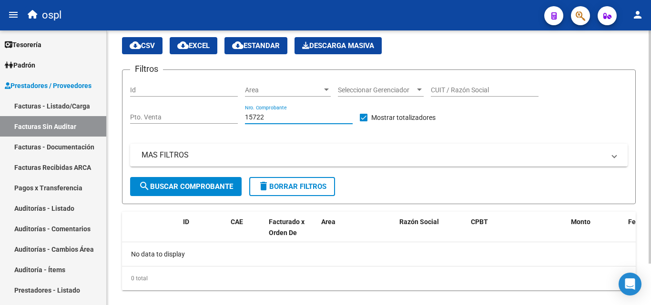
scroll to position [49, 0]
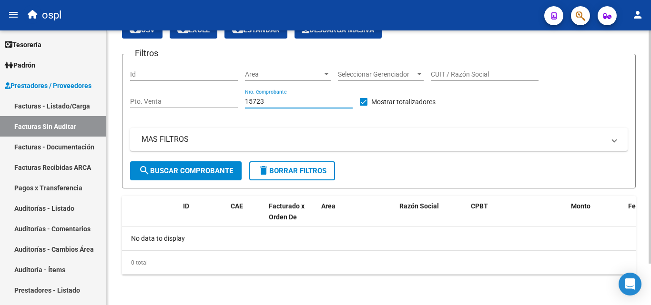
type input "15723"
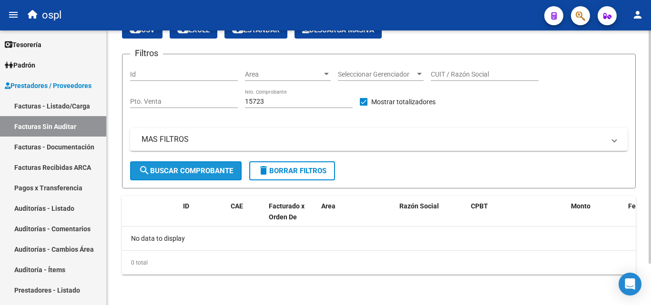
click at [212, 170] on span "search Buscar Comprobante" at bounding box center [186, 171] width 94 height 9
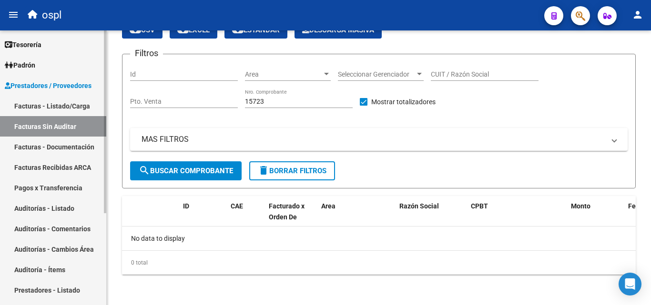
click at [88, 149] on link "Facturas - Documentación" at bounding box center [53, 147] width 106 height 20
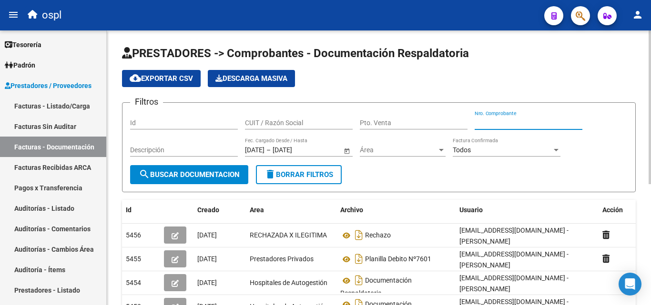
click at [491, 121] on input "Nro. Comprobante" at bounding box center [528, 123] width 108 height 8
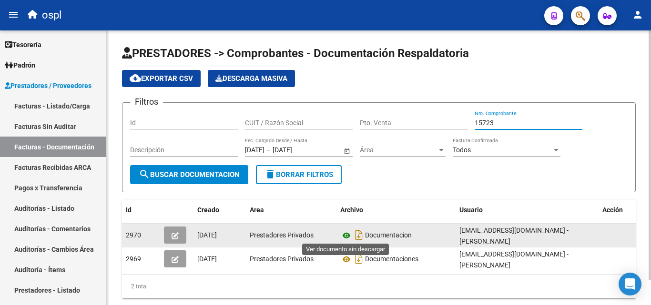
type input "15723"
click at [346, 234] on icon at bounding box center [346, 235] width 12 height 11
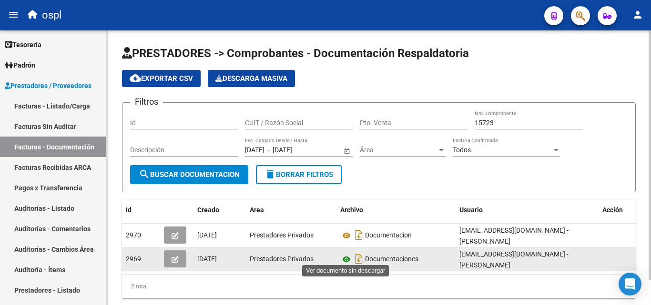
click at [345, 256] on icon at bounding box center [346, 259] width 12 height 11
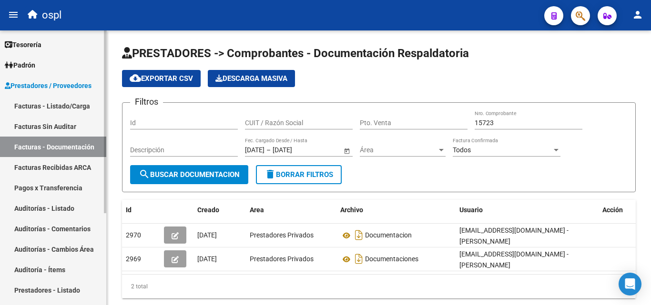
click at [84, 207] on link "Auditorías - Listado" at bounding box center [53, 208] width 106 height 20
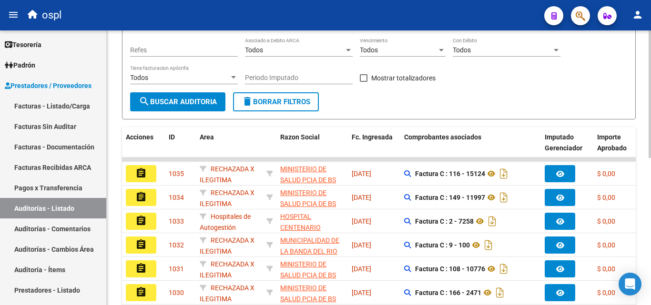
scroll to position [48, 0]
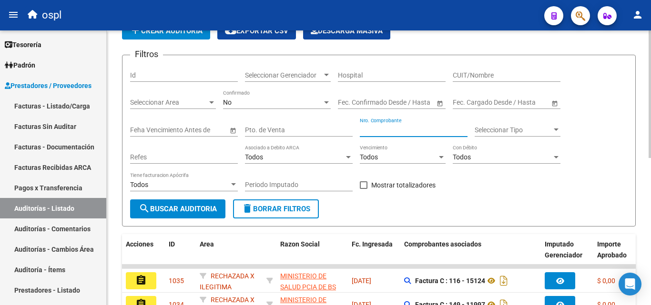
click at [367, 127] on input "Nro. Comprobante" at bounding box center [414, 130] width 108 height 8
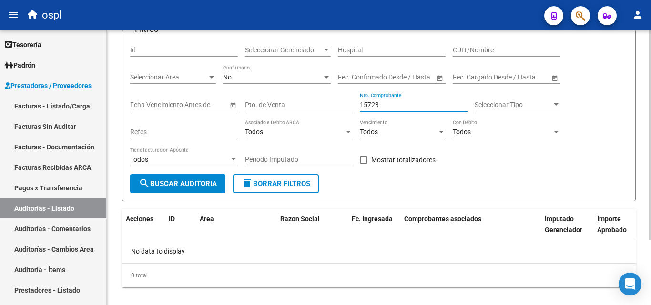
scroll to position [86, 0]
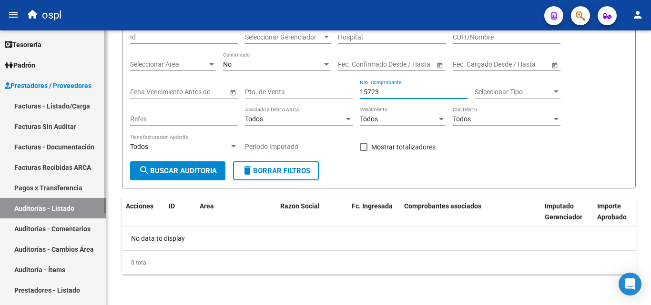
type input "15723"
click at [77, 188] on link "Pagos x Transferencia" at bounding box center [53, 188] width 106 height 20
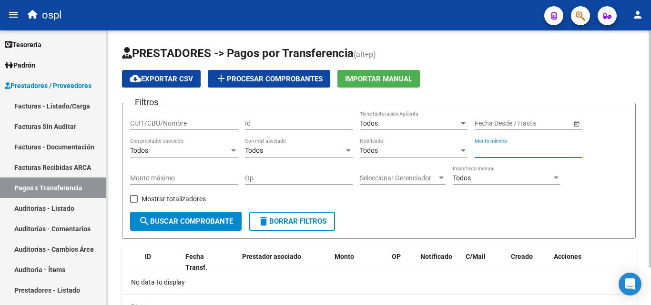
click at [499, 153] on input "Monto mínimo" at bounding box center [528, 151] width 108 height 8
click at [433, 175] on span "Seleccionar Gerenciador" at bounding box center [398, 178] width 77 height 8
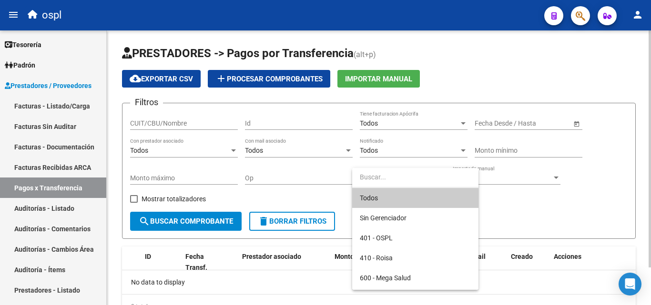
click at [433, 175] on input "dropdown search" at bounding box center [415, 177] width 126 height 20
click at [216, 121] on div at bounding box center [325, 152] width 651 height 305
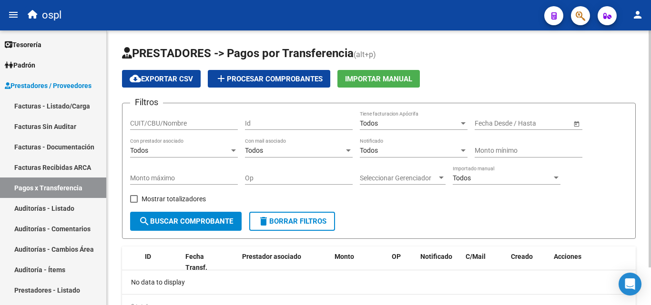
click at [211, 120] on input "CUIT/CBU/Nombre" at bounding box center [184, 124] width 108 height 8
click at [327, 190] on div "Op" at bounding box center [299, 179] width 108 height 27
click at [74, 139] on link "Facturas - Documentación" at bounding box center [53, 147] width 106 height 20
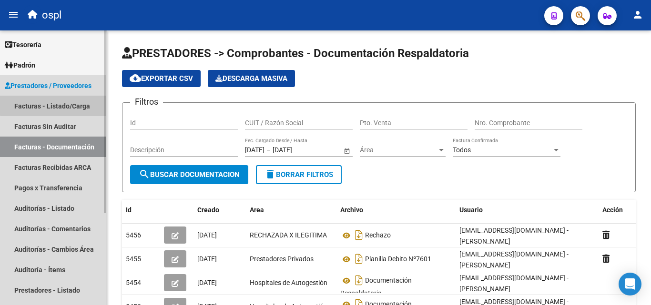
click at [93, 106] on link "Facturas - Listado/Carga" at bounding box center [53, 106] width 106 height 20
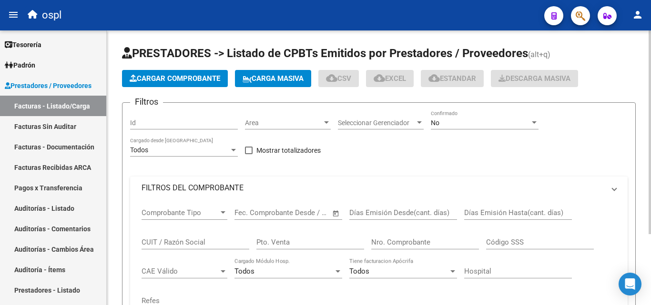
click at [458, 122] on div "No" at bounding box center [480, 123] width 99 height 8
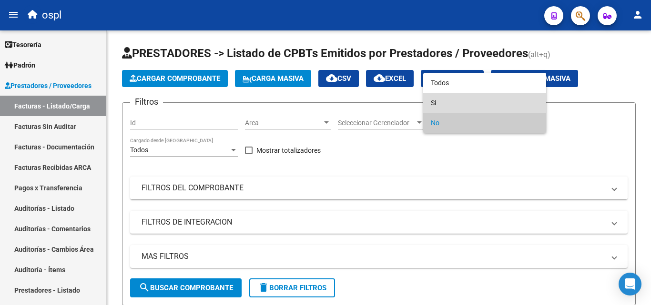
click at [444, 99] on span "Si" at bounding box center [485, 103] width 108 height 20
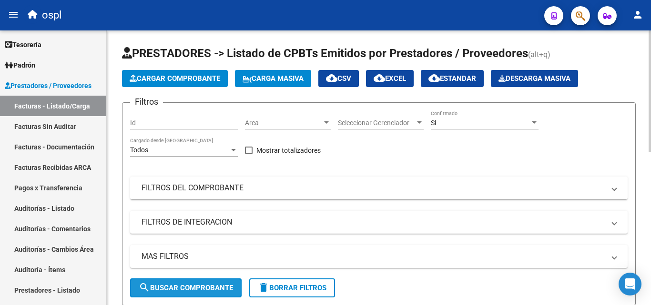
click at [189, 281] on button "search Buscar Comprobante" at bounding box center [185, 288] width 111 height 19
click at [230, 186] on mat-panel-title "FILTROS DEL COMPROBANTE" at bounding box center [372, 188] width 463 height 10
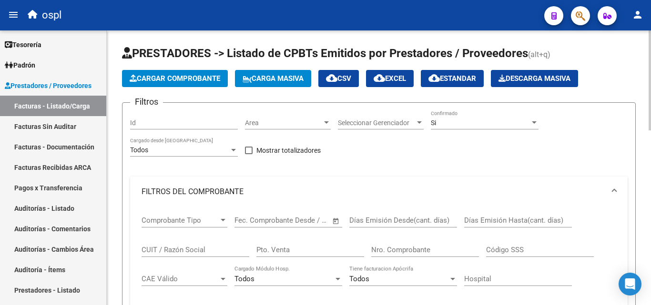
click at [417, 245] on div "Nro. Comprobante" at bounding box center [425, 247] width 108 height 20
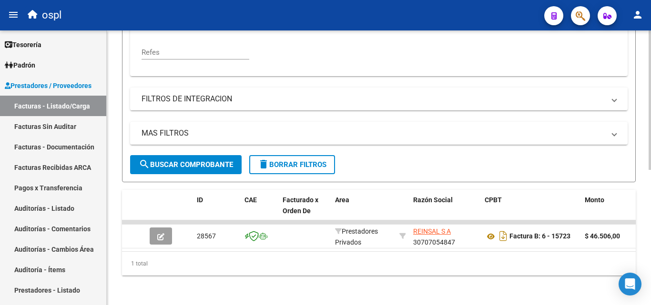
scroll to position [266, 0]
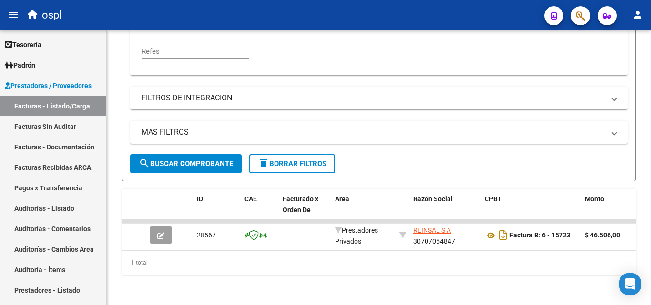
type input "15723"
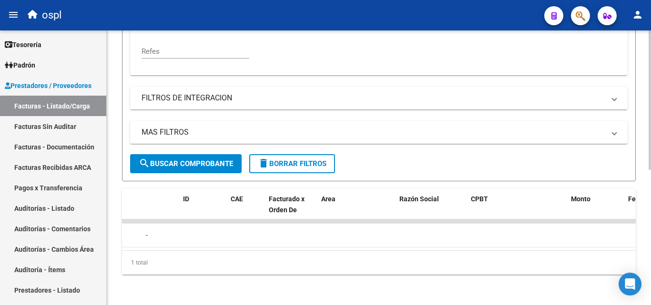
scroll to position [0, 0]
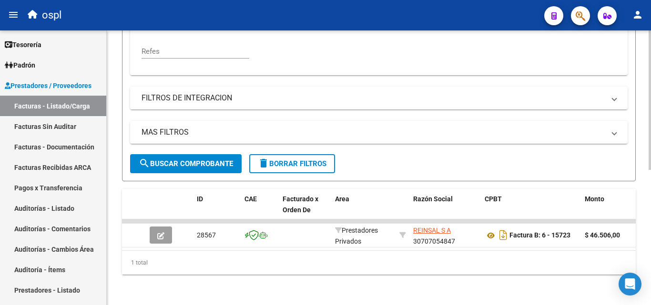
drag, startPoint x: 201, startPoint y: 251, endPoint x: 211, endPoint y: 250, distance: 9.5
click at [211, 250] on div "ID CAE Facturado x Orden De Area Razón Social CPBT Monto Fecha Cpbt Días desde …" at bounding box center [378, 232] width 513 height 86
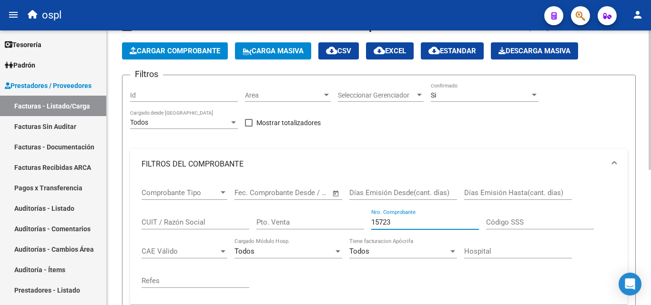
drag, startPoint x: 396, startPoint y: 221, endPoint x: 355, endPoint y: 220, distance: 41.4
click at [355, 220] on div "Comprobante Tipo Comprobante Tipo Start date – End date Fec. Comprobante Desde …" at bounding box center [378, 239] width 474 height 118
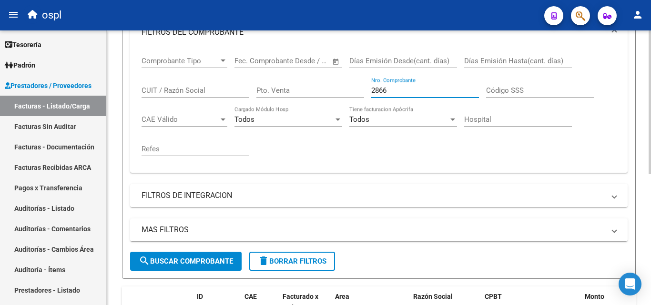
scroll to position [107, 0]
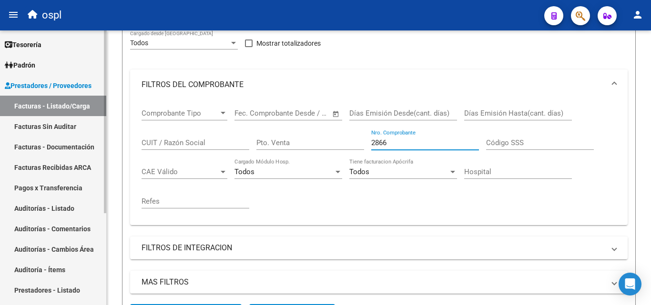
type input "2866"
click at [84, 133] on link "Facturas Sin Auditar" at bounding box center [53, 126] width 106 height 20
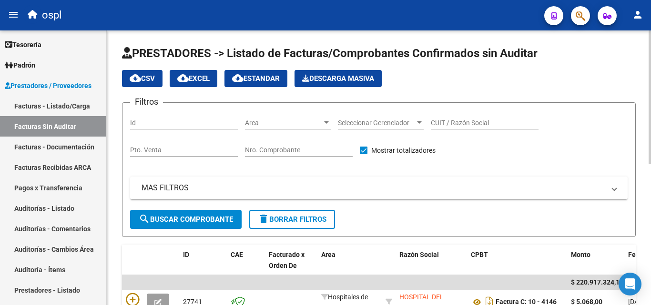
click at [286, 143] on div "Nro. Comprobante" at bounding box center [299, 147] width 108 height 19
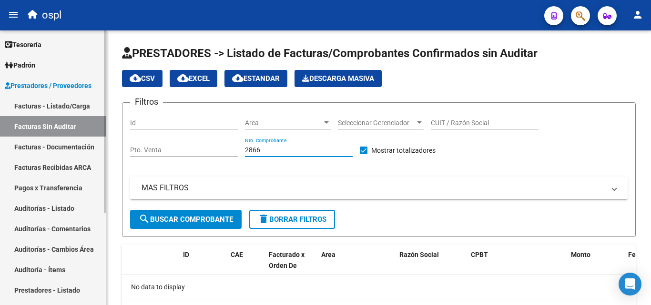
type input "2866"
click at [69, 204] on link "Auditorías - Listado" at bounding box center [53, 208] width 106 height 20
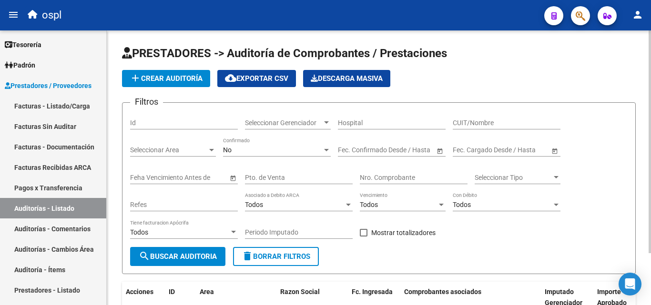
click at [373, 179] on input "Nro. Comprobante" at bounding box center [414, 178] width 108 height 8
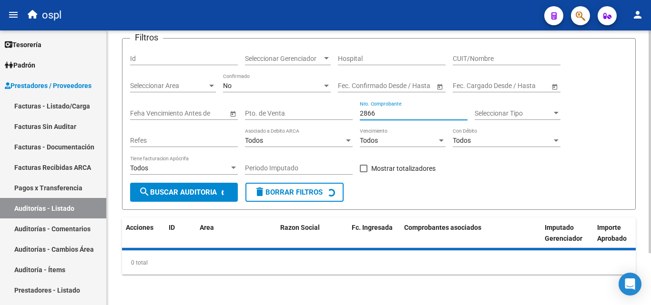
scroll to position [86, 0]
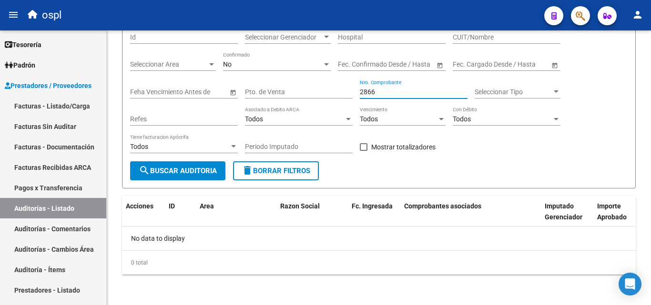
type input "2866"
click at [398, 95] on input "2866" at bounding box center [414, 92] width 108 height 8
drag, startPoint x: 413, startPoint y: 94, endPoint x: 366, endPoint y: 90, distance: 46.9
click at [350, 93] on div "Filtros Id Seleccionar Gerenciador Seleccionar Gerenciador Hospital CUIT/Nombre…" at bounding box center [378, 93] width 497 height 137
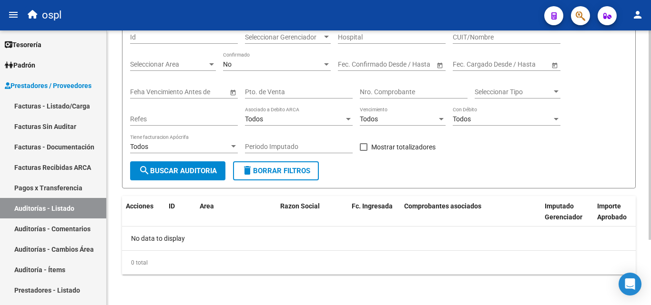
click at [512, 149] on div "Filtros Id Seleccionar Gerenciador Seleccionar Gerenciador Hospital CUIT/Nombre…" at bounding box center [378, 93] width 497 height 137
click at [85, 211] on link "Auditorías - Listado" at bounding box center [53, 208] width 106 height 20
click at [389, 89] on input "Nro. Comprobante" at bounding box center [414, 92] width 108 height 8
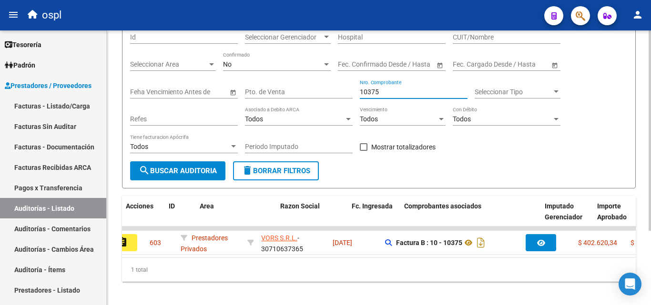
scroll to position [0, 0]
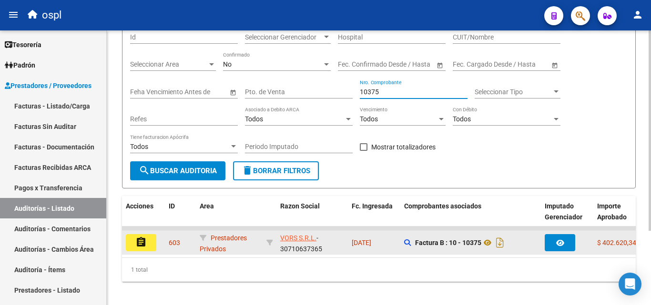
type input "10375"
click at [150, 246] on button "assignment" at bounding box center [141, 242] width 30 height 17
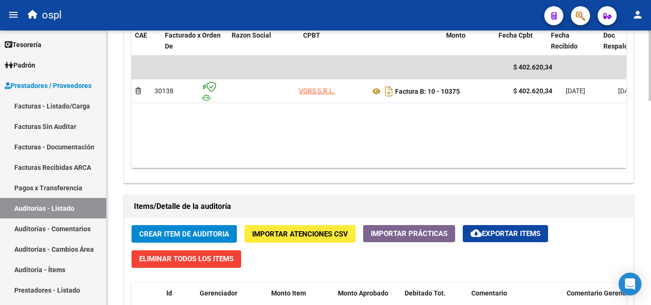
scroll to position [0, 86]
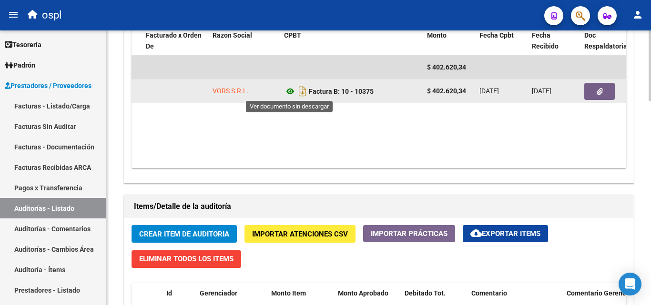
click at [288, 90] on icon at bounding box center [290, 91] width 12 height 11
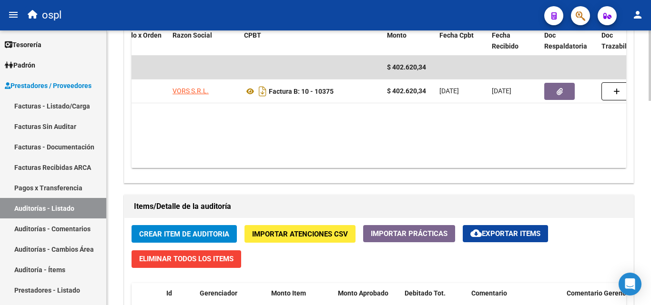
scroll to position [0, 129]
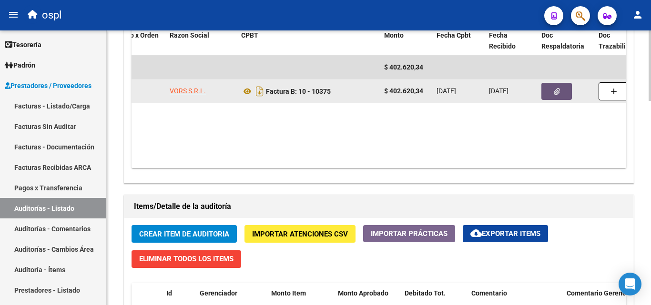
click at [553, 92] on icon "button" at bounding box center [556, 91] width 6 height 7
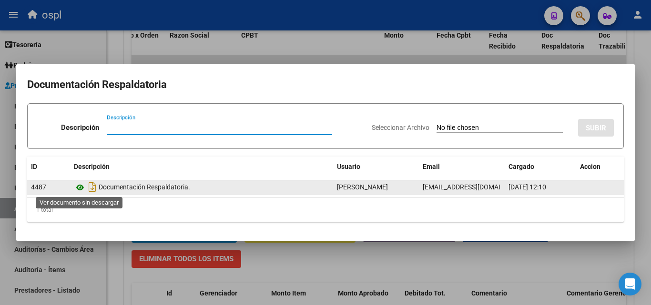
click at [81, 188] on icon at bounding box center [80, 187] width 12 height 11
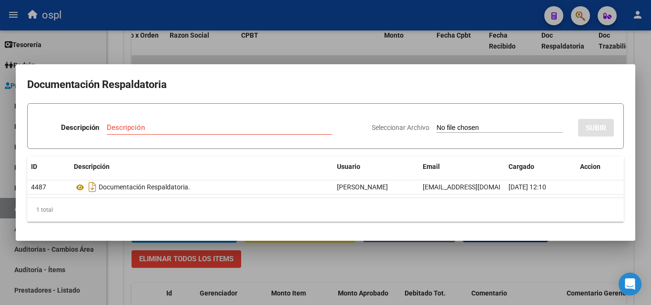
click at [359, 50] on div at bounding box center [325, 152] width 651 height 305
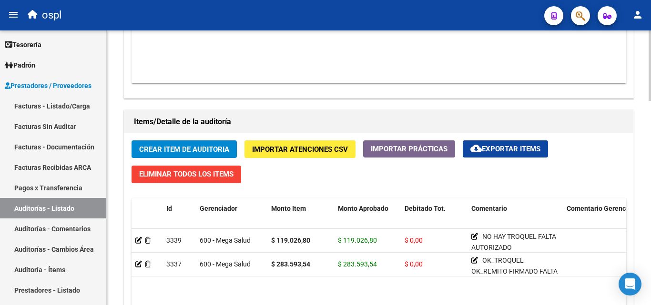
scroll to position [608, 0]
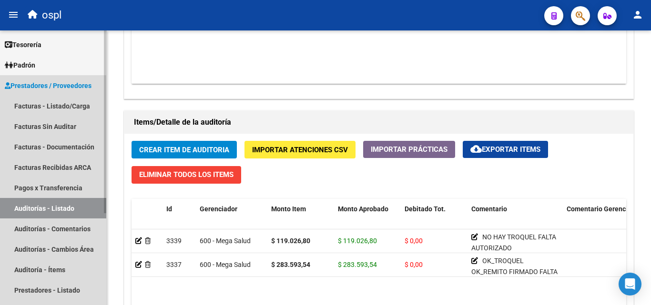
click at [80, 211] on link "Auditorías - Listado" at bounding box center [53, 208] width 106 height 20
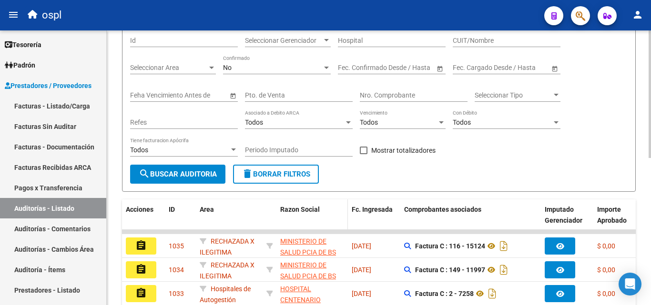
scroll to position [30, 0]
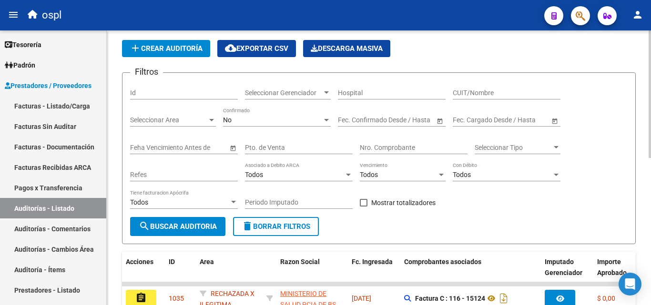
click at [387, 147] on input "Nro. Comprobante" at bounding box center [414, 148] width 108 height 8
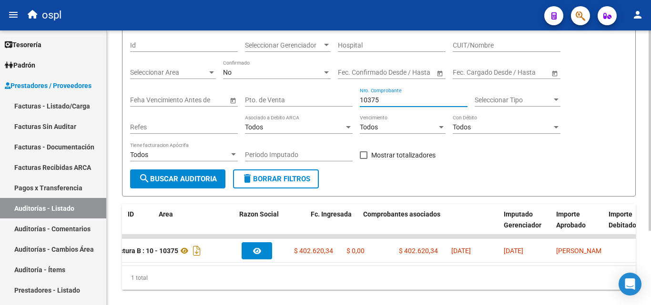
scroll to position [0, 0]
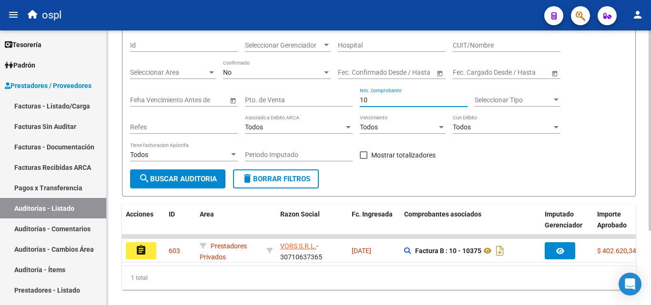
type input "1"
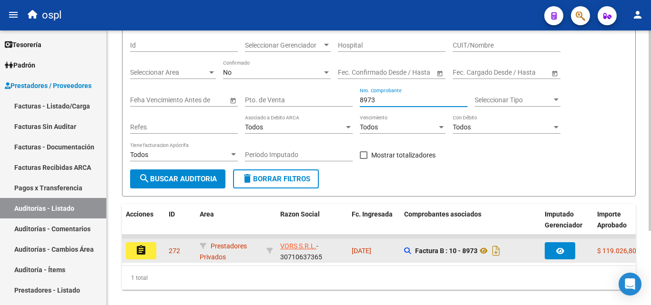
type input "8973"
click at [151, 251] on button "assignment" at bounding box center [141, 250] width 30 height 17
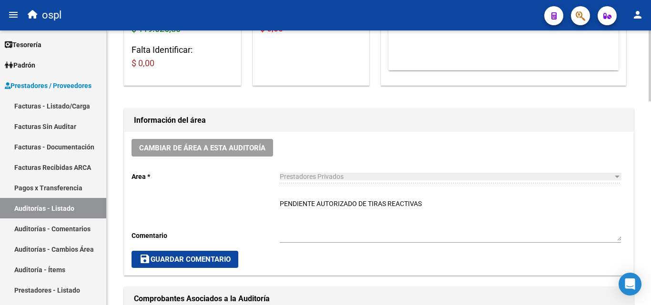
scroll to position [238, 0]
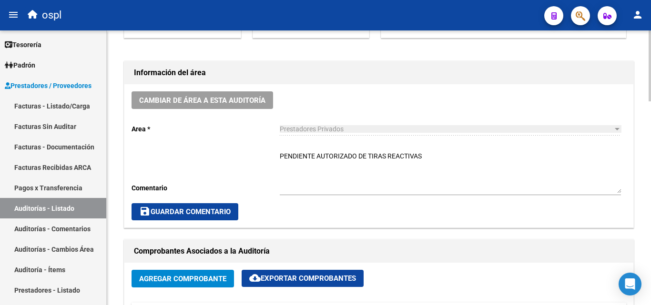
click at [433, 159] on textarea "PENDIENTE AUTORIZADO DE TIRAS REACTIVAS" at bounding box center [450, 172] width 341 height 42
drag, startPoint x: 411, startPoint y: 154, endPoint x: 258, endPoint y: 151, distance: 153.4
click at [258, 151] on div "Cambiar de área a esta auditoría Area * Prestadores Privados Seleccionar area C…" at bounding box center [378, 155] width 509 height 143
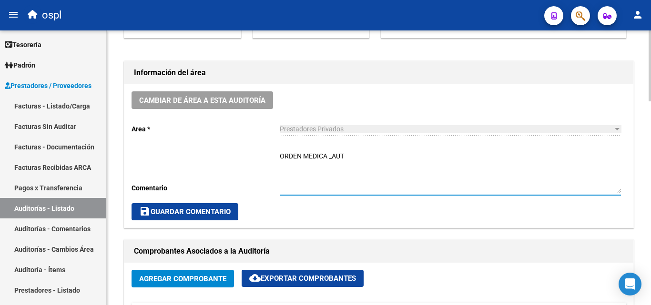
click at [279, 152] on div "Cambiar de área a esta auditoría Area * Prestadores Privados Seleccionar area C…" at bounding box center [378, 155] width 509 height 143
click at [280, 156] on textarea "ORDEN MEDICA _AUT" at bounding box center [450, 172] width 341 height 42
click at [375, 161] on textarea "OK_ORDEN MEDICA _AUT" at bounding box center [450, 172] width 341 height 42
drag, startPoint x: 368, startPoint y: 156, endPoint x: 356, endPoint y: 154, distance: 12.1
click at [356, 154] on textarea "OK_ORDEN MEDICA _AUT" at bounding box center [450, 172] width 341 height 42
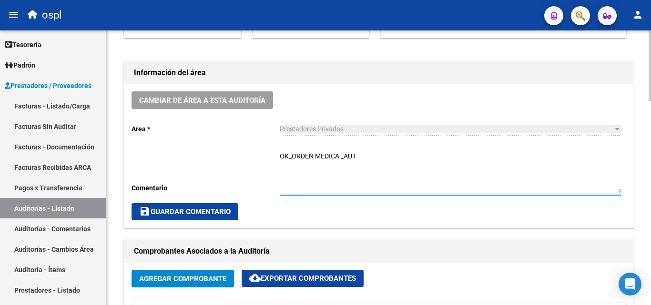
click at [345, 150] on div "OK_ORDEN MEDICA _AUT Ingresar comentario" at bounding box center [450, 169] width 341 height 51
click at [345, 152] on textarea "OK_ORDEN MEDICA _AUT" at bounding box center [450, 172] width 341 height 42
click at [361, 160] on textarea "OK_ORDEN MEDICA AUT" at bounding box center [450, 172] width 341 height 42
click at [282, 154] on textarea "OK_ORDEN MEDICA AUT, REMITO SELLADO - FIRMADO." at bounding box center [450, 172] width 341 height 42
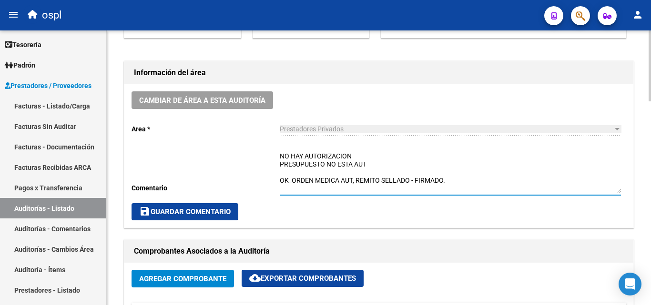
click at [281, 153] on textarea "NO HAY AUTORIZACION PRESUPUESTO NO ESTA AUT OK_ORDEN MEDICA AUT, REMITO SELLADO…" at bounding box center [450, 172] width 341 height 42
click at [280, 165] on textarea "_NO HAY AUTORIZACION PRESUPUESTO NO ESTA AUT OK_ORDEN MEDICA AUT, REMITO SELLAD…" at bounding box center [450, 172] width 341 height 42
click at [312, 177] on textarea "_NO HAY AUTORIZACION _PRESUPUESTO NO ESTA AUT OK_ORDEN MEDICA AUT, REMITO SELLA…" at bounding box center [450, 172] width 341 height 42
click at [299, 170] on textarea "_NO HAY AUTORIZACION _PRESUPUESTO NO ESTA AUT OK_ORDEN MEDICA AUT, REMITO SELLA…" at bounding box center [450, 172] width 341 height 42
click at [341, 169] on textarea "_NO HAY AUTORIZACION _PRESUPUESTO NO ESTA AUT _NO ES NECESARIO TROQUEL EN TIRAS…" at bounding box center [450, 172] width 341 height 42
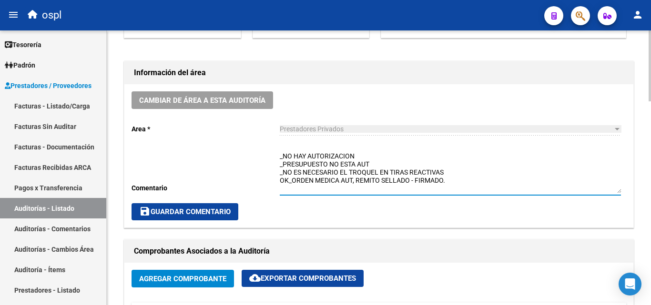
click at [361, 155] on textarea "_NO HAY AUTORIZACION _PRESUPUESTO NO ESTA AUT _NO ES NECESARIO EL TROQUEL EN TI…" at bounding box center [450, 172] width 341 height 42
click at [281, 155] on textarea "_NO HAY AUTORIZACION _PRESUPUESTO NO ESTA AUT _NO ES NECESARIO EL TROQUEL EN TI…" at bounding box center [450, 172] width 341 height 42
type textarea "_NO HAY AUTORIZACION _PRESUPUESTO NO ESTA AUT _NO ES NECESARIO EL TROQUEL EN TI…"
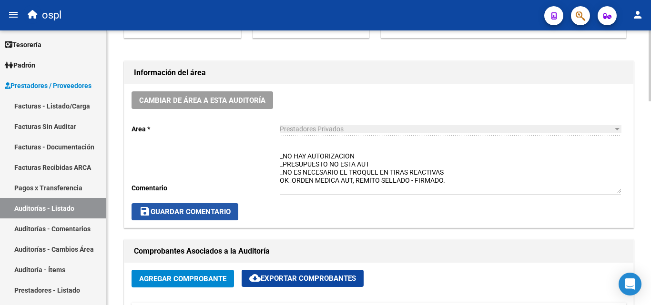
click at [209, 210] on span "save Guardar Comentario" at bounding box center [184, 212] width 91 height 9
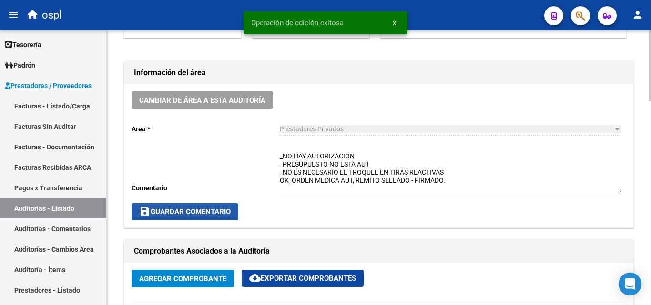
click at [221, 206] on button "save Guardar Comentario" at bounding box center [184, 211] width 107 height 17
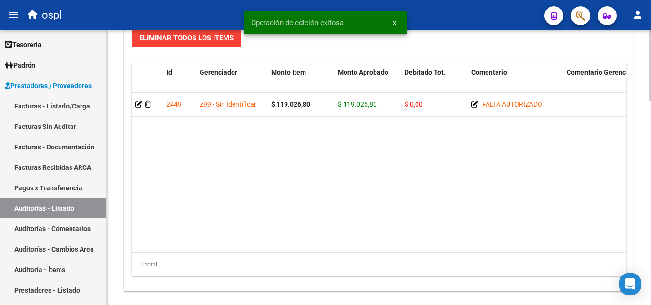
scroll to position [762, 0]
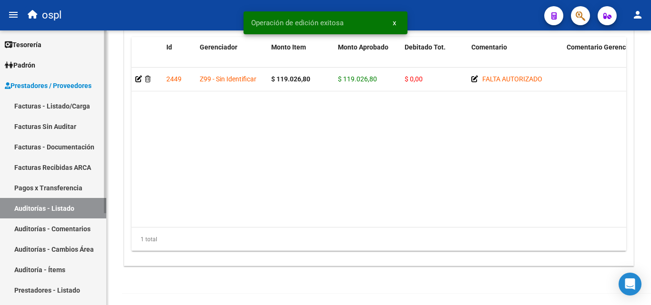
click at [62, 202] on link "Auditorías - Listado" at bounding box center [53, 208] width 106 height 20
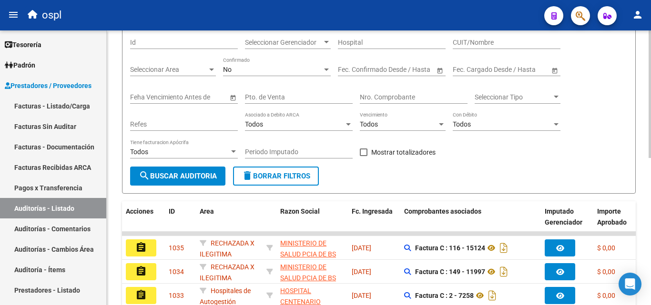
scroll to position [78, 0]
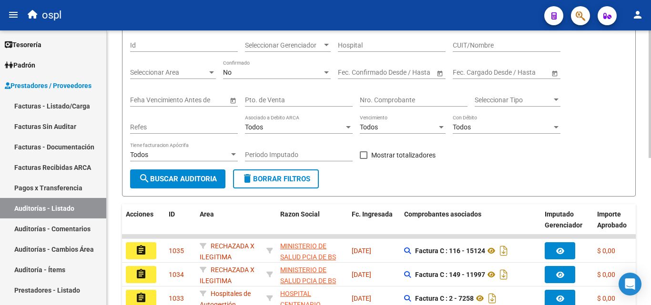
click at [380, 105] on div "Nro. Comprobante" at bounding box center [414, 97] width 108 height 19
click at [380, 101] on input "Nro. Comprobante" at bounding box center [414, 100] width 108 height 8
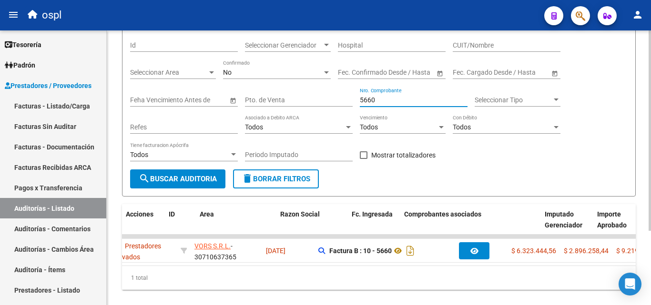
scroll to position [0, 0]
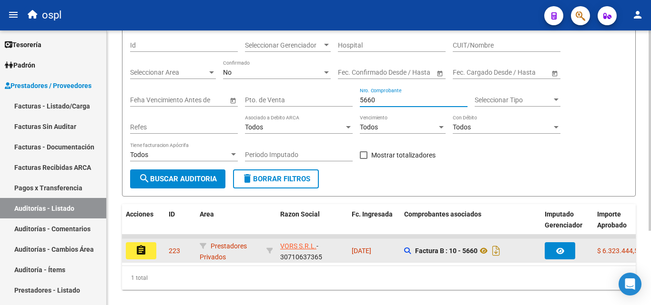
type input "5660"
click at [152, 250] on button "assignment" at bounding box center [141, 250] width 30 height 17
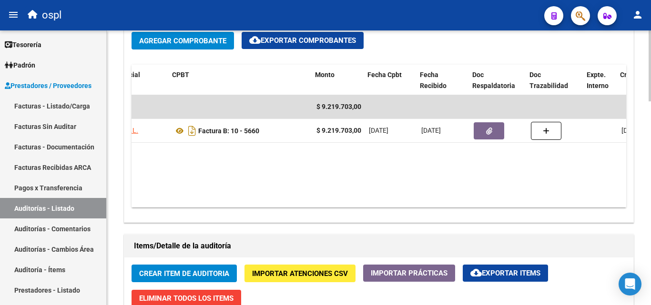
scroll to position [0, 198]
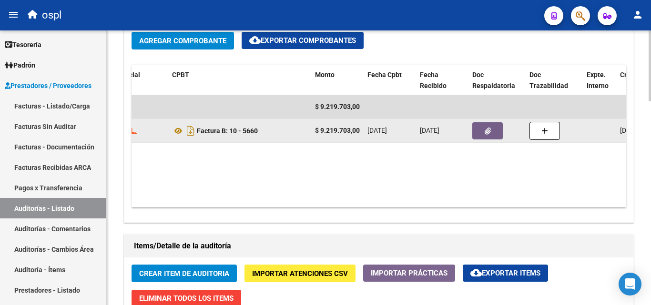
click at [484, 138] on button "button" at bounding box center [487, 130] width 30 height 17
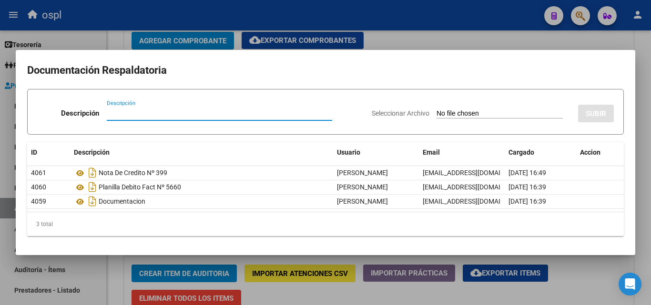
click at [462, 114] on input "Seleccionar Archivo" at bounding box center [499, 114] width 126 height 9
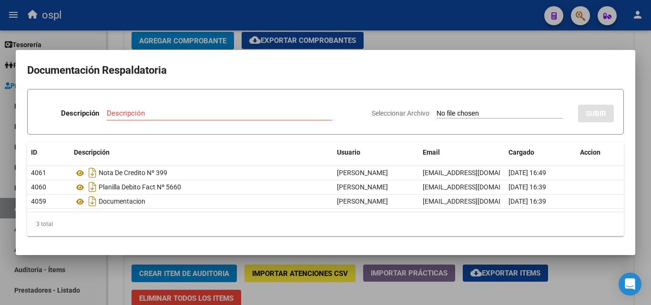
click at [454, 115] on input "Seleccionar Archivo" at bounding box center [499, 114] width 126 height 9
type input "C:\fakepath\48477 - CRUZ -.png"
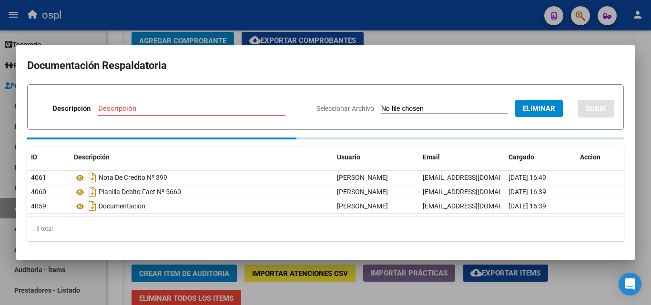
click at [174, 113] on div "Descripción" at bounding box center [191, 108] width 187 height 14
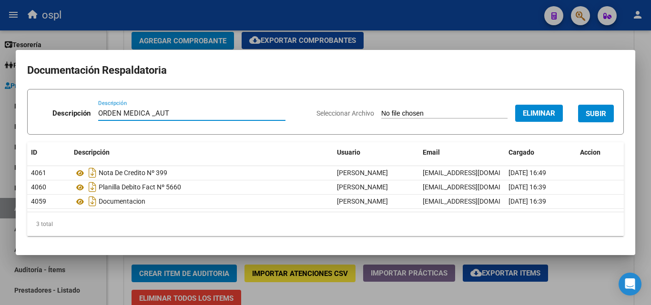
type input "ORDEN MEDICA _AUT"
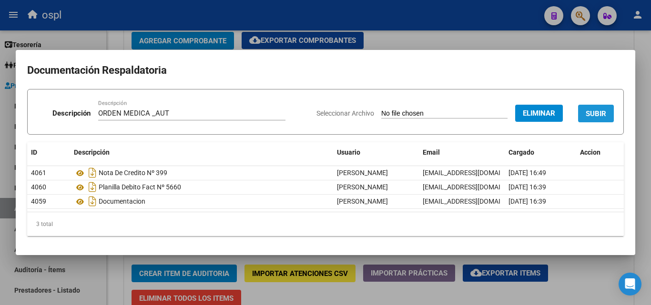
click at [600, 112] on span "SUBIR" at bounding box center [595, 114] width 20 height 9
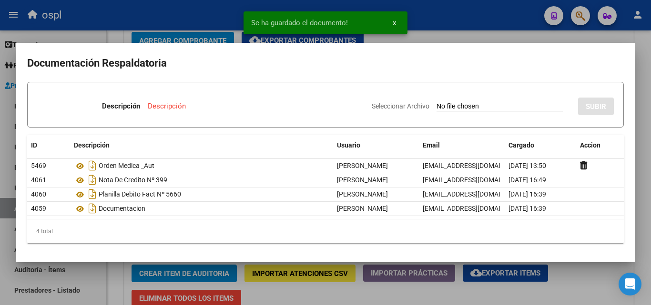
click at [451, 106] on input "Seleccionar Archivo" at bounding box center [499, 106] width 126 height 9
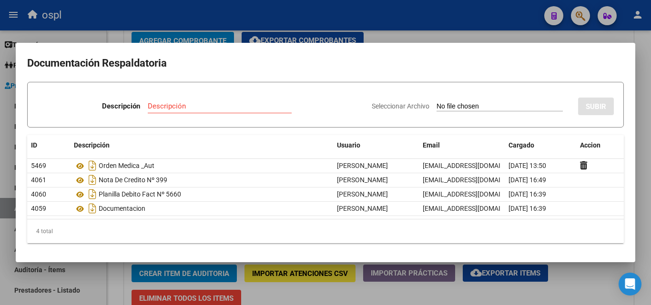
type input "C:\fakepath\48477 - TAPIA CRUZ.png"
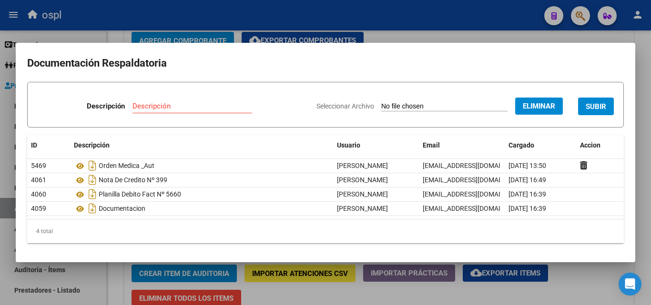
click at [183, 109] on input "Descripción" at bounding box center [192, 106] width 120 height 9
type input "PRESUPUESTO_AUT"
click at [584, 107] on button "SUBIR" at bounding box center [596, 107] width 36 height 18
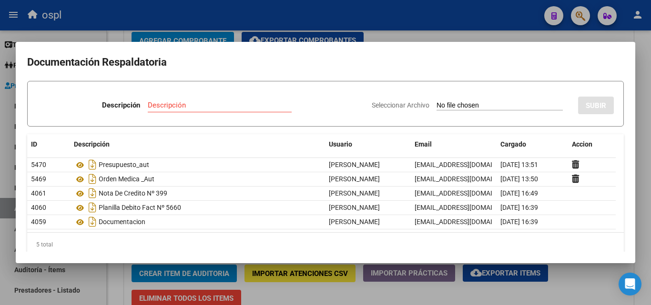
click at [416, 37] on div at bounding box center [325, 152] width 651 height 305
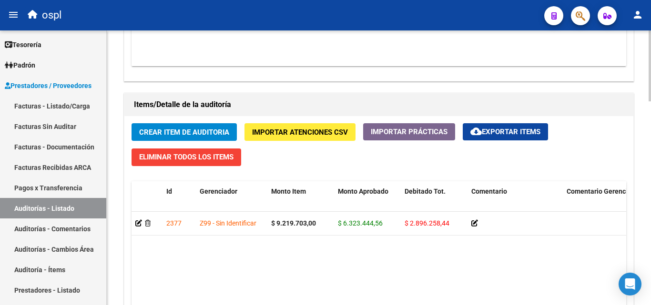
scroll to position [619, 0]
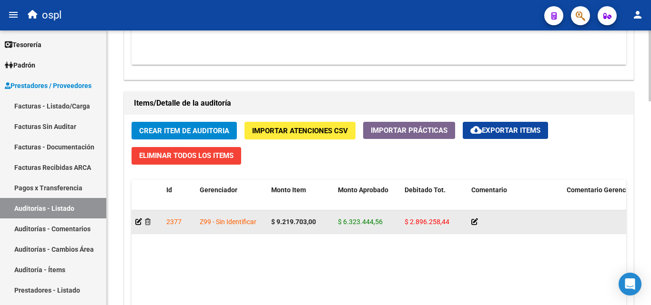
click at [477, 221] on icon at bounding box center [474, 222] width 7 height 7
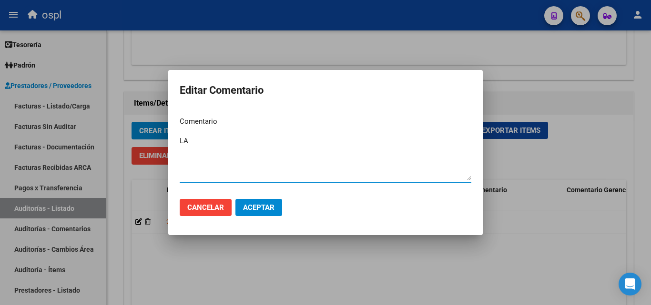
type textarea "L"
type textarea "NC SE RECIBIO"
click at [532, 84] on div at bounding box center [325, 152] width 651 height 305
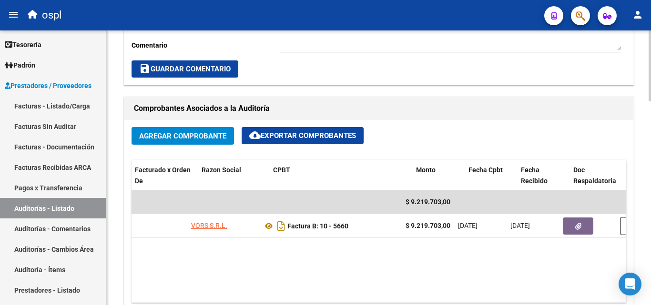
scroll to position [0, 140]
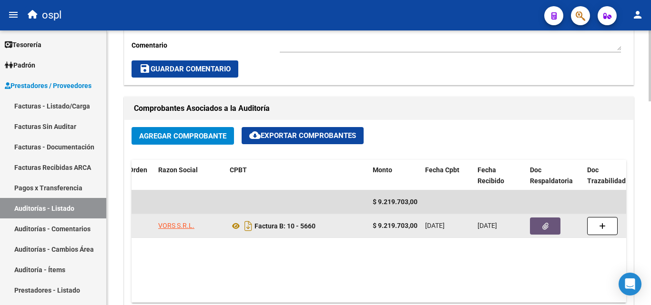
click at [543, 229] on icon "button" at bounding box center [545, 226] width 6 height 7
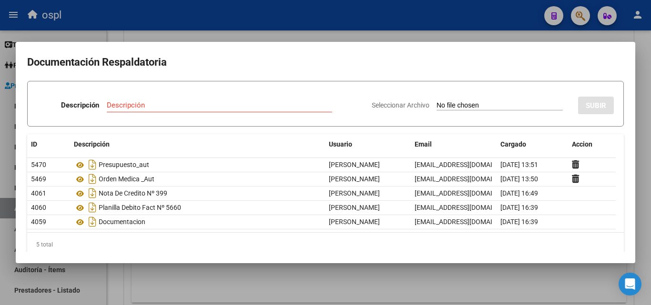
click at [509, 37] on div at bounding box center [325, 152] width 651 height 305
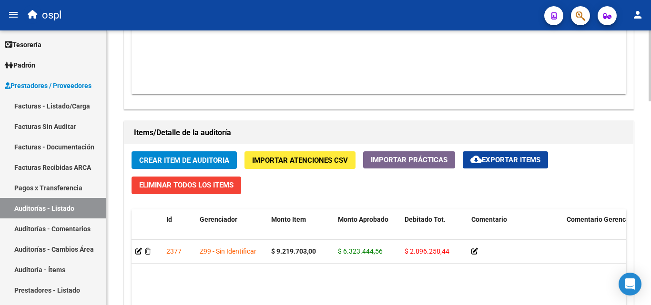
scroll to position [619, 0]
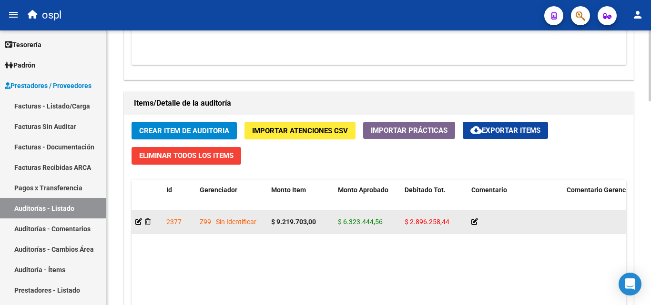
click at [475, 224] on icon at bounding box center [474, 222] width 7 height 7
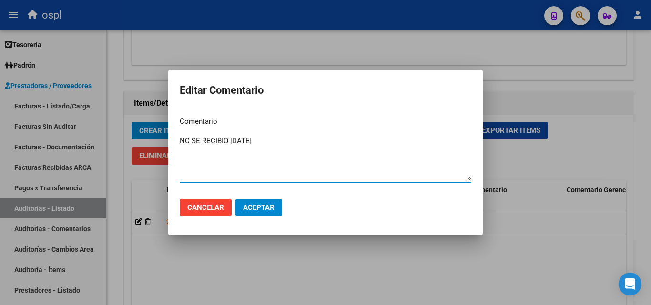
click at [275, 146] on textarea "NC SE RECIBIO 10-07-2025" at bounding box center [325, 158] width 291 height 45
click at [186, 145] on textarea "NC SE RECIBIO 10-07-2025 SE DEJO ADJUNTO EN ARCHIVO" at bounding box center [325, 158] width 291 height 45
click at [216, 142] on textarea "NOTA DE C SE RECIBIO 10-07-2025 SE DEJO ADJUNTO EN ARCHIVO" at bounding box center [325, 158] width 291 height 45
click at [429, 144] on textarea "NOTA DE CREDITO - SE RECIBIO 10-07-2025 SE DEJO ADJUNTO EN ARCHIVO" at bounding box center [325, 158] width 291 height 45
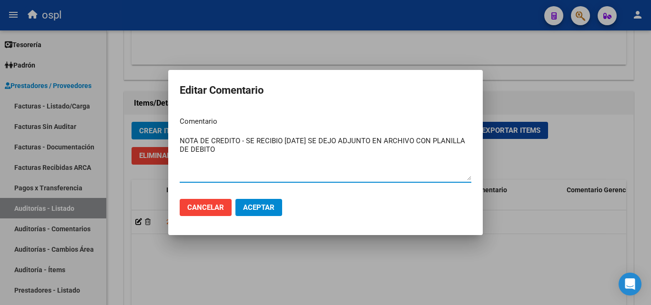
type textarea "NOTA DE CREDITO - SE RECIBIO 10-07-2025 SE DEJO ADJUNTO EN ARCHIVO CON PLANILLA…"
click at [274, 200] on button "Aceptar" at bounding box center [258, 207] width 47 height 17
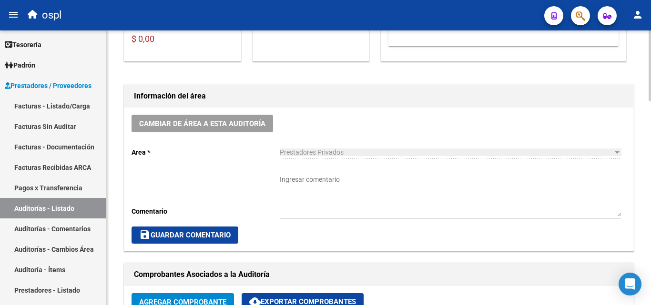
scroll to position [190, 0]
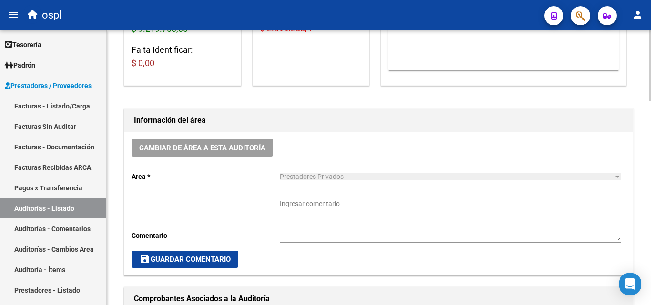
click at [331, 198] on div "Ingresar comentario" at bounding box center [450, 217] width 341 height 51
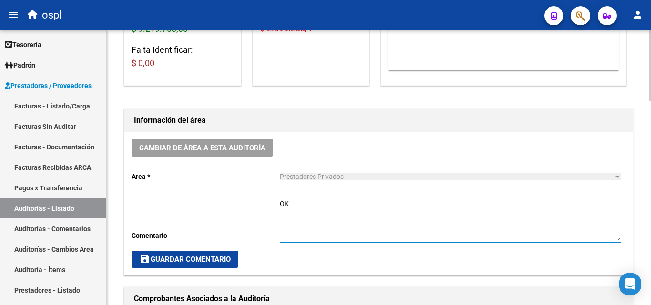
type textarea "O"
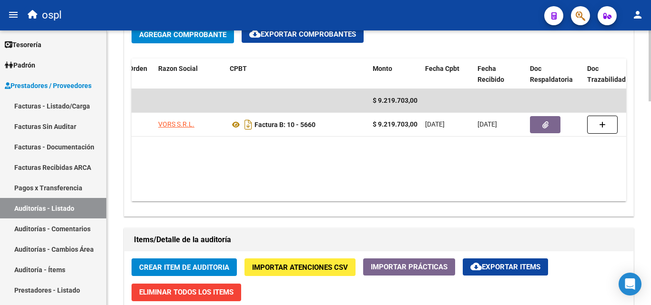
scroll to position [619, 0]
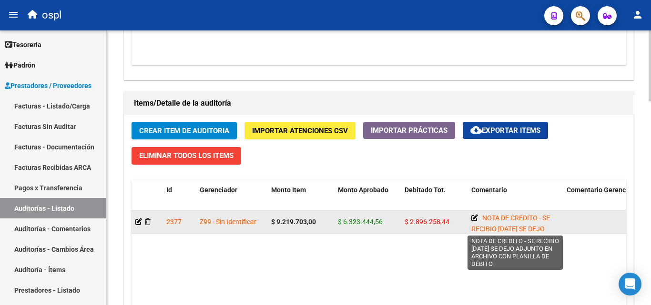
click at [474, 219] on icon at bounding box center [474, 218] width 7 height 7
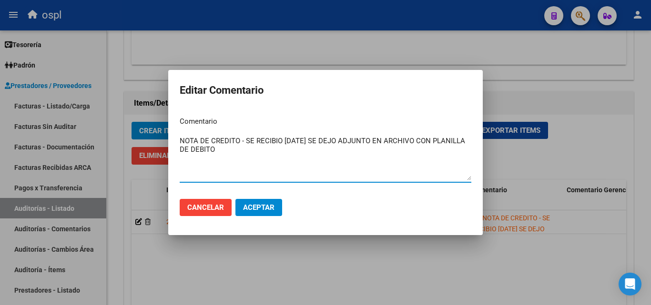
drag, startPoint x: 293, startPoint y: 161, endPoint x: 165, endPoint y: 139, distance: 130.1
click at [165, 139] on div "Editar Comentario Comentario NOTA DE CREDITO - SE RECIBIO 10-07-2025 SE DEJO AD…" at bounding box center [325, 152] width 651 height 305
click at [338, 256] on div at bounding box center [325, 152] width 651 height 305
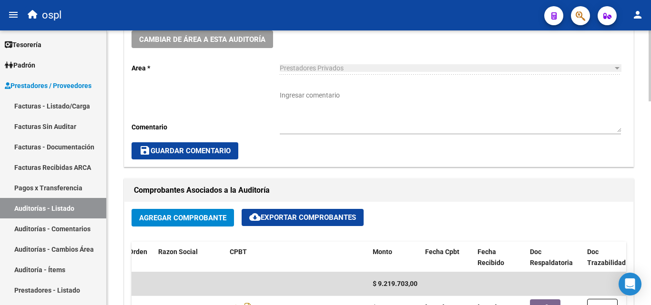
scroll to position [286, 0]
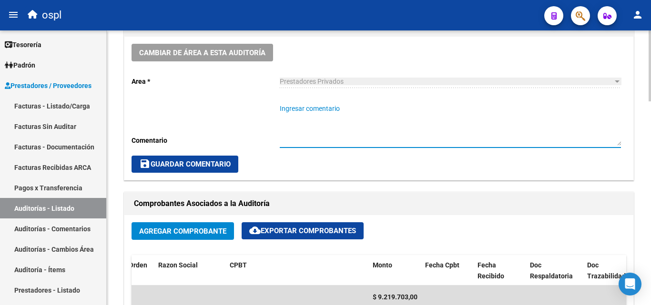
click at [306, 122] on textarea "Ingresar comentario" at bounding box center [450, 125] width 341 height 42
paste textarea "NOTA DE CREDITO - SE RECIBIO 10-07-2025 SE DEJO ADJUNTO EN ARCHIVO CON PLANILLA…"
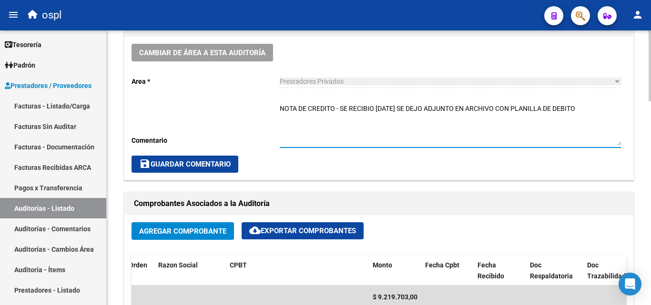
drag, startPoint x: 336, startPoint y: 113, endPoint x: 286, endPoint y: 108, distance: 49.8
click at [286, 108] on textarea "NOTA DE CREDITO - SE RECIBIO 10-07-2025 SE DEJO ADJUNTO EN ARCHIVO CON PLANILLA…" at bounding box center [450, 125] width 341 height 42
click at [297, 122] on textarea "NC - SE RECIBIO 10-07-2025 SE DEJO ADJUNTO EN ARCHIVO CON PLANILLA DE DEBITO" at bounding box center [450, 125] width 341 height 42
click at [280, 124] on textarea "NC - SE RECIBIO 10-07-2025 SE DEJO ADJUNTO EN ARCHIVO CON PLANILLA DE DEBITO" at bounding box center [450, 125] width 341 height 42
click at [548, 107] on textarea "NC - SE RECIBIO 10-07-2025 SE DEJO ADJUNTO EN ARCHIVO CON PLANILLA DE DEBITO" at bounding box center [450, 125] width 341 height 42
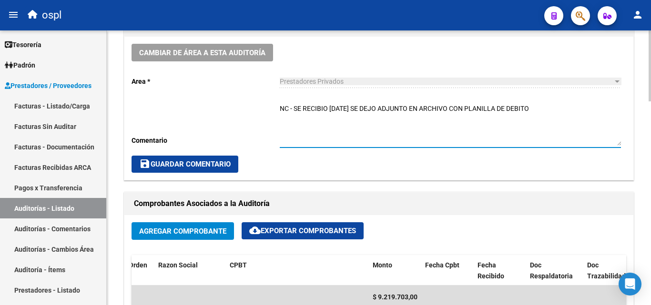
click at [288, 113] on textarea "NC - SE RECIBIO 10-07-2025 SE DEJO ADJUNTO EN ARCHIVO CON PLANILLA DE DEBITO" at bounding box center [450, 125] width 341 height 42
click at [289, 110] on textarea "NC - SE RECIBIO 10-07-2025 SE DEJO ADJUNTO EN ARCHIVO CON PLANILLA DE DEBITO" at bounding box center [450, 125] width 341 height 42
click at [291, 111] on textarea "NC 399 - SE RECIBIO 10-07-2025 SE DEJO ADJUNTO EN ARCHIVO CON PLANILLA DE DEBITO" at bounding box center [450, 125] width 341 height 42
click at [290, 125] on textarea "NC Nº399 - SE RECIBIO 10-07-2025 SE DEJO ADJUNTO EN ARCHIVO CON PLANILLA DE DEB…" at bounding box center [450, 125] width 341 height 42
click at [298, 113] on textarea "NC Nº399 - SE RECIBIO 10-07-2025 SE DEJO ADJUNTO EN ARCHIVO CON PLANILLA DE DEB…" at bounding box center [450, 125] width 341 height 42
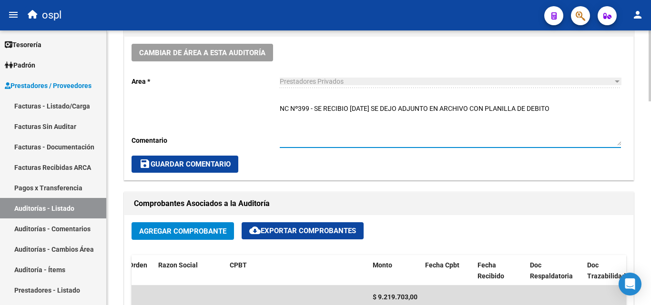
click at [300, 110] on textarea "NC Nº399 - SE RECIBIO 10-07-2025 SE DEJO ADJUNTO EN ARCHIVO CON PLANILLA DE DEB…" at bounding box center [450, 125] width 341 height 42
click at [300, 123] on textarea "NC Nº 399 - SE RECIBIO 10-07-2025 SE DEJO ADJUNTO EN ARCHIVO CON PLANILLA DE DE…" at bounding box center [450, 125] width 341 height 42
click at [296, 110] on textarea "NC Nº 399 - SE RECIBIO 10-07-2025 SE DEJO ADJUNTO EN ARCHIVO CON PLANILLA DE DE…" at bounding box center [450, 125] width 341 height 42
click at [286, 117] on textarea "NC Nº 399 - SE RECIBIO 10-07-2025 SE DEJO ADJUNTO EN ARCHIVO CON PLANILLA DE DE…" at bounding box center [450, 125] width 341 height 42
click at [357, 128] on textarea "NC Nº 399 - SE RECIBIO 10-07-2025 SE DEJO ADJUNTO EN ARCHIVO CON PLANILLA DE DE…" at bounding box center [450, 125] width 341 height 42
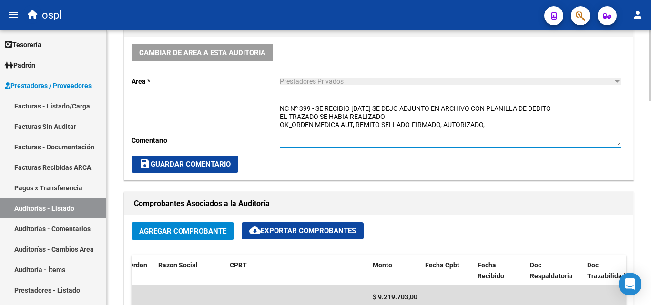
click at [491, 125] on textarea "NC Nº 399 - SE RECIBIO 10-07-2025 SE DEJO ADJUNTO EN ARCHIVO CON PLANILLA DE DE…" at bounding box center [450, 125] width 341 height 42
click at [380, 130] on textarea "NC Nº 399 - SE RECIBIO 10-07-2025 SE DEJO ADJUNTO EN ARCHIVO CON PLANILLA DE DE…" at bounding box center [450, 125] width 341 height 42
click at [408, 125] on textarea "NC Nº 399 - SE RECIBIO 10-07-2025 SE DEJO ADJUNTO EN ARCHIVO CON PLANILLA DE DE…" at bounding box center [450, 125] width 341 height 42
click at [414, 126] on textarea "NC Nº 399 - SE RECIBIO 10-07-2025 SE DEJO ADJUNTO EN ARCHIVO CON PLANILLA DE DE…" at bounding box center [450, 125] width 341 height 42
click at [442, 129] on textarea "NC Nº 399 - SE RECIBIO 10-07-2025 SE DEJO ADJUNTO EN ARCHIVO CON PLANILLA DE DE…" at bounding box center [450, 125] width 341 height 42
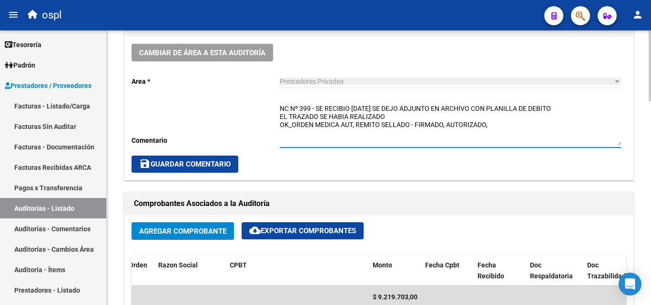
click at [450, 129] on textarea "NC Nº 399 - SE RECIBIO 10-07-2025 SE DEJO ADJUNTO EN ARCHIVO CON PLANILLA DE DE…" at bounding box center [450, 125] width 341 height 42
click at [485, 129] on textarea "NC Nº 399 - SE RECIBIO 10-07-2025 SE DEJO ADJUNTO EN ARCHIVO CON PLANILLA DE DE…" at bounding box center [450, 125] width 341 height 42
click at [494, 129] on textarea "NC Nº 399 - SE RECIBIO 10-07-2025 SE DEJO ADJUNTO EN ARCHIVO CON PLANILLA DE DE…" at bounding box center [450, 125] width 341 height 42
click at [485, 128] on textarea "NC Nº 399 - SE RECIBIO 10-07-2025 SE DEJO ADJUNTO EN ARCHIVO CON PLANILLA DE DE…" at bounding box center [450, 125] width 341 height 42
click at [502, 129] on textarea "NC Nº 399 - SE RECIBIO 10-07-2025 SE DEJO ADJUNTO EN ARCHIVO CON PLANILLA DE DE…" at bounding box center [450, 125] width 341 height 42
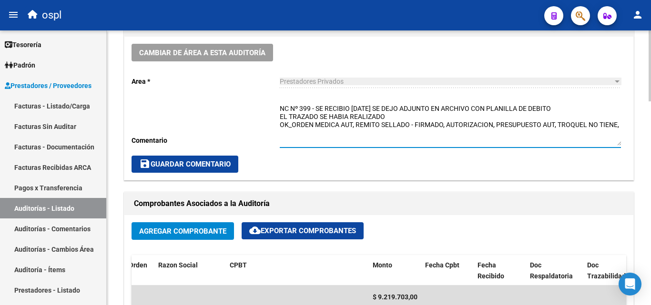
click at [558, 126] on textarea "NC Nº 399 - SE RECIBIO 10-07-2025 SE DEJO ADJUNTO EN ARCHIVO CON PLANILLA DE DE…" at bounding box center [450, 125] width 341 height 42
drag, startPoint x: 558, startPoint y: 126, endPoint x: 628, endPoint y: 129, distance: 70.1
click at [628, 129] on div "Cambiar de área a esta auditoría Area * Prestadores Privados Seleccionar area C…" at bounding box center [378, 108] width 509 height 143
click at [394, 115] on textarea "NC Nº 399 - SE RECIBIO 10-07-2025 SE DEJO ADJUNTO EN ARCHIVO CON PLANILLA DE DE…" at bounding box center [450, 125] width 341 height 42
click at [453, 119] on textarea "NC Nº 399 - SE RECIBIO 10-07-2025 SE DEJO ADJUNTO EN ARCHIVO CON PLANILLA DE DE…" at bounding box center [450, 125] width 341 height 42
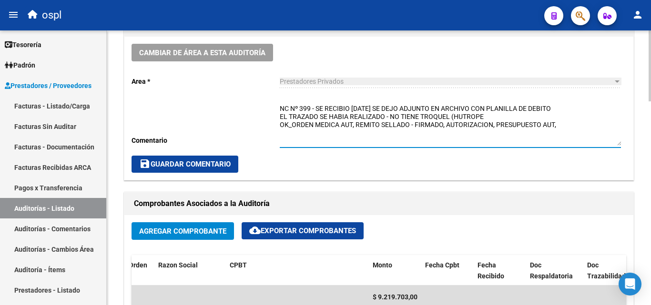
click at [486, 112] on textarea "NC Nº 399 - SE RECIBIO 10-07-2025 SE DEJO ADJUNTO EN ARCHIVO CON PLANILLA DE DE…" at bounding box center [450, 125] width 341 height 42
click at [485, 113] on textarea "NC Nº 399 - SE RECIBIO 10-07-2025 SE DEJO ADJUNTO EN ARCHIVO CON PLANILLA DE DE…" at bounding box center [450, 125] width 341 height 42
click at [581, 133] on textarea "NC Nº 399 - SE RECIBIO 10-07-2025 SE DEJO ADJUNTO EN ARCHIVO CON PLANILLA DE DE…" at bounding box center [450, 125] width 341 height 42
click at [388, 114] on textarea "NC Nº 399 - SE RECIBIO 10-07-2025 SE DEJO ADJUNTO EN ARCHIVO CON PLANILLA DE DE…" at bounding box center [450, 125] width 341 height 42
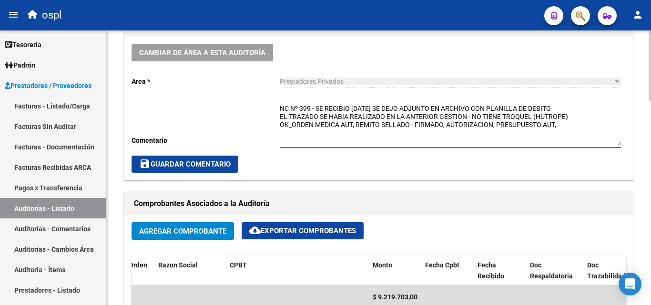
click at [571, 138] on textarea "NC Nº 399 - SE RECIBIO 10-07-2025 SE DEJO ADJUNTO EN ARCHIVO CON PLANILLA DE DE…" at bounding box center [450, 125] width 341 height 42
click at [573, 105] on textarea "NC Nº 399 - SE RECIBIO 10-07-2025 SE DEJO ADJUNTO EN ARCHIVO CON PLANILLA DE DE…" at bounding box center [450, 125] width 341 height 42
click at [312, 107] on textarea "NC Nº 399 - SE RECIBIO 10-07-2025 SE DEJO ADJUNTO EN ARCHIVO CON PLANILLA DE DE…" at bounding box center [450, 125] width 341 height 42
click at [317, 108] on textarea "NC Nº 399 - SE RECIBIO 10-07-2025 SE DEJO ADJUNTO EN ARCHIVO CON PLANILLA DE DE…" at bounding box center [450, 125] width 341 height 42
click at [311, 108] on textarea "NC Nº 399 - SE RECIBIO 10-07-2025 SE DEJO ADJUNTO EN ARCHIVO CON PLANILLA DE DE…" at bounding box center [450, 125] width 341 height 42
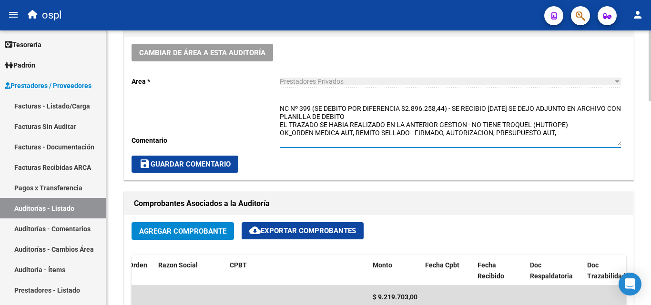
click at [281, 125] on textarea "NC Nº 399 (SE DEBITO POR DIFERENCIA $2.896.258,44) - SE RECIBIO 10-07-2025 SE D…" at bounding box center [450, 125] width 341 height 42
click at [280, 110] on textarea "NC Nº 399 (SE DEBITO POR DIFERENCIA $2.896.258,44) - SE RECIBIO 10-07-2025 SE D…" at bounding box center [450, 125] width 341 height 42
type textarea "_NC Nº 399 (SE DEBITO POR DIFERENCIA $2.896.258,44) - SE RECIBIO 10-07-2025 SE …"
click at [397, 168] on div "save Guardar Comentario" at bounding box center [378, 164] width 494 height 17
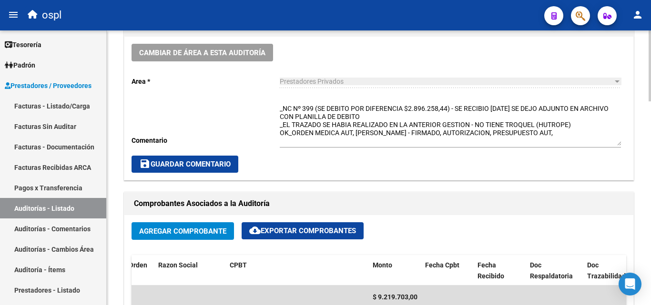
click at [581, 136] on textarea "_NC Nº 399 (SE DEBITO POR DIFERENCIA $2.896.258,44) - SE RECIBIO 10-07-2025 SE …" at bounding box center [450, 125] width 341 height 42
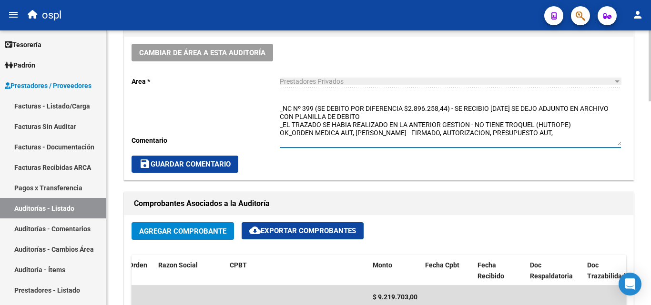
click at [207, 156] on button "save Guardar Comentario" at bounding box center [184, 164] width 107 height 17
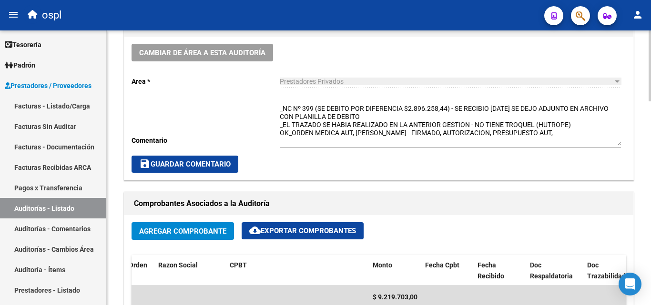
scroll to position [238, 0]
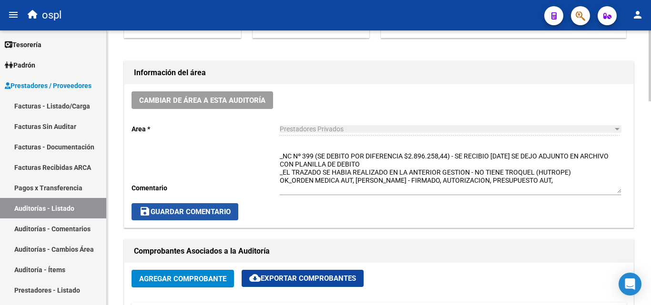
click at [149, 215] on mat-icon "save" at bounding box center [144, 211] width 11 height 11
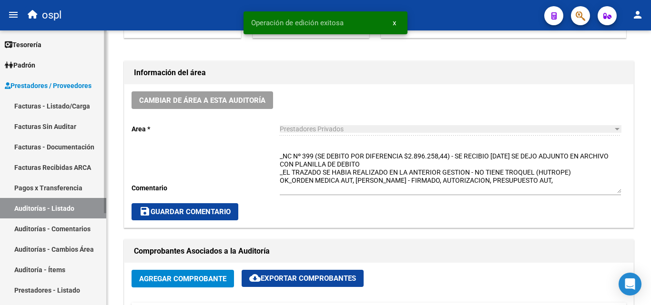
click at [70, 208] on link "Auditorías - Listado" at bounding box center [53, 208] width 106 height 20
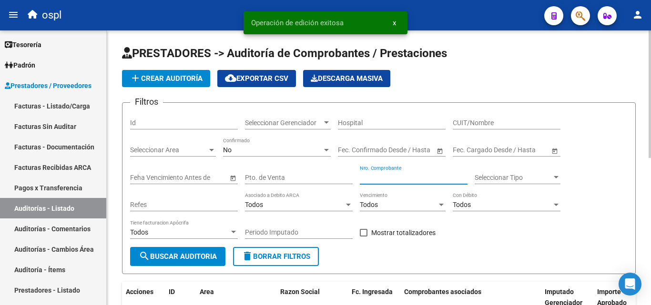
click at [399, 176] on input "Nro. Comprobante" at bounding box center [414, 178] width 108 height 8
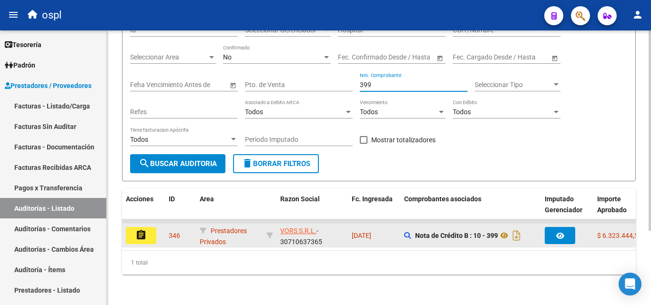
type input "399"
click at [151, 229] on button "assignment" at bounding box center [141, 235] width 30 height 17
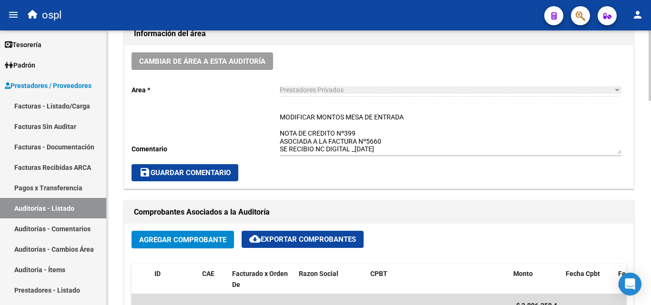
scroll to position [286, 0]
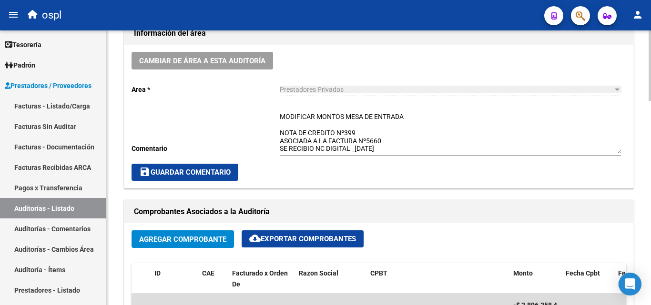
click at [394, 149] on textarea "MODIFICAR MONTOS MESA DE ENTRADA NOTA DE CREDITO Nº399 ASOCIADA A LA FACTURA Nº…" at bounding box center [450, 133] width 341 height 42
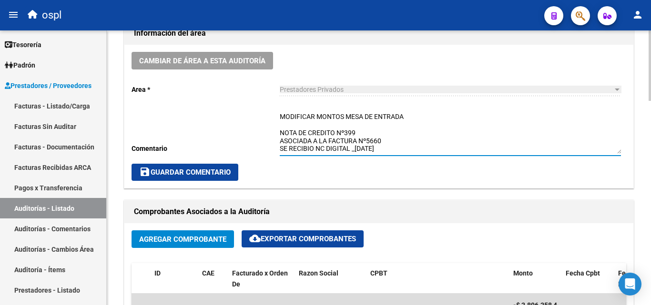
click at [363, 134] on textarea "MODIFICAR MONTOS MESA DE ENTRADA NOTA DE CREDITO Nº399 ASOCIADA A LA FACTURA Nº…" at bounding box center [450, 133] width 341 height 42
click at [365, 116] on textarea "MODIFICAR MONTOS MESA DE ENTRADA NOTA DE CREDITO Nº399 ASOCIADA A LA FACTURA Nº…" at bounding box center [450, 133] width 341 height 42
click at [328, 123] on textarea "MODIFICAR MONTOS MESA DE ENTRADA NOTA DE CREDITO Nº399 ASOCIADA A LA FACTURA Nº…" at bounding box center [450, 133] width 341 height 42
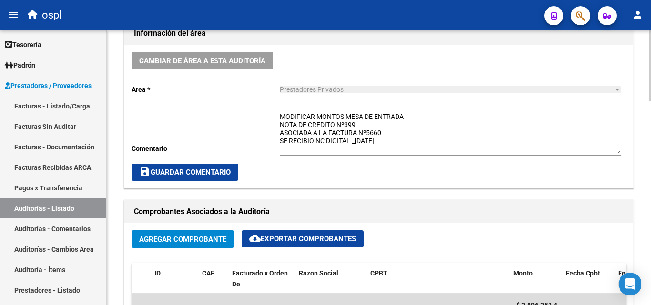
click at [279, 124] on div "Cambiar de área a esta auditoría Area * Prestadores Privados Seleccionar area C…" at bounding box center [378, 116] width 509 height 143
click at [280, 123] on textarea "MODIFICAR MONTOS MESA DE ENTRADA NOTA DE CREDITO Nº399 ASOCIADA A LA FACTURA Nº…" at bounding box center [450, 133] width 341 height 42
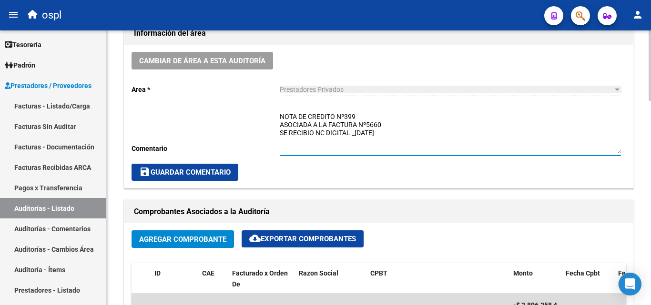
click at [368, 136] on textarea "NOTA DE CREDITO Nº399 ASOCIADA A LA FACTURA Nº5660 SE RECIBIO NC DIGITAL _01-07…" at bounding box center [450, 133] width 341 height 42
click at [395, 130] on textarea "NOTA DE CREDITO Nº399 ASOCIADA A LA FACTURA Nº5660 SE RECIBIO NC DIGITAL _01-07…" at bounding box center [450, 133] width 341 height 42
click at [280, 125] on textarea "NOTA DE CREDITO Nº399 ASOCIADA A LA FACTURA Nº5660 SE RECIBIO NC DIGITAL _01-07…" at bounding box center [450, 133] width 341 height 42
click at [348, 134] on textarea "NOTA DE CREDITO Nº399 - ASOCIADA A LA FACTURA Nº5660 SE RECIBIO NC DIGITAL _01-…" at bounding box center [450, 133] width 341 height 42
drag, startPoint x: 317, startPoint y: 126, endPoint x: 324, endPoint y: 126, distance: 7.6
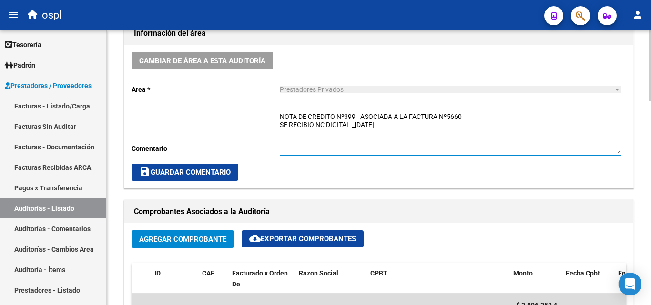
click at [324, 126] on textarea "NOTA DE CREDITO Nº399 - ASOCIADA A LA FACTURA Nº5660 SE RECIBIO NC DIGITAL _01-…" at bounding box center [450, 133] width 341 height 42
click at [317, 128] on textarea "NOTA DE CREDITO Nº399 - ASOCIADA A LA FACTURA Nº5660 SE RECIBIO DIGITAL _01-07-…" at bounding box center [450, 133] width 341 height 42
click at [343, 126] on textarea "NOTA DE CREDITO Nº399 - ASOCIADA A LA FACTURA Nº5660 SE RECIBIO DIGITAL _01-07-…" at bounding box center [450, 133] width 341 height 42
drag, startPoint x: 383, startPoint y: 125, endPoint x: 277, endPoint y: 129, distance: 105.8
click at [277, 129] on div "Cambiar de área a esta auditoría Area * Prestadores Privados Seleccionar area C…" at bounding box center [378, 116] width 509 height 143
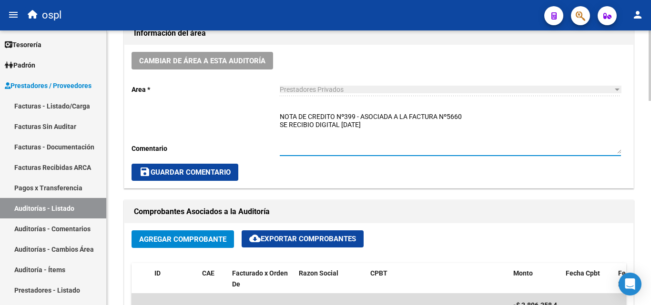
click at [280, 126] on textarea "NOTA DE CREDITO Nº399 - ASOCIADA A LA FACTURA Nº5660 SE RECIBIO DIGITAL 01-07-2…" at bounding box center [450, 133] width 341 height 42
click at [464, 119] on textarea "NOTA DE CREDITO Nº399 - ASOCIADA A LA FACTURA Nº5660_SE RECIBIO DIGITAL 01-07-2…" at bounding box center [450, 133] width 341 height 42
click at [452, 130] on textarea "NOTA DE CREDITO Nº399 - ASOCIADA A LA FACTURA Nº5660 _SE RECIBIO DIGITAL 01-07-…" at bounding box center [450, 133] width 341 height 42
click at [323, 139] on textarea "NOTA DE CREDITO Nº399 - ASOCIADA A LA FACTURA Nº5660 _SE RECIBIO DIGITAL 01-07-…" at bounding box center [450, 133] width 341 height 42
click at [573, 123] on textarea "NOTA DE CREDITO Nº399 - ASOCIADA A LA FACTURA Nº5660 _SE RECIBIO DIGITAL 01-07-…" at bounding box center [450, 133] width 341 height 42
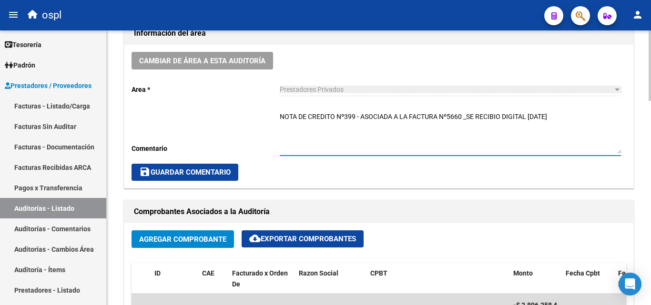
click at [471, 119] on textarea "NOTA DE CREDITO Nº399 - ASOCIADA A LA FACTURA Nº5660 _SE RECIBIO DIGITAL 01-07-…" at bounding box center [450, 133] width 341 height 42
click at [469, 118] on textarea "NOTA DE CREDITO Nº399 - ASOCIADA A LA FACTURA Nº5660 _SE RECIBIO DIGITAL 01-07-…" at bounding box center [450, 133] width 341 height 42
click at [563, 116] on textarea "NOTA DE CREDITO Nº399 - ASOCIADA A LA FACTURA Nº5660 (SE RECIBIO DIGITAL 01-07-…" at bounding box center [450, 133] width 341 height 42
click at [281, 116] on textarea "NOTA DE CREDITO Nº399 - ASOCIADA A LA FACTURA Nº5660 (SE RECIBIO DIGITAL 01-07-…" at bounding box center [450, 133] width 341 height 42
click at [304, 133] on textarea "_NOTA DE CREDITO Nº399 - ASOCIADA A LA FACTURA Nº5660 (SE RECIBIO DIGITAL 01-07…" at bounding box center [450, 133] width 341 height 42
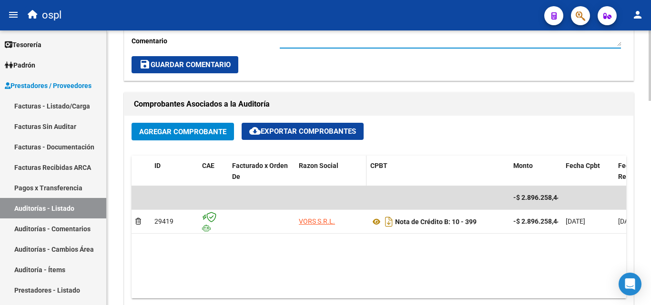
scroll to position [667, 0]
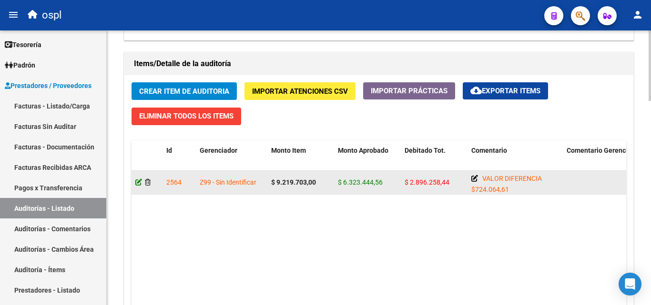
type textarea "_NOTA DE CREDITO Nº399 - ASOCIADA A LA FACTURA Nº5660 (SE RECIBIO DIGITAL 01-07…"
click at [138, 184] on icon at bounding box center [138, 182] width 7 height 7
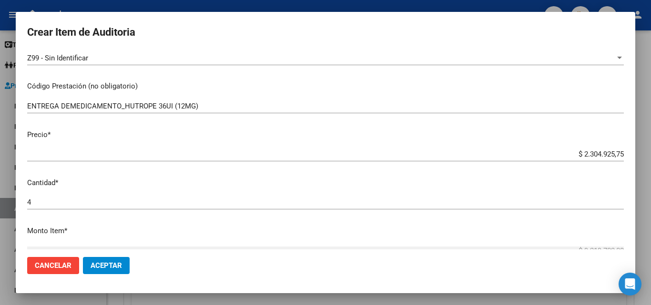
scroll to position [143, 0]
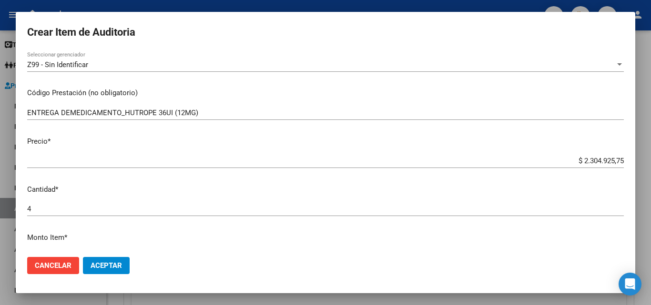
click at [274, 5] on div at bounding box center [325, 152] width 651 height 305
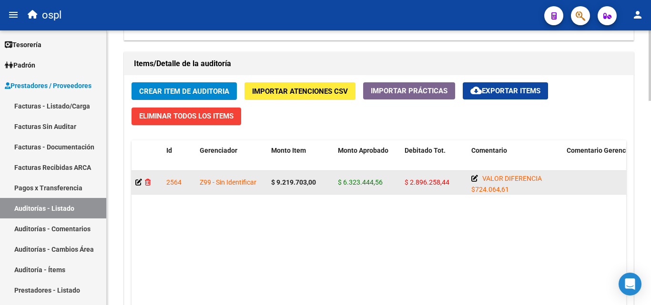
click at [150, 182] on icon at bounding box center [148, 182] width 6 height 7
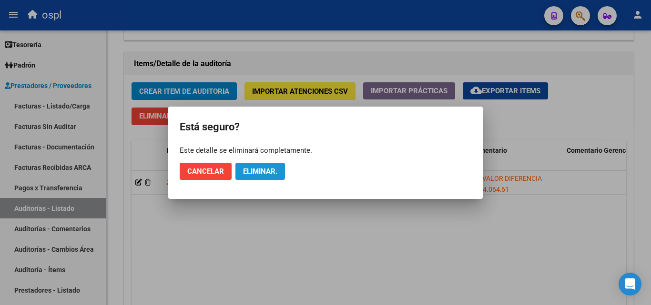
click at [256, 168] on span "Eliminar." at bounding box center [260, 171] width 34 height 9
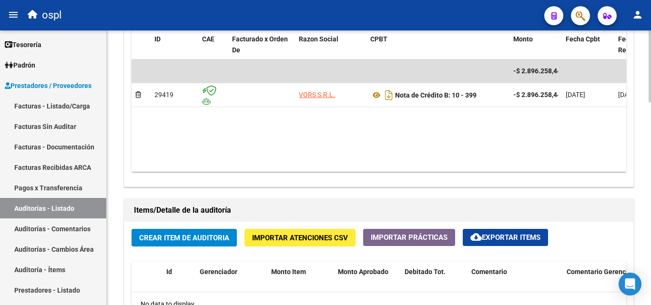
scroll to position [667, 0]
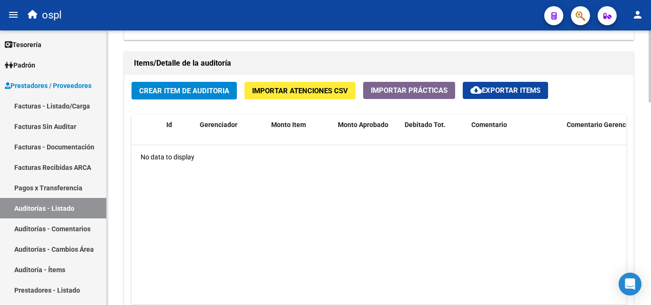
click at [195, 96] on button "Crear Item de Auditoria" at bounding box center [183, 91] width 105 height 18
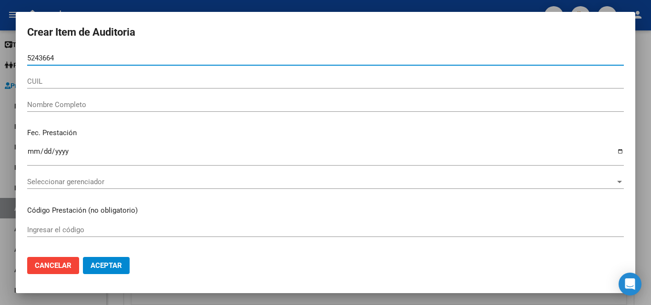
type input "52436646"
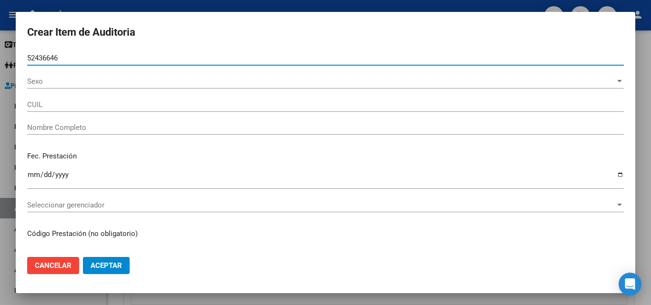
type input "20524366461"
type input "Cruz tapia jonatan f"
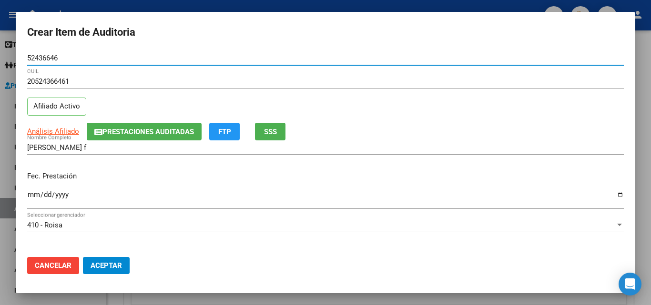
type input "52436646"
click at [30, 197] on input "Ingresar la fecha" at bounding box center [325, 198] width 596 height 15
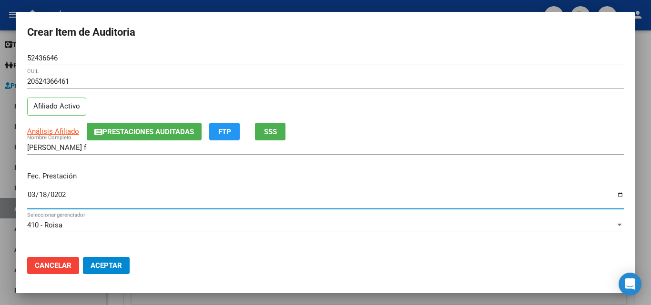
type input "2025-03-18"
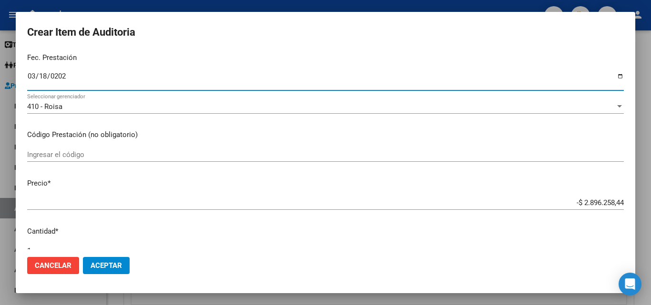
scroll to position [143, 0]
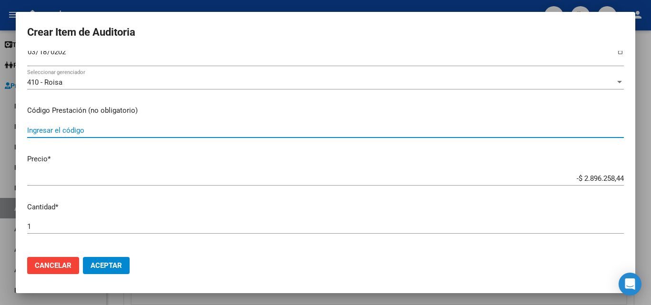
click at [83, 130] on input "Ingresar el código" at bounding box center [325, 130] width 596 height 9
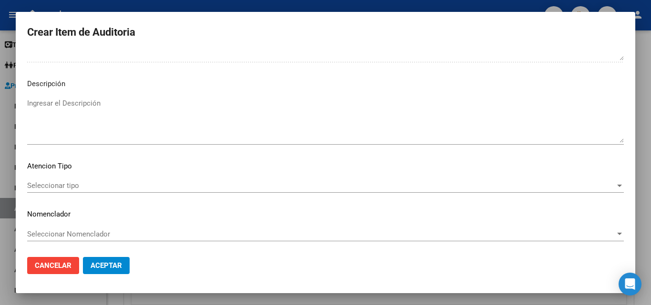
scroll to position [582, 0]
type input "AJUSTE S/PRESUPUESTO Nº 83209"
click at [99, 186] on span "Seleccionar tipo" at bounding box center [321, 185] width 588 height 9
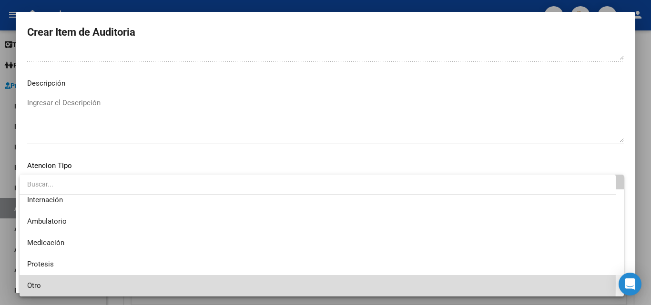
click at [44, 283] on span "Otro" at bounding box center [321, 285] width 589 height 21
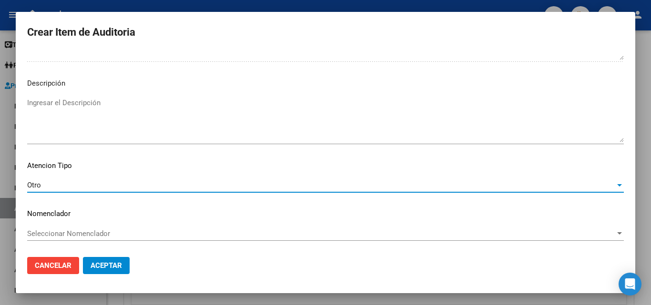
click at [97, 182] on div "Otro" at bounding box center [321, 185] width 588 height 9
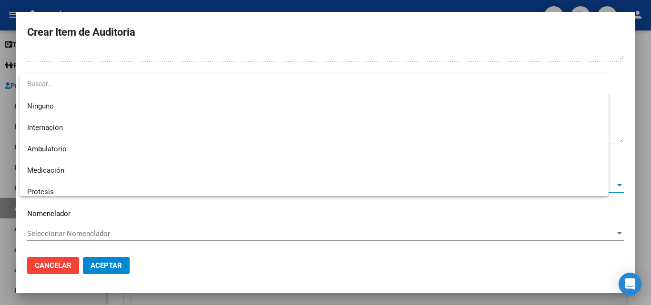
scroll to position [28, 0]
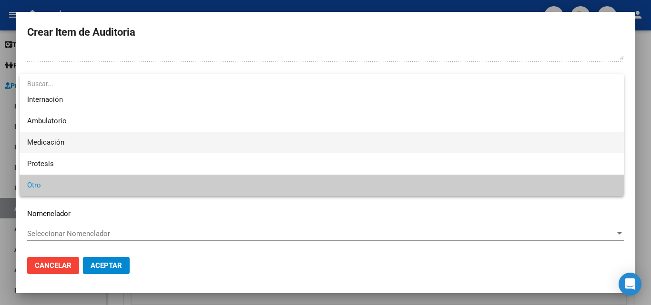
click at [72, 143] on span "Medicación" at bounding box center [321, 142] width 589 height 21
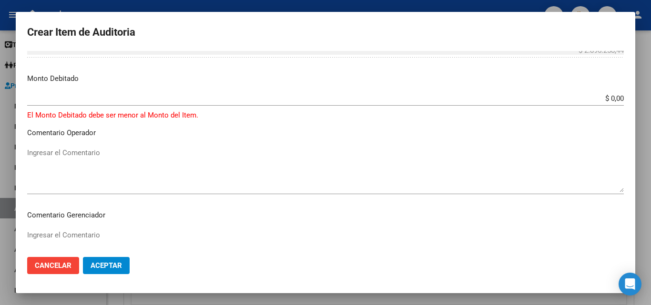
scroll to position [392, 0]
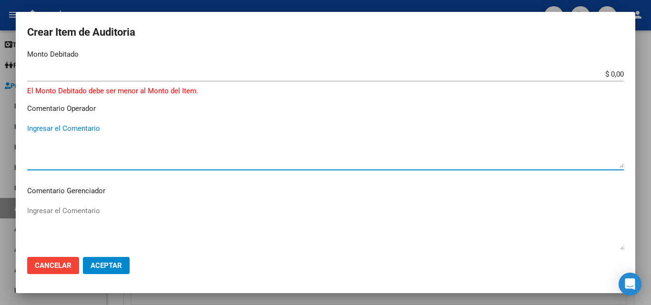
click at [93, 135] on textarea "Ingresar el Comentario" at bounding box center [325, 145] width 596 height 45
click at [208, 134] on textarea "ENTREGA DE MEDICAMENTO (HUTROPE 36UI (12MG)" at bounding box center [325, 145] width 596 height 45
click at [28, 130] on textarea "ENTREGA DE MEDICAMENTO (HUTROPE 36UI (12MG)" at bounding box center [325, 145] width 596 height 45
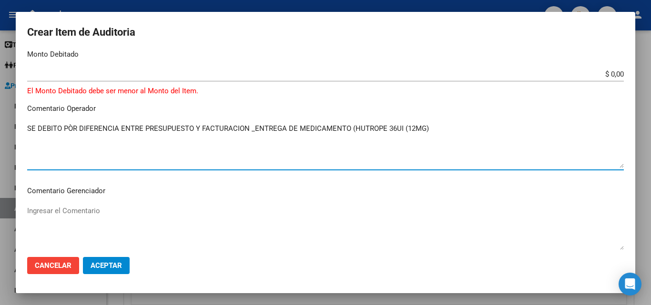
click at [73, 135] on textarea "SE DEBITO PÒR DIFERENCIA ENTRE PRESUPUESTO Y FACTURACION _ENTREGA DE MEDICAMENT…" at bounding box center [325, 145] width 596 height 45
click at [57, 142] on textarea "SE DEBITO POR DIFERENCIA ENTRE PRESUPUESTO Y FACTURACION _ENTREGA DE MEDICAMENT…" at bounding box center [325, 145] width 596 height 45
click at [251, 134] on textarea "SE DEBITO POR DIFERENCIA ENTRE PRESUPUESTO Y FACTURACION _ENTREGA DE MEDICAMENT…" at bounding box center [325, 145] width 596 height 45
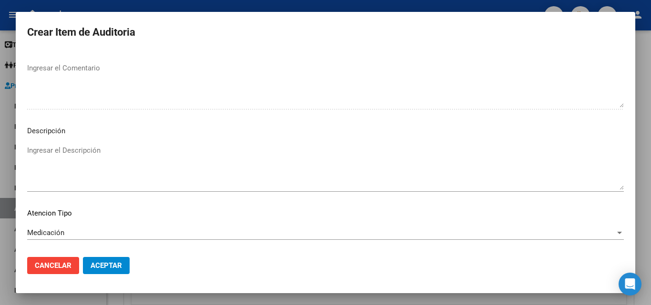
scroll to position [582, 0]
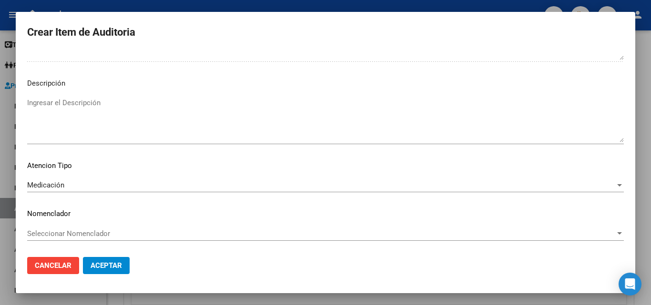
type textarea "SE DEBITO POR DIFERENCIA ENTRE PRESUPUESTO Y FACTURACION _ENTREGA DE MEDICAMENT…"
click at [111, 262] on span "Aceptar" at bounding box center [105, 265] width 31 height 9
click at [110, 268] on span "Aceptar" at bounding box center [105, 265] width 31 height 9
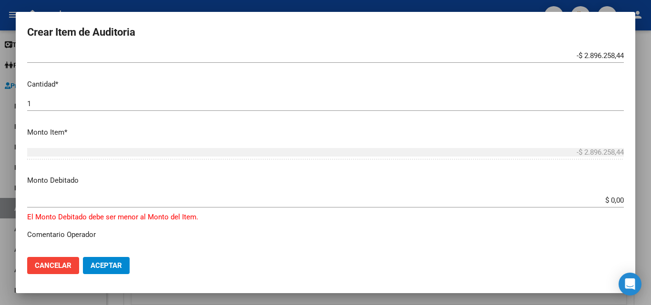
scroll to position [249, 0]
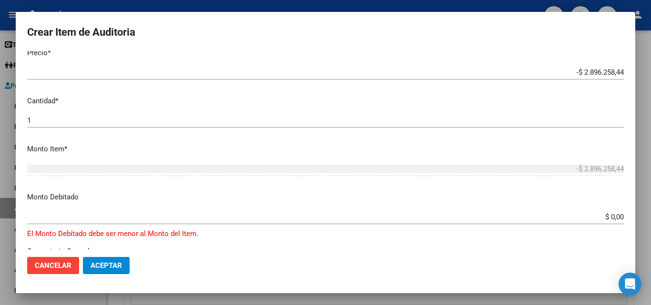
click at [618, 217] on app-form-text-field "Monto Debitado $ 0,00 Ingresar el monto" at bounding box center [329, 207] width 604 height 30
click at [613, 216] on input "$ 0,00" at bounding box center [325, 217] width 596 height 9
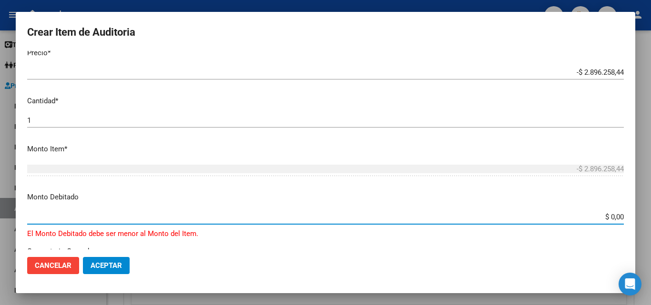
click at [614, 215] on input "$ 0,00" at bounding box center [325, 217] width 596 height 9
type input "$ 2.896.258,44"
click at [111, 267] on span "Aceptar" at bounding box center [105, 265] width 31 height 9
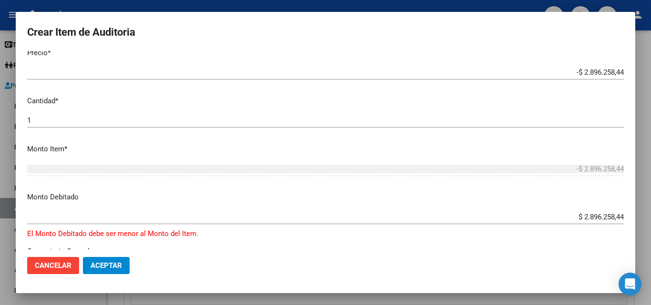
click at [110, 268] on span "Aceptar" at bounding box center [105, 265] width 31 height 9
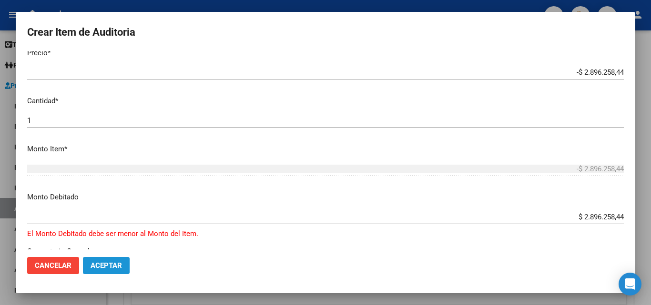
click at [110, 268] on span "Aceptar" at bounding box center [105, 265] width 31 height 9
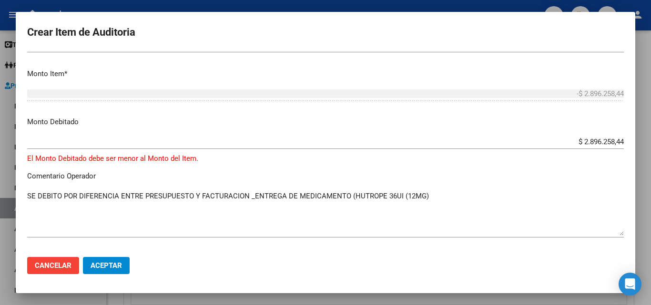
scroll to position [582, 0]
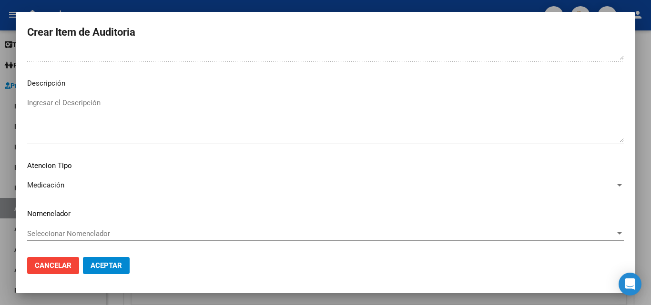
click at [102, 267] on span "Aceptar" at bounding box center [105, 265] width 31 height 9
click at [108, 264] on span "Aceptar" at bounding box center [105, 265] width 31 height 9
click at [110, 265] on span "Aceptar" at bounding box center [105, 265] width 31 height 9
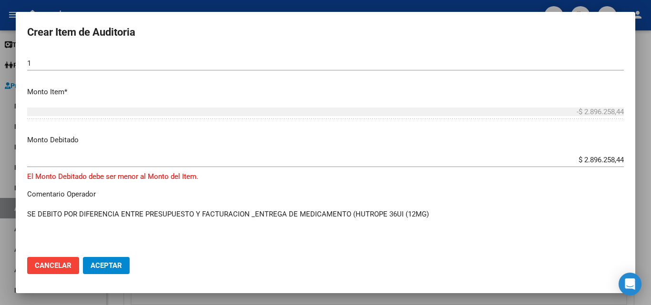
scroll to position [308, 0]
drag, startPoint x: 441, startPoint y: 225, endPoint x: 8, endPoint y: 234, distance: 433.5
click at [2, 239] on div "Crear Item de Auditoria 52436646 Nro Documento 20524366461 CUIL Afiliado Activo…" at bounding box center [325, 152] width 651 height 305
click at [79, 267] on mat-dialog-actions "Cancelar Aceptar" at bounding box center [325, 266] width 596 height 32
click at [76, 267] on button "Cancelar" at bounding box center [53, 265] width 52 height 17
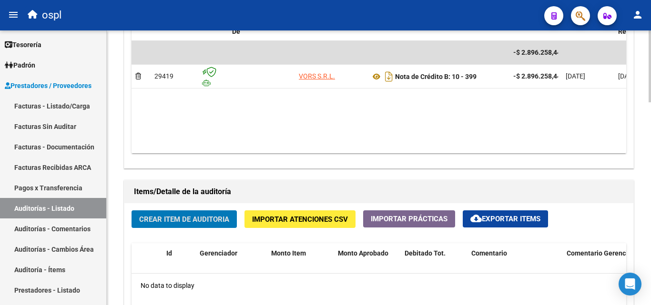
scroll to position [524, 0]
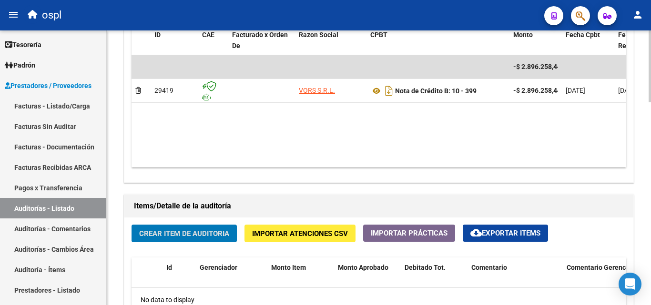
click at [216, 231] on span "Crear Item de Auditoria" at bounding box center [184, 234] width 90 height 9
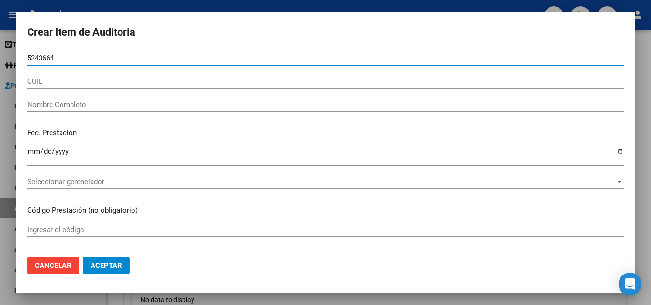
type input "52436646"
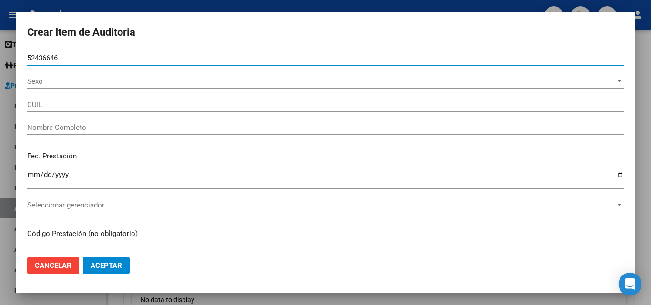
type input "20524366461"
type input "Cruz tapia jonatan f"
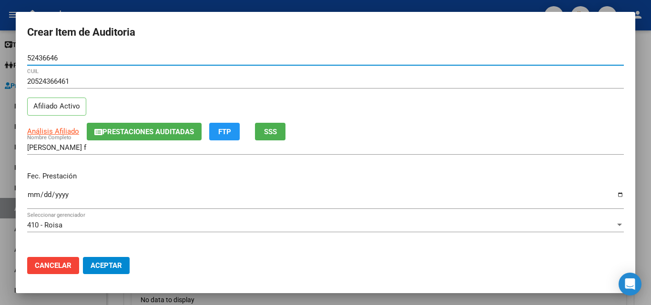
type input "52436646"
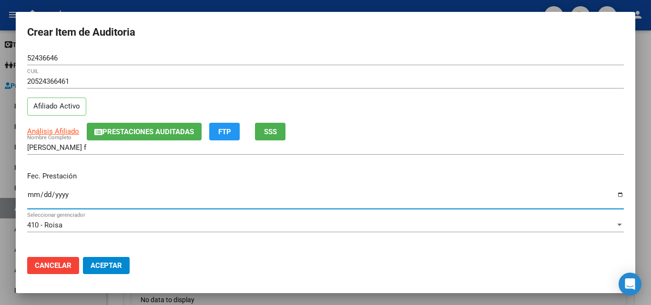
click at [37, 192] on input "Ingresar la fecha" at bounding box center [325, 198] width 596 height 15
type input "2025-03-18"
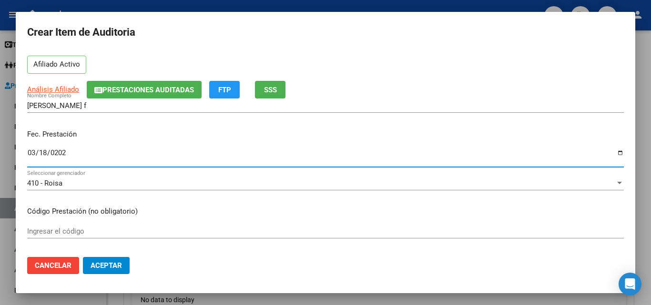
scroll to position [48, 0]
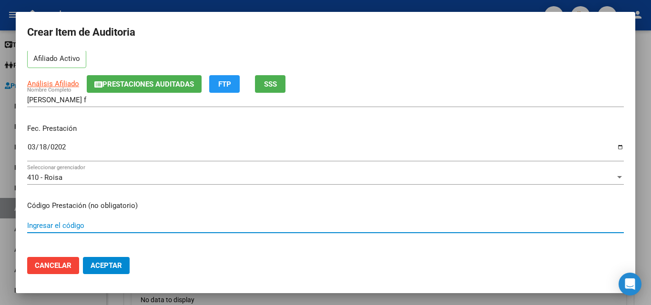
click at [53, 224] on input "Ingresar el código" at bounding box center [325, 225] width 596 height 9
click at [78, 228] on input "AJUSTE S/PRESPUESTO Nº 83209" at bounding box center [325, 225] width 596 height 9
type input "AJUSTE S/PRESUPUESTO Nº 83209"
click at [175, 231] on div "AJUSTE S/PRESUPUESTO Nº 83209 Ingresar el código" at bounding box center [325, 226] width 596 height 14
click at [171, 226] on input "AJUSTE S/PRESUPUESTO Nº 83209" at bounding box center [325, 225] width 596 height 9
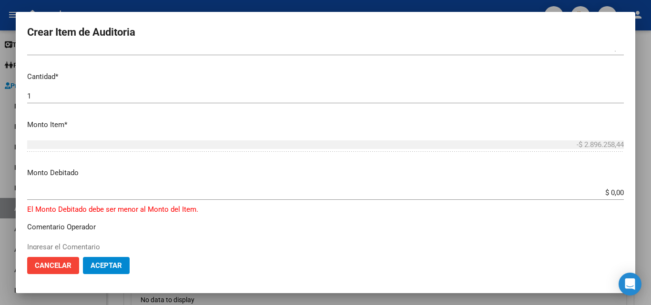
scroll to position [286, 0]
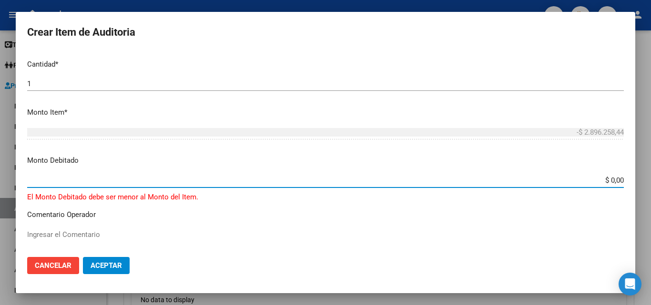
click at [612, 184] on input "$ 0,00" at bounding box center [325, 180] width 596 height 9
click at [615, 182] on input "$ 0,00" at bounding box center [325, 180] width 596 height 9
type input "$ 2.896.258,44"
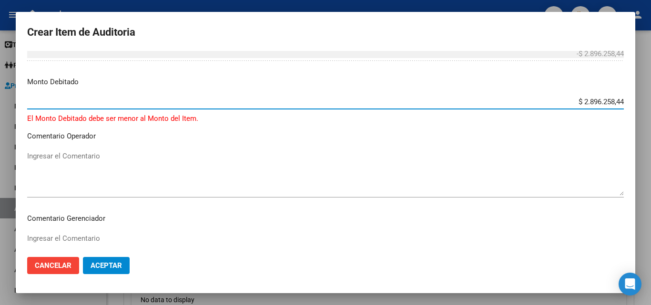
scroll to position [381, 0]
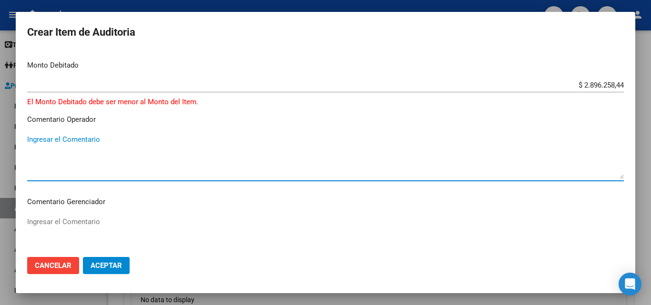
click at [100, 152] on textarea "Ingresar el Comentario" at bounding box center [325, 156] width 596 height 45
paste textarea "SE DEBITO POR DIFERENCIA ENTRE PRESUPUESTO Y FACTURACION _ENTREGA DE MEDICAMENT…"
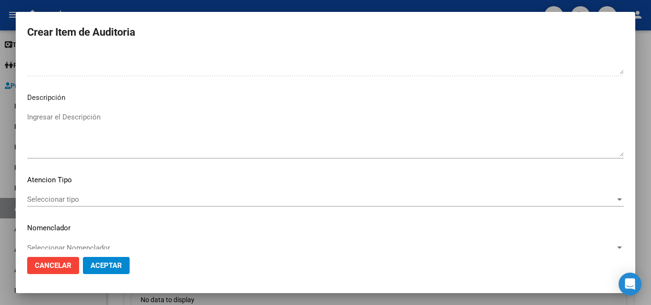
scroll to position [582, 0]
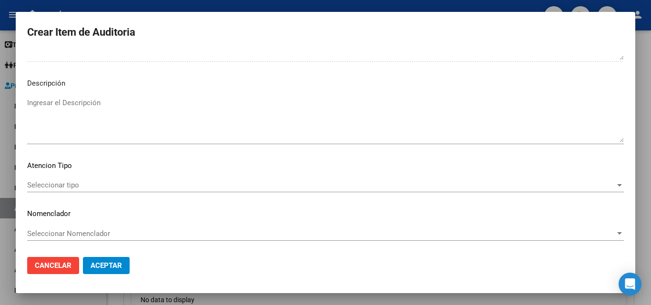
type textarea "SE DEBITO POR DIFERENCIA ENTRE PRESUPUESTO Y FACTURACION _ENTREGA DE MEDICAMENT…"
click at [70, 179] on div "Seleccionar tipo Seleccionar tipo" at bounding box center [325, 185] width 596 height 14
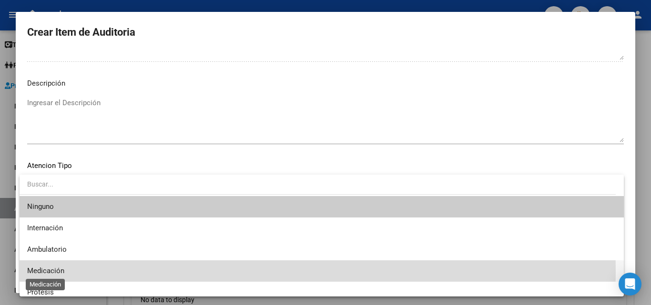
click at [46, 271] on span "Medicación" at bounding box center [45, 271] width 37 height 9
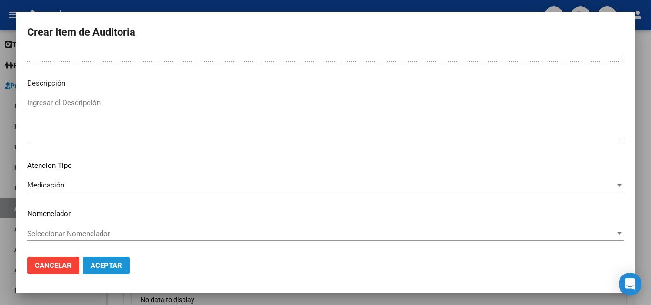
click at [110, 265] on span "Aceptar" at bounding box center [105, 265] width 31 height 9
click at [121, 264] on span "Aceptar" at bounding box center [105, 265] width 31 height 9
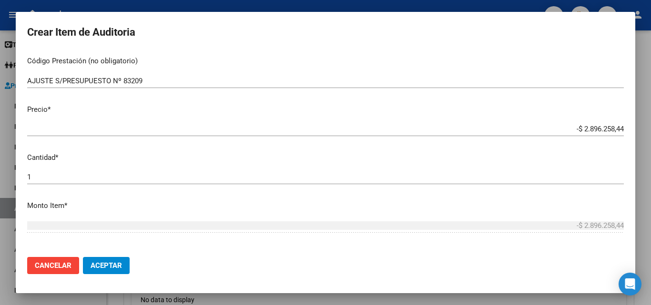
scroll to position [154, 0]
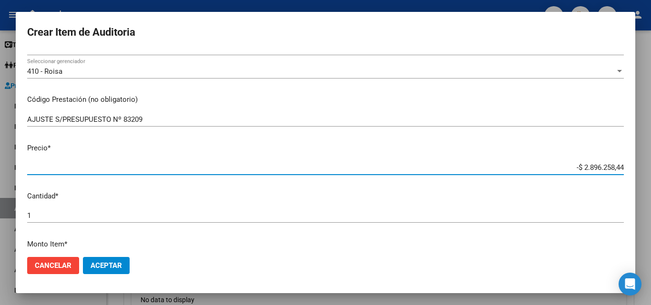
click at [615, 167] on input "-$ 2.896.258,44" at bounding box center [325, 167] width 596 height 9
type input "-$ 289.625,84"
type input "-$ 28.962,58"
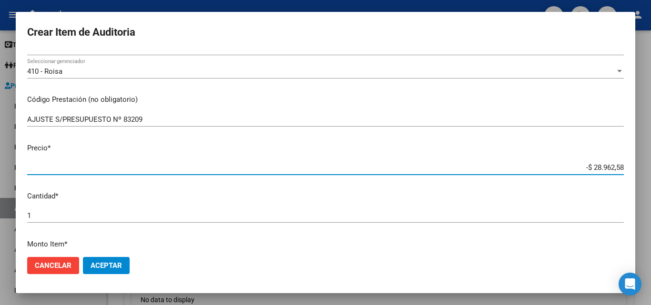
type input "-$ 289.625,84"
type input "-$ 2.896.258,40"
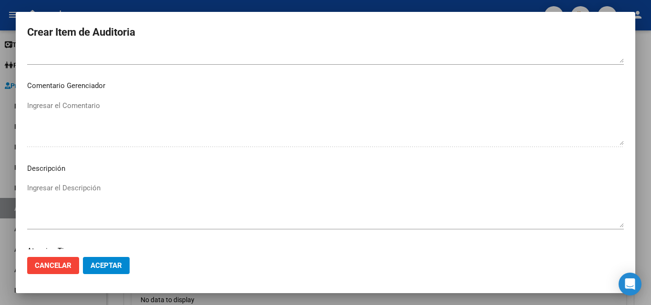
scroll to position [582, 0]
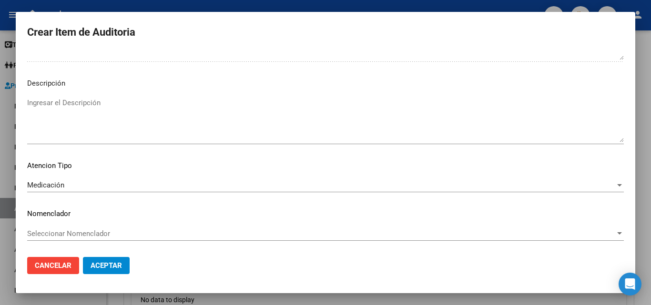
click at [125, 264] on button "Aceptar" at bounding box center [106, 265] width 47 height 17
click at [114, 259] on button "Aceptar" at bounding box center [106, 265] width 47 height 17
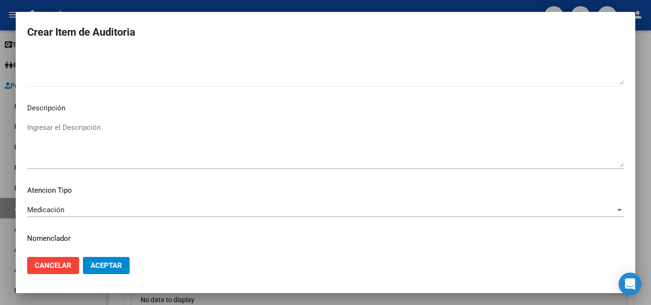
scroll to position [344, 0]
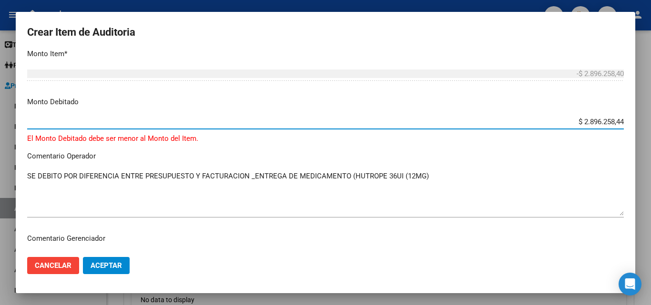
click at [614, 122] on input "$ 2.896.258,44" at bounding box center [325, 122] width 596 height 9
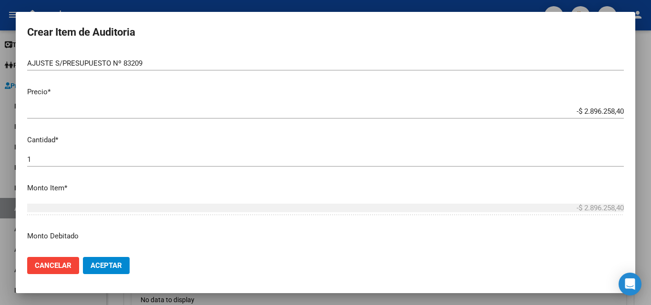
scroll to position [201, 0]
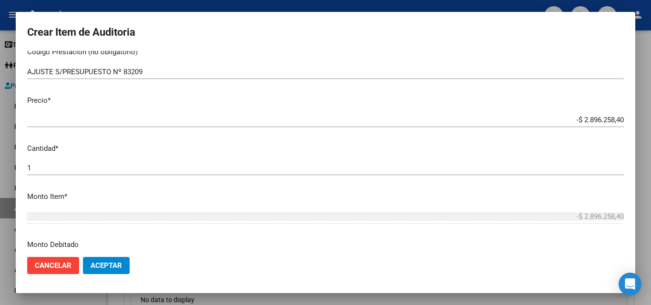
click at [614, 117] on input "-$ 2.896.258,40" at bounding box center [325, 120] width 596 height 9
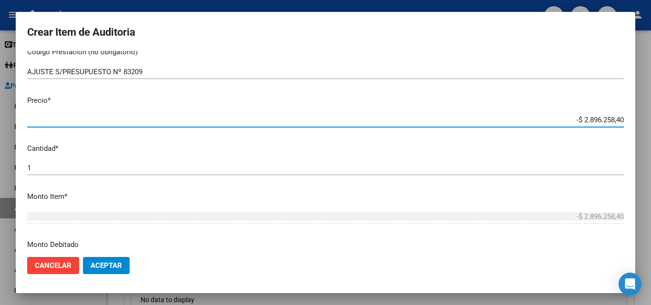
type input "-$ 289.625,84"
type input "-$ 2.896.258,44"
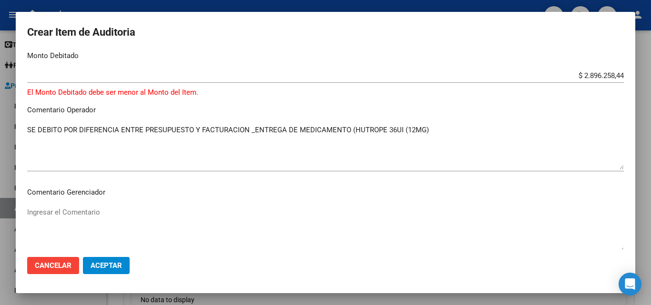
scroll to position [392, 0]
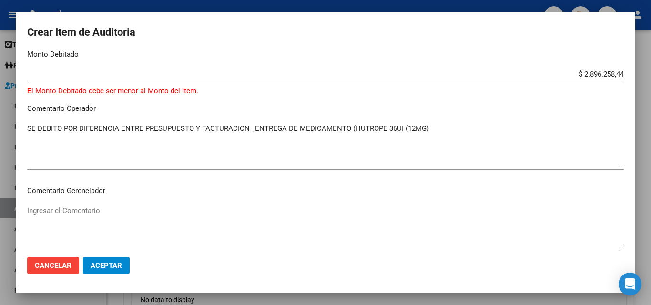
click at [610, 81] on div "$ 2.896.258,44 Ingresar el monto" at bounding box center [325, 74] width 596 height 14
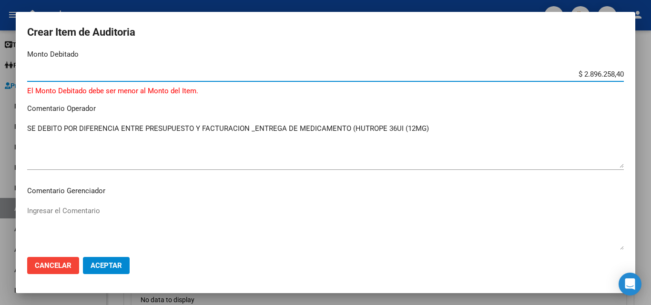
click at [105, 267] on span "Aceptar" at bounding box center [105, 265] width 31 height 9
click at [615, 74] on input "$ 2.896.258,40" at bounding box center [325, 74] width 596 height 9
type input "$ 2.896.258,44"
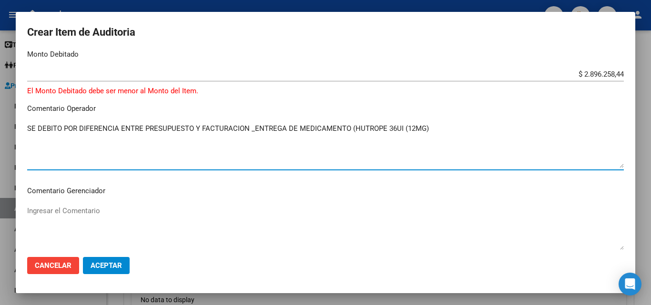
drag, startPoint x: 435, startPoint y: 131, endPoint x: 9, endPoint y: 159, distance: 427.6
click at [9, 159] on div "Crear Item de Auditoria 52436646 Nro Documento 20524366461 CUIL Afiliado Activo…" at bounding box center [325, 152] width 651 height 305
click at [252, 159] on textarea "SE DEBITO POR DIFERENCIA ENTRE PRESUPUESTO Y FACTURACION _ENTREGA DE MEDICAMENT…" at bounding box center [325, 145] width 596 height 45
click at [395, 4] on div at bounding box center [325, 152] width 651 height 305
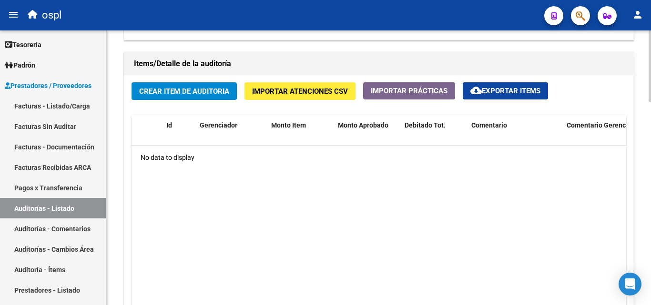
scroll to position [667, 0]
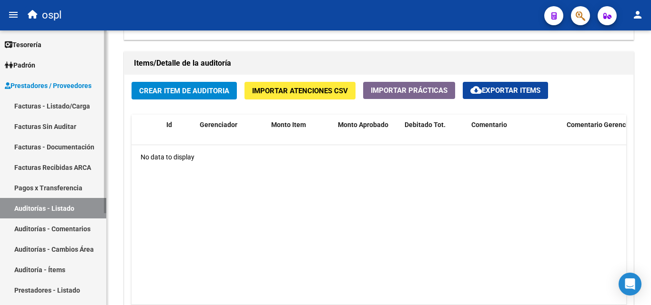
click at [70, 231] on link "Auditorías - Comentarios" at bounding box center [53, 229] width 106 height 20
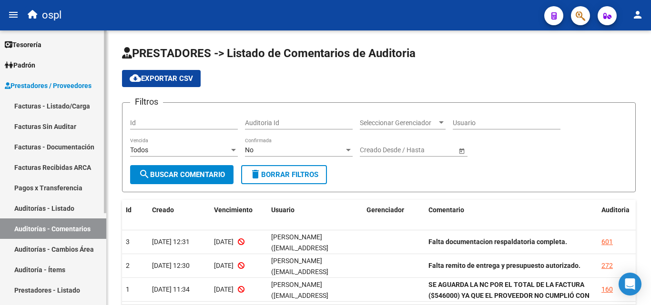
click at [75, 214] on link "Auditorías - Listado" at bounding box center [53, 208] width 106 height 20
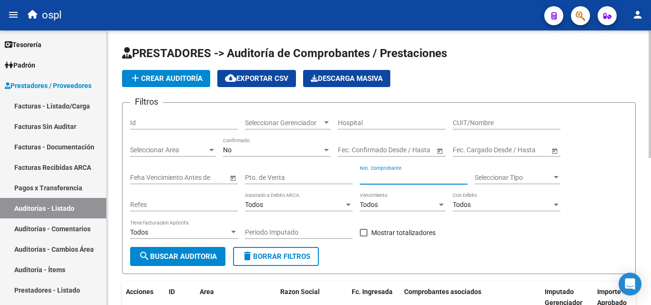
click at [371, 174] on input "Nro. Comprobante" at bounding box center [414, 178] width 108 height 8
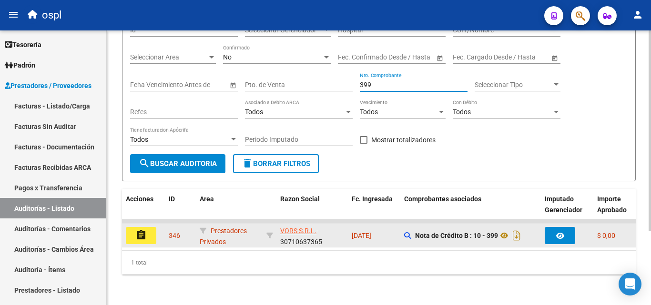
type input "399"
click at [151, 227] on button "assignment" at bounding box center [141, 235] width 30 height 17
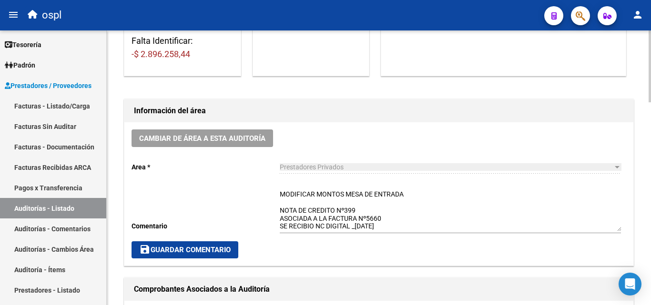
scroll to position [238, 0]
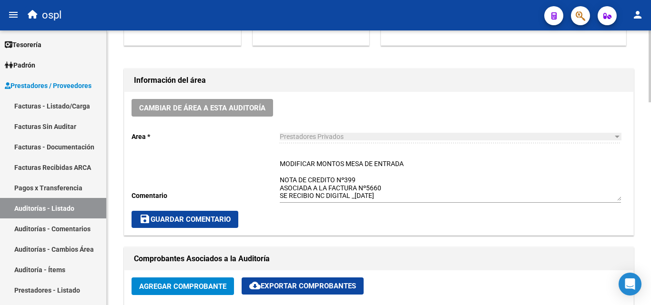
click at [279, 180] on div "Cambiar de área a esta auditoría Area * Prestadores Privados Seleccionar area C…" at bounding box center [378, 163] width 509 height 143
click at [281, 180] on textarea "MODIFICAR MONTOS MESA DE ENTRADA NOTA DE CREDITO Nº399 ASOCIADA A LA FACTURA Nº…" at bounding box center [450, 180] width 341 height 42
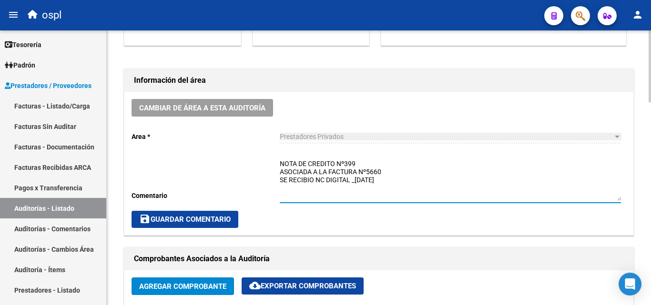
click at [281, 171] on textarea "NOTA DE CREDITO Nº399 ASOCIADA A LA FACTURA Nº5660 SE RECIBIO NC DIGITAL _01-07…" at bounding box center [450, 180] width 341 height 42
click at [356, 170] on textarea "NOTA DE CREDITO Nº399 - ASOCIADA A LA FACTURA Nº5660 SE RECIBIO NC DIGITAL _01-…" at bounding box center [450, 180] width 341 height 42
click at [282, 172] on textarea "NOTA DE CREDITO Nº399 - ASOCIADA A LA FACTURA Nº5660 SE RECIBIO NC DIGITAL 01-0…" at bounding box center [450, 180] width 341 height 42
click at [281, 171] on textarea "NOTA DE CREDITO Nº399 - ASOCIADA A LA FACTURA Nº5660 SE RECIBIO NC DIGITAL 01-0…" at bounding box center [450, 180] width 341 height 42
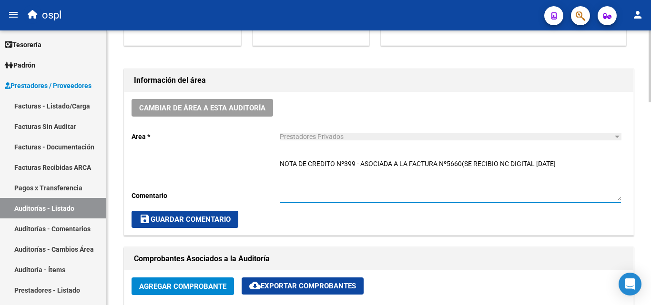
click at [465, 168] on textarea "NOTA DE CREDITO Nº399 - ASOCIADA A LA FACTURA Nº5660(SE RECIBIO NC DIGITAL 01-0…" at bounding box center [450, 180] width 341 height 42
click at [463, 163] on textarea "NOTA DE CREDITO Nº399 - ASOCIADA A LA FACTURA Nº5660(SE RECIBIO NC DIGITAL 01-0…" at bounding box center [450, 180] width 341 height 42
click at [576, 168] on textarea "NOTA DE CREDITO Nº399 - ASOCIADA A LA FACTURA Nº5660 (SE RECIBIO NC DIGITAL 01-…" at bounding box center [450, 180] width 341 height 42
click at [336, 181] on textarea "NOTA DE CREDITO Nº399 - ASOCIADA A LA FACTURA Nº5660 (SE RECIBIO NC DIGITAL 01-…" at bounding box center [450, 180] width 341 height 42
click at [281, 173] on textarea "NOTA DE CREDITO Nº399 - ASOCIADA A LA FACTURA Nº5660 (SE RECIBIO NC DIGITAL 01-…" at bounding box center [450, 180] width 341 height 42
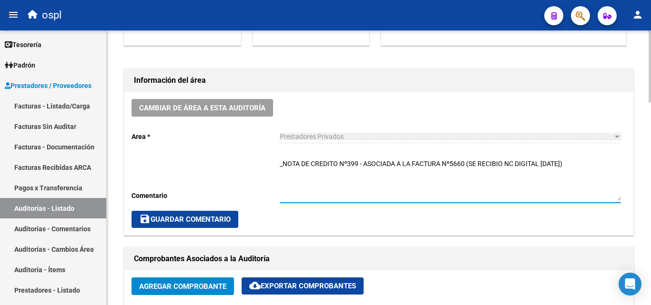
click at [291, 171] on textarea "_NOTA DE CREDITO Nº399 - ASOCIADA A LA FACTURA Nº5660 (SE RECIBIO NC DIGITAL 01…" at bounding box center [450, 180] width 341 height 42
click at [288, 185] on textarea "_NOTA DE CREDITO Nº399 - ASOCIADA A LA FACTURA Nº5660 (SE RECIBIO NC DIGITAL 01…" at bounding box center [450, 180] width 341 height 42
click at [584, 168] on textarea "_NOTA DE CREDITO Nº399 - ASOCIADA A LA FACTURA Nº5660 (SE RECIBIO NC DIGITAL 01…" at bounding box center [450, 180] width 341 height 42
paste textarea "SE DEBITO POR DIFERENCIA ENTRE PRESUPUESTO Y FACTURACION _ENTREGA DE MEDICAMENT…"
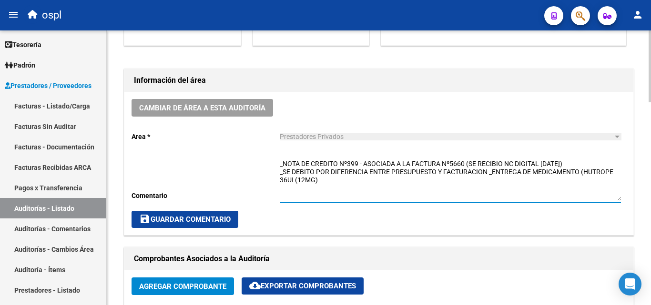
type textarea "_NOTA DE CREDITO Nº399 - ASOCIADA A LA FACTURA Nº5660 (SE RECIBIO NC DIGITAL 01…"
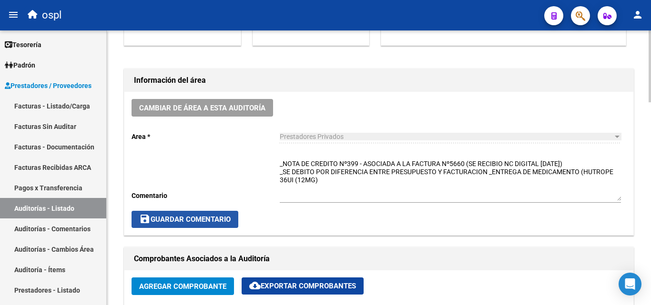
click at [233, 215] on button "save Guardar Comentario" at bounding box center [184, 219] width 107 height 17
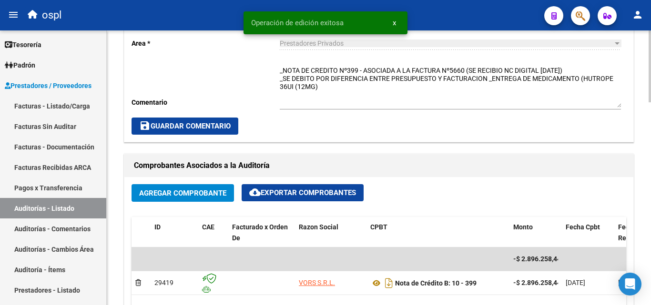
scroll to position [333, 0]
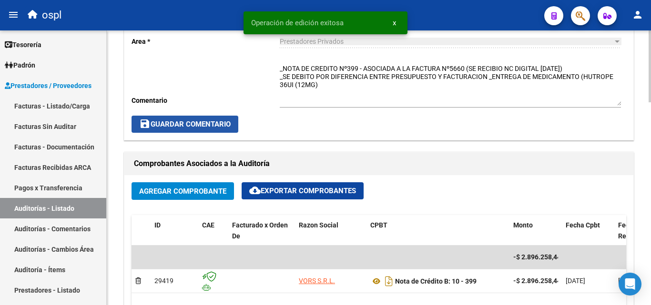
click at [221, 122] on span "save Guardar Comentario" at bounding box center [184, 124] width 91 height 9
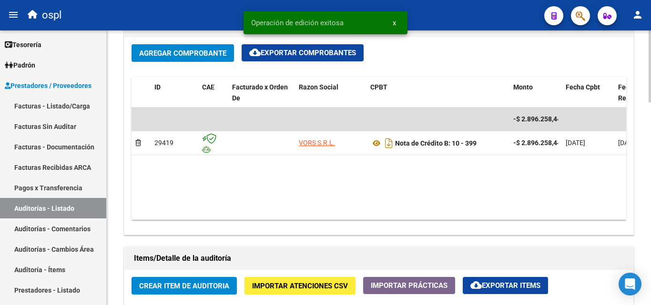
scroll to position [476, 0]
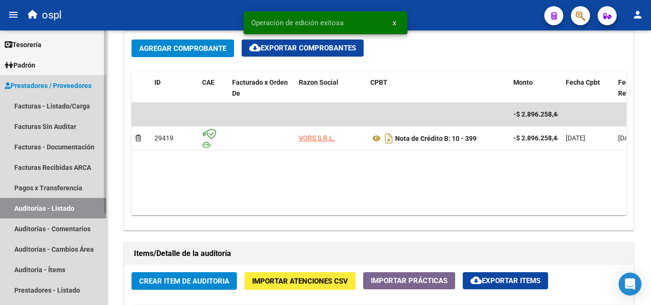
click at [87, 203] on link "Auditorías - Listado" at bounding box center [53, 208] width 106 height 20
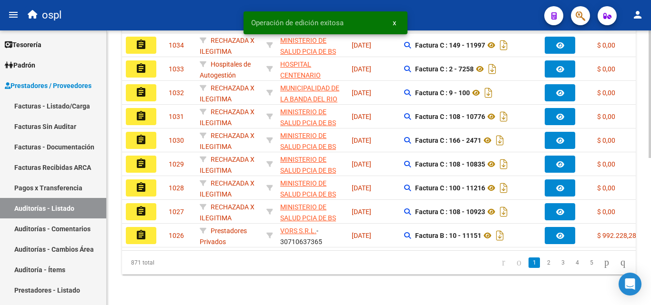
scroll to position [30, 0]
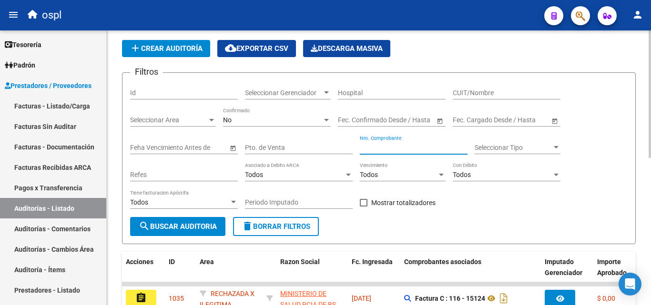
click at [381, 149] on input "Nro. Comprobante" at bounding box center [414, 148] width 108 height 8
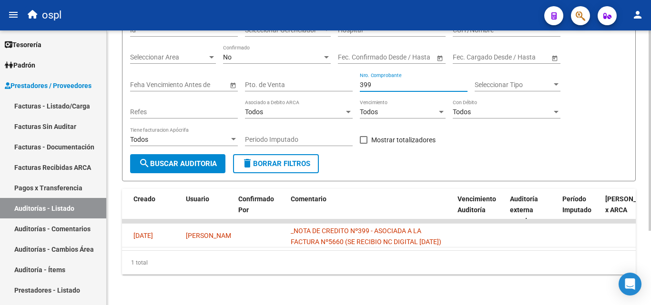
scroll to position [0, 0]
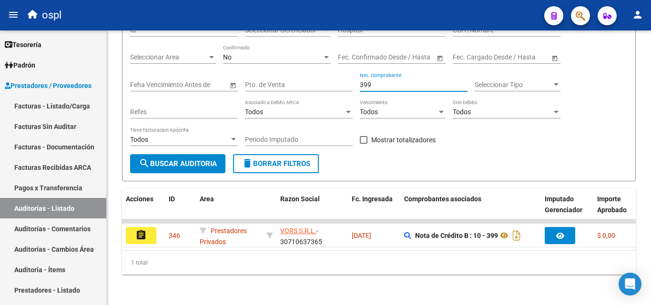
type input "399"
